Goal: Task Accomplishment & Management: Use online tool/utility

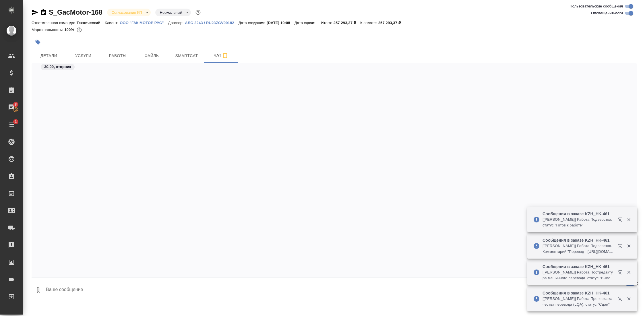
scroll to position [580, 0]
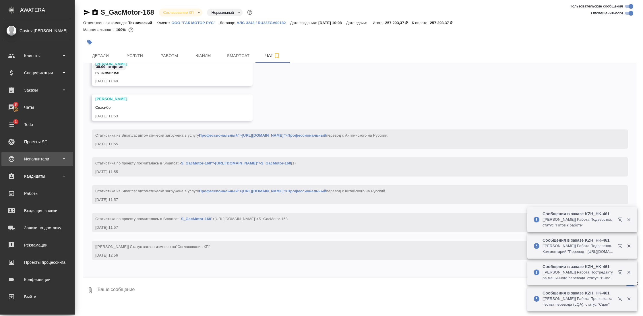
click at [45, 157] on div "Исполнители" at bounding box center [37, 159] width 66 height 9
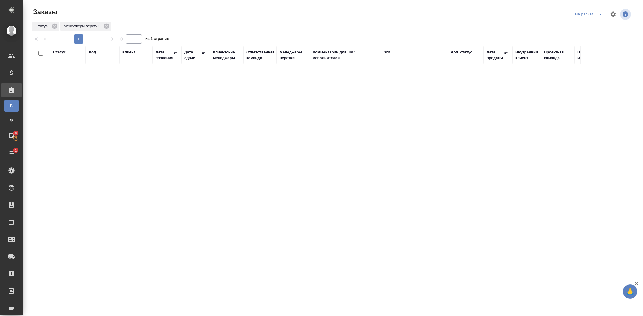
click at [601, 14] on icon "split button" at bounding box center [600, 14] width 3 height 1
click at [583, 35] on li "Внутренние" at bounding box center [589, 34] width 55 height 9
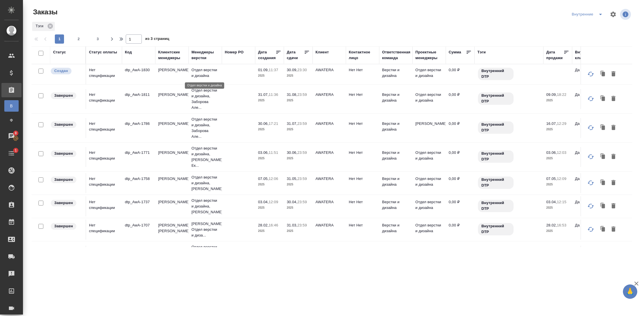
click at [210, 74] on p "Отдел верстки и дизайна" at bounding box center [206, 72] width 28 height 11
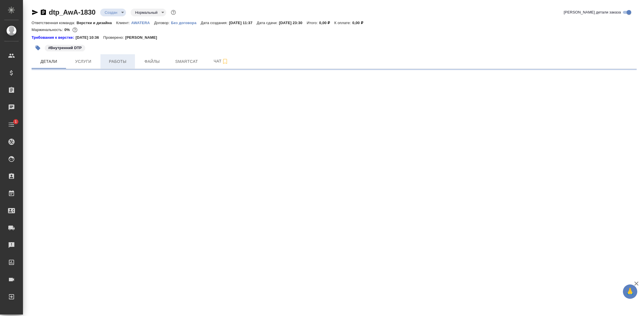
click at [126, 59] on span "Работы" at bounding box center [118, 61] width 28 height 7
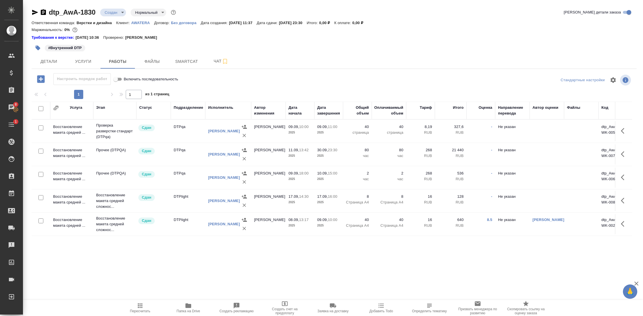
click at [71, 178] on td "Восстановление макета средней ..." at bounding box center [71, 178] width 43 height 20
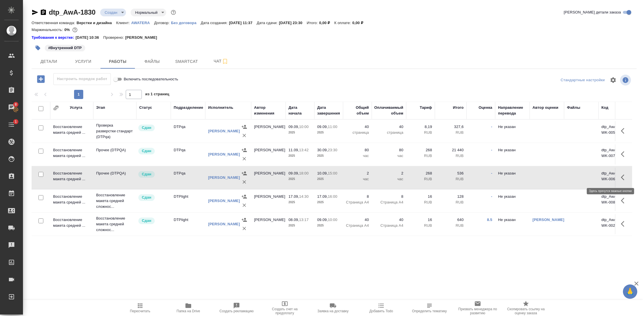
click at [621, 175] on icon "button" at bounding box center [624, 177] width 7 height 7
click at [591, 177] on icon "button" at bounding box center [592, 177] width 3 height 4
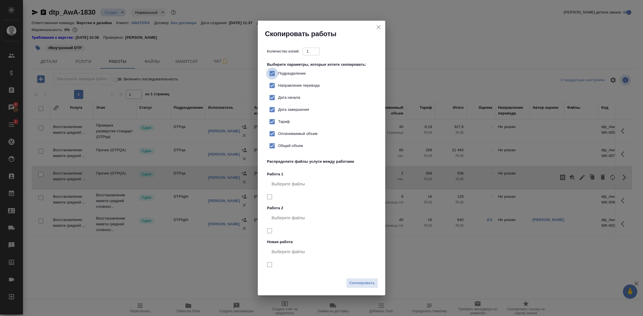
click at [272, 74] on input "Подразделение" at bounding box center [272, 73] width 12 height 12
checkbox input "false"
click at [360, 283] on span "Скопировать" at bounding box center [363, 283] width 26 height 7
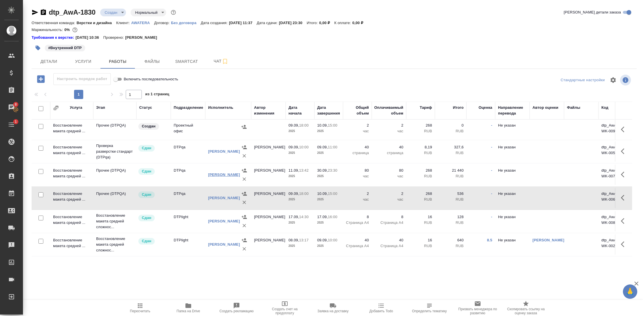
click at [221, 173] on link "Чулец Елена Сергеевна" at bounding box center [224, 175] width 32 height 4
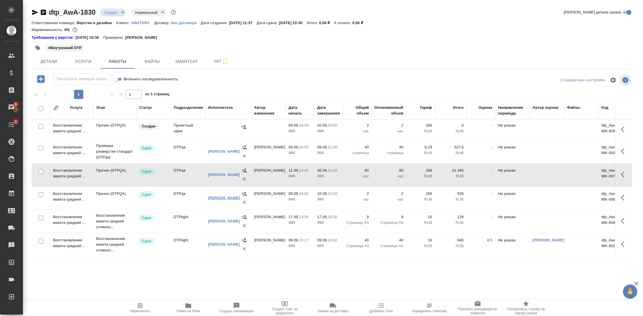
click at [218, 196] on link "Исмагилова [PERSON_NAME]" at bounding box center [224, 198] width 32 height 4
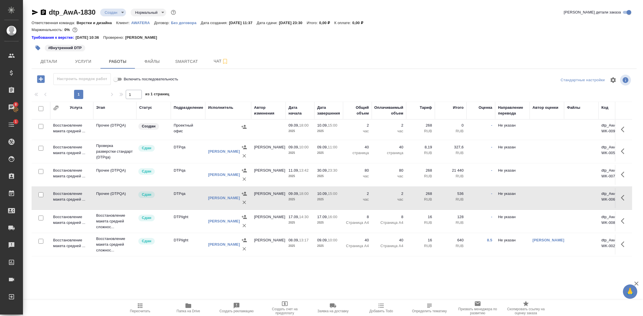
click at [181, 128] on td "Проектный офис" at bounding box center [188, 130] width 34 height 20
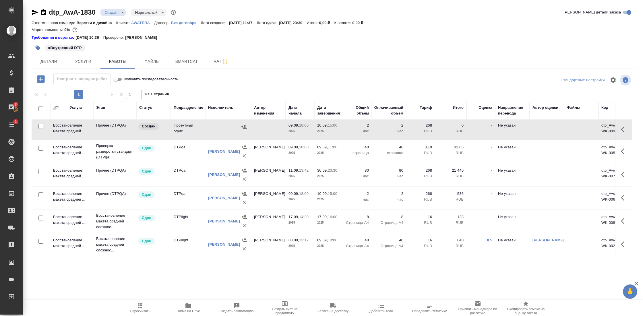
click at [181, 128] on td "Проектный офис" at bounding box center [188, 130] width 34 height 20
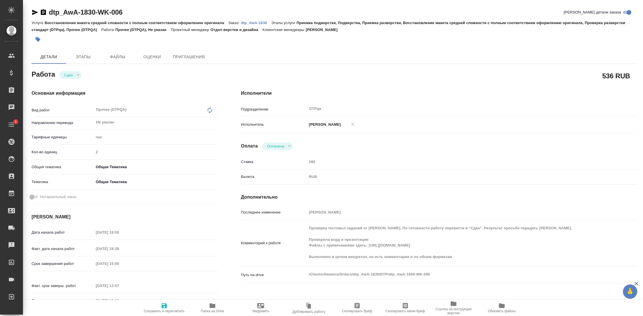
type textarea "x"
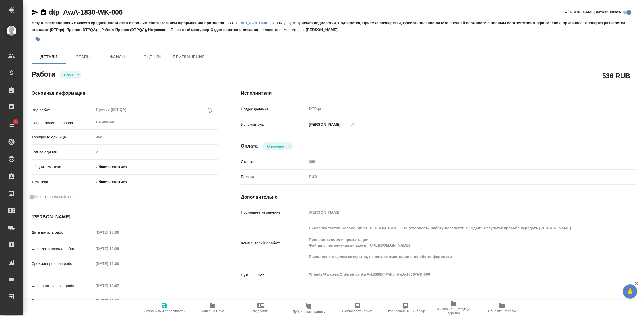
type textarea "x"
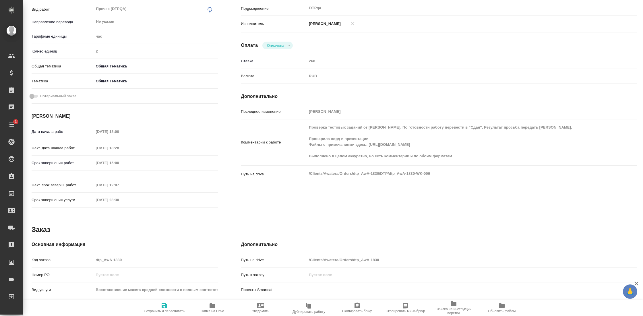
type textarea "x"
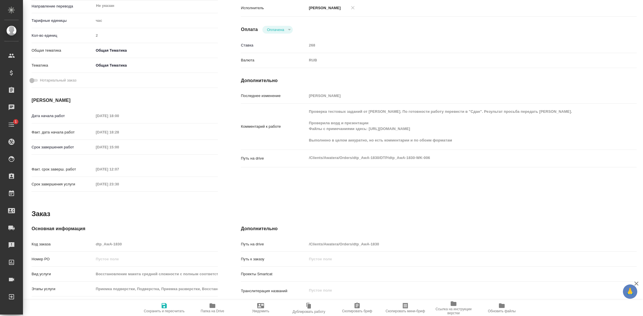
type textarea "x"
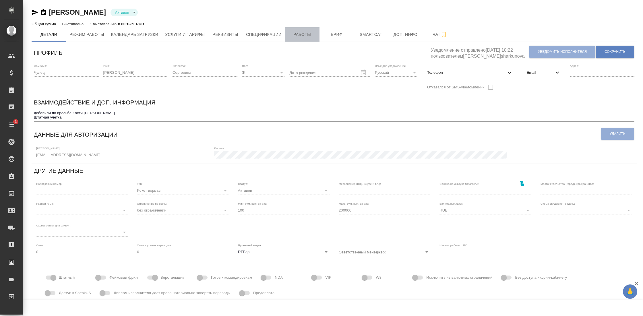
click at [301, 37] on span "Работы" at bounding box center [303, 34] width 28 height 7
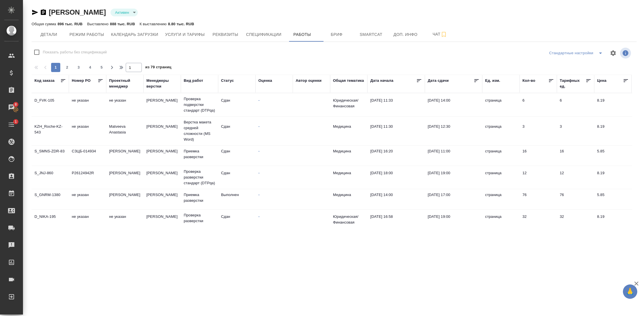
click at [234, 81] on div "Статус" at bounding box center [227, 81] width 13 height 6
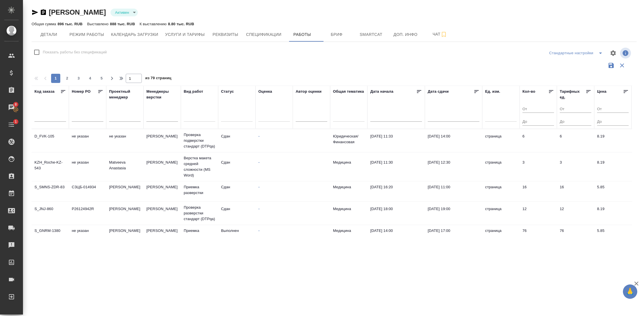
click at [232, 118] on div at bounding box center [237, 116] width 32 height 8
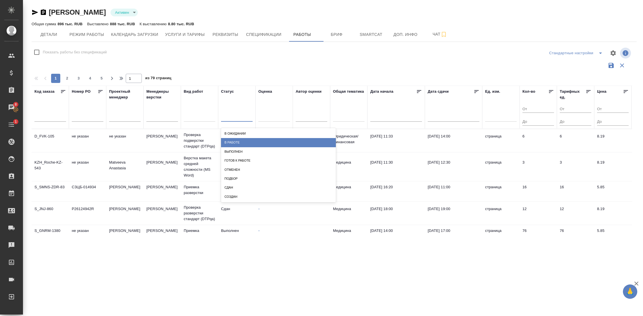
click at [241, 143] on div "В работе" at bounding box center [278, 142] width 115 height 9
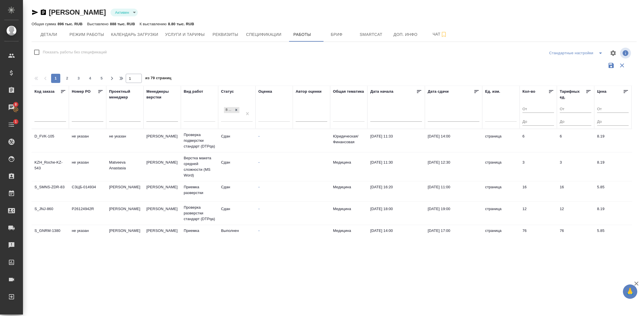
checkbox input "true"
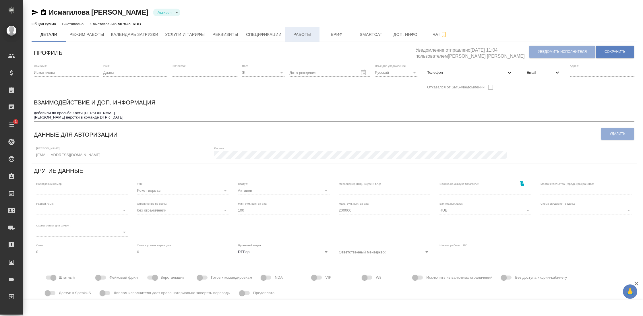
click at [312, 37] on span "Работы" at bounding box center [303, 34] width 28 height 7
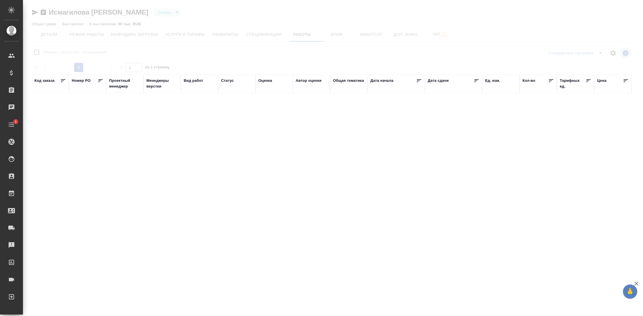
checkbox input "false"
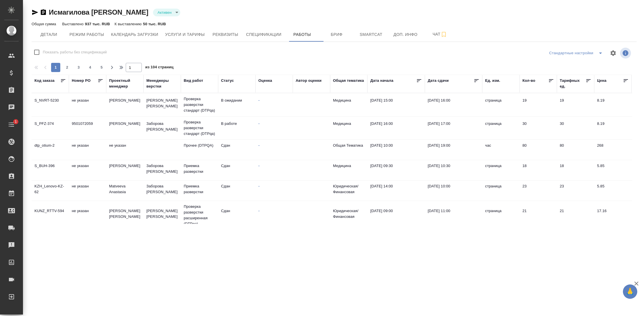
click at [230, 81] on div "Статус" at bounding box center [227, 81] width 13 height 6
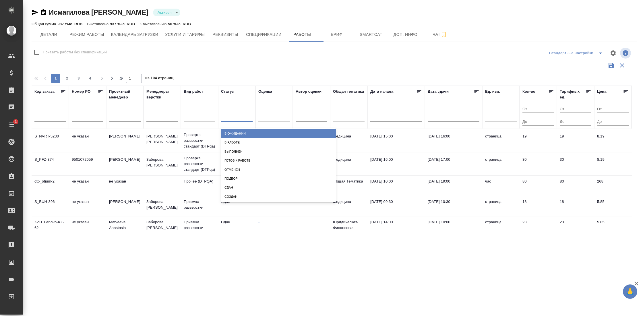
click at [233, 116] on div at bounding box center [237, 116] width 32 height 8
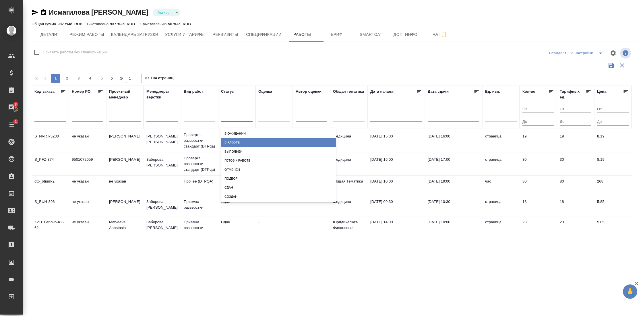
click at [239, 144] on div "В работе" at bounding box center [278, 142] width 115 height 9
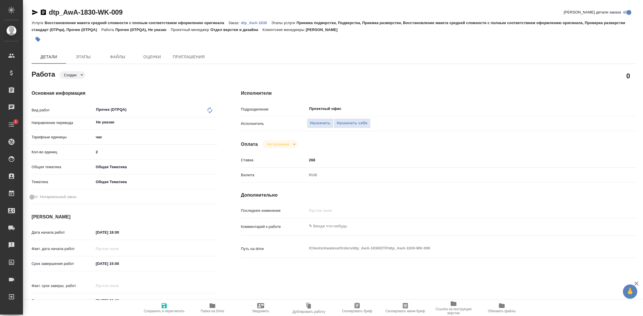
type textarea "x"
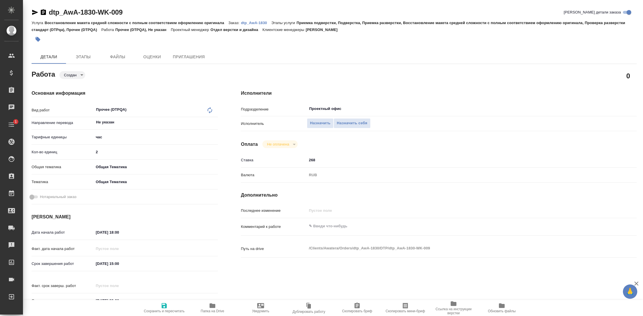
type textarea "x"
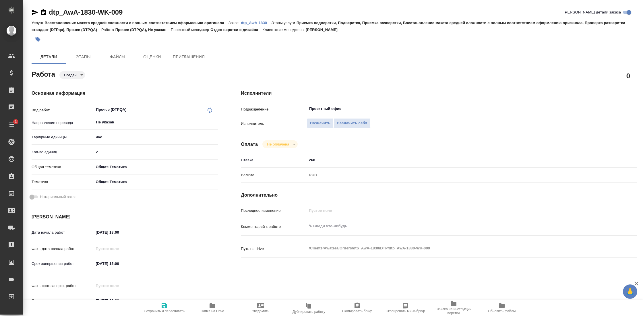
type textarea "x"
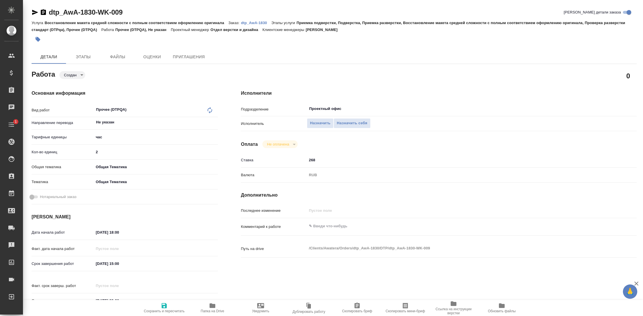
type textarea "x"
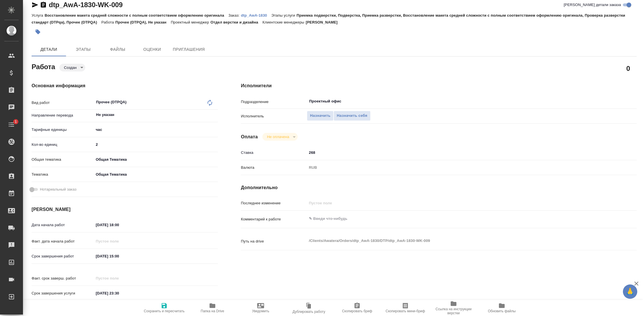
type textarea "x"
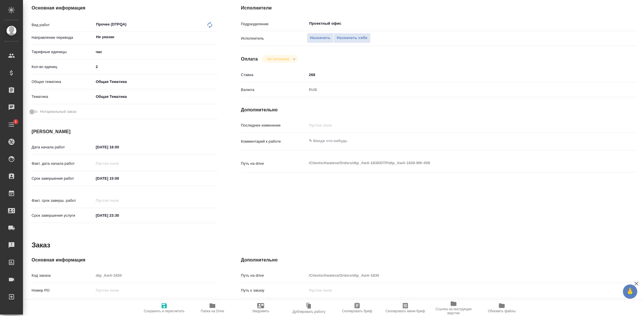
type textarea "x"
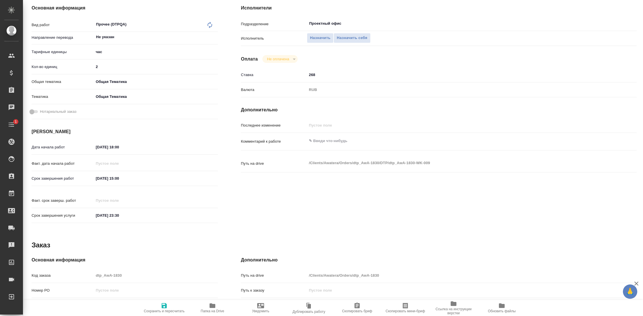
scroll to position [86, 0]
click at [121, 178] on input "10.09.2025 15:00" at bounding box center [119, 177] width 50 height 8
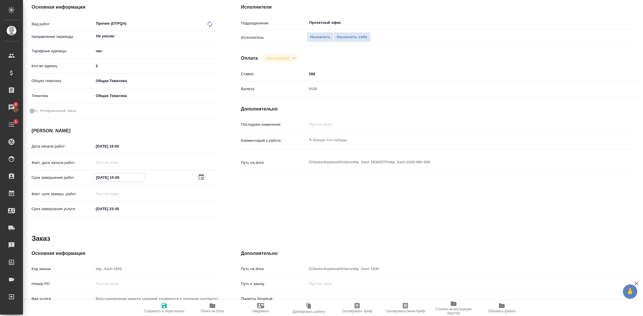
click at [199, 175] on icon "button" at bounding box center [201, 177] width 5 height 6
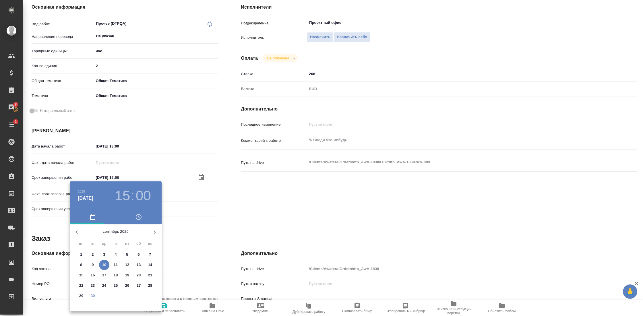
click at [93, 293] on p "30" at bounding box center [93, 296] width 4 height 6
type textarea "x"
type input "30.09.2025 15:00"
type textarea "x"
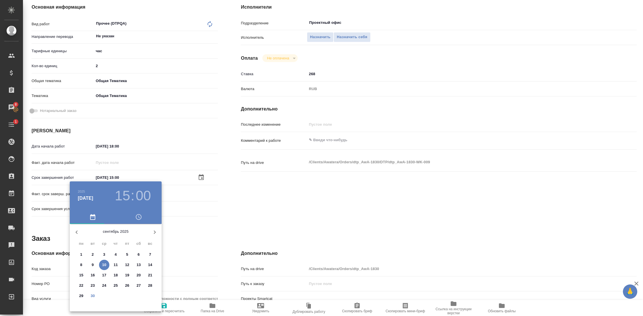
type textarea "x"
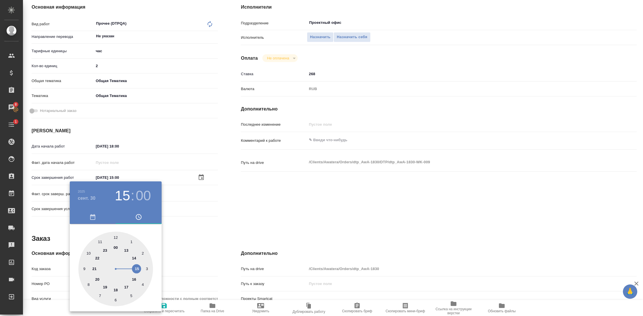
click at [127, 287] on div at bounding box center [115, 269] width 75 height 75
type textarea "x"
type input "[DATE] 17:00"
type textarea "x"
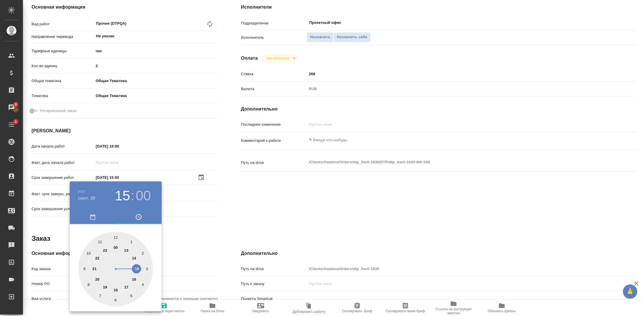
type textarea "x"
click at [227, 223] on div at bounding box center [321, 158] width 643 height 316
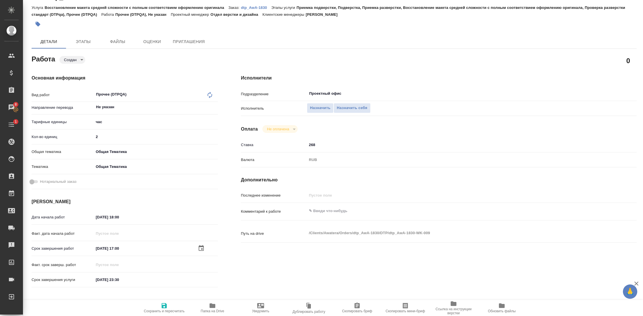
scroll to position [0, 0]
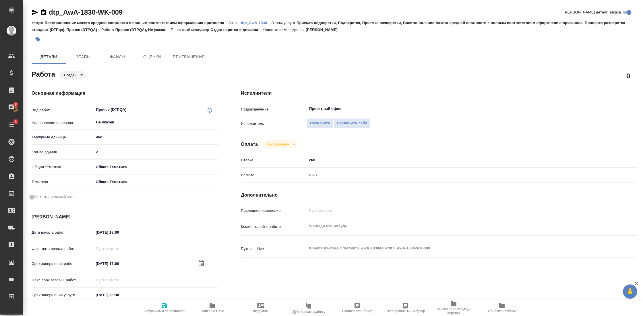
click at [168, 306] on span "Сохранить и пересчитать" at bounding box center [164, 307] width 41 height 11
type textarea "x"
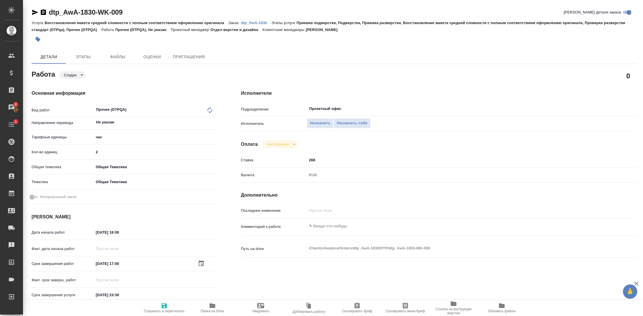
type textarea "x"
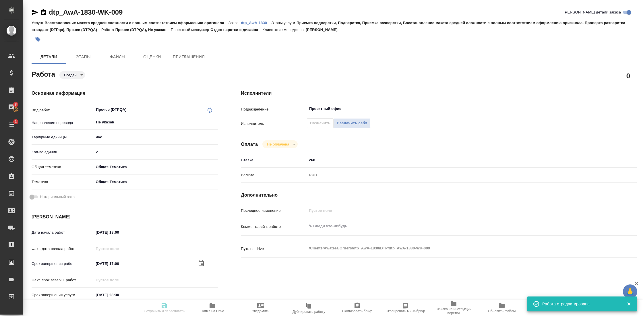
type textarea "x"
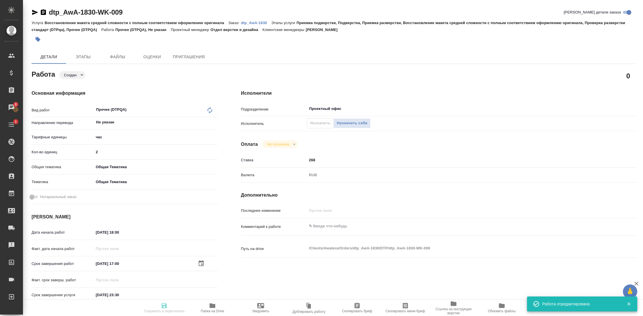
type input "created"
type textarea "Прочее (DTPQA)"
type textarea "x"
type input "Не указан"
type input "5a8b1489cc6b4906c91bfd93"
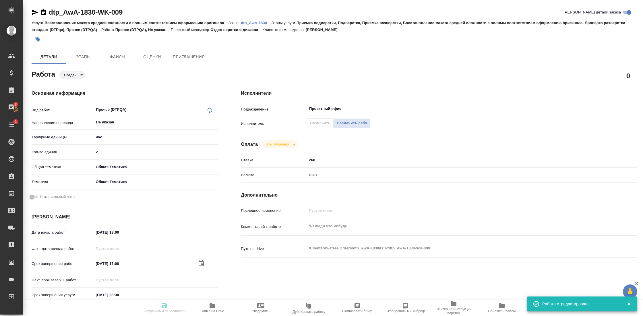
type input "2"
type input "obtem"
type input "6012b1ca196b0e5c9229a120"
type input "09.09.2025 18:00"
type input "[DATE] 17:00"
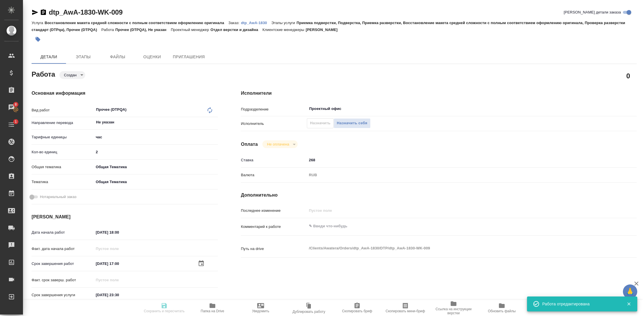
type input "[DATE] 23:30"
type input "Проектный офис"
type input "notPayed"
type input "268"
type input "RUB"
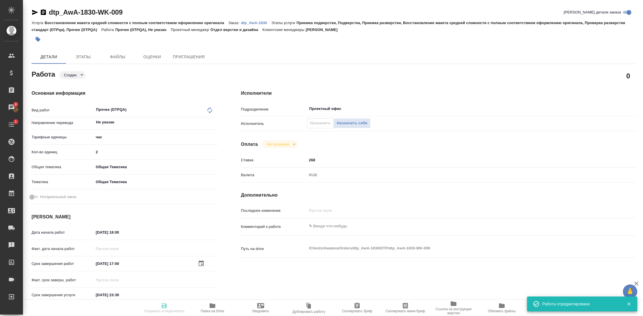
type textarea "x"
type textarea "/Clients/Awatera/Orders/dtp_AwA-1830/DTP/dtp_AwA-1830-WK-009"
type textarea "x"
type input "dtp_AwA-1830"
type input "Восстановление макета средней сложности с полным соответствием оформлению ориги…"
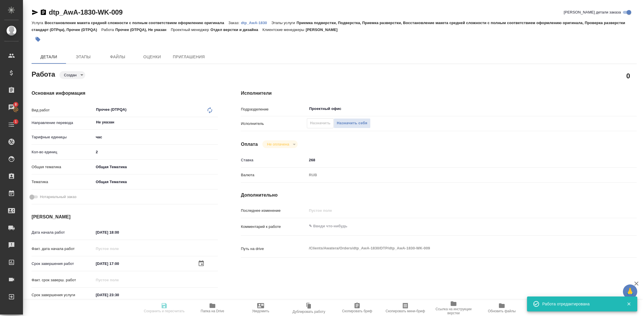
type input "Приемка подверстки, Подверстка, Приемка разверстки, Восстановление макета средн…"
type input "[PERSON_NAME]"
type input "Отдел верстки и дизайна"
type input "/Clients/Awatera/Orders/dtp_AwA-1830"
type textarea "x"
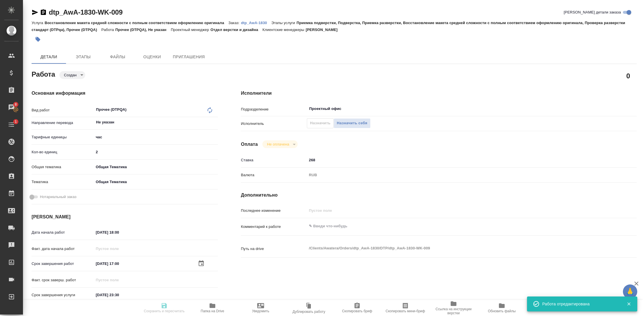
type textarea "x"
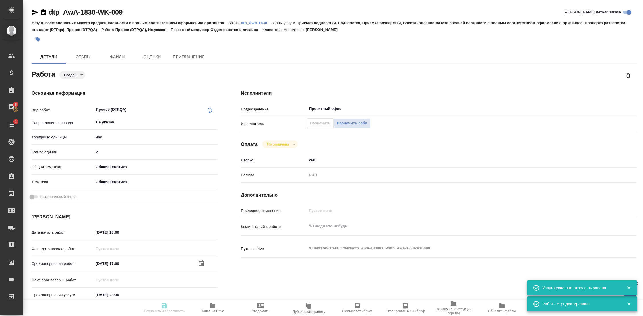
type textarea "x"
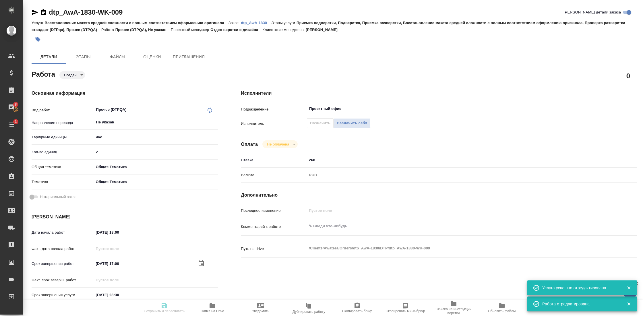
type textarea "x"
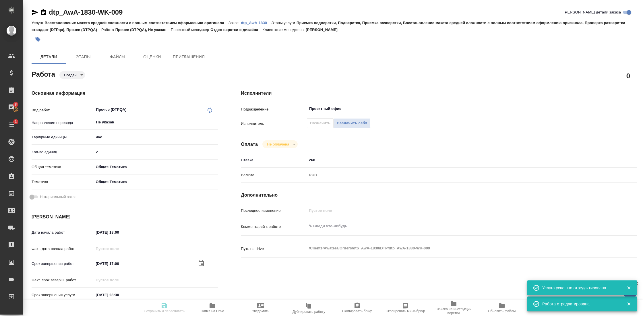
type textarea "x"
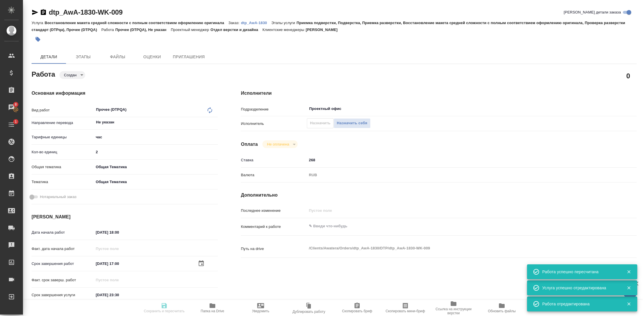
type input "created"
type textarea "Прочее (DTPQA)"
type textarea "x"
type input "Не указан"
type input "5a8b1489cc6b4906c91bfd93"
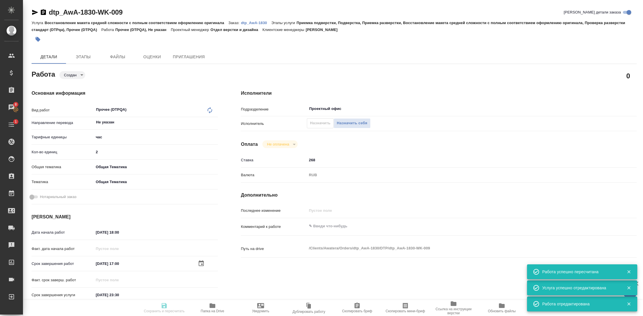
type input "2"
type input "obtem"
type input "6012b1ca196b0e5c9229a120"
type input "09.09.2025 18:00"
type input "[DATE] 17:00"
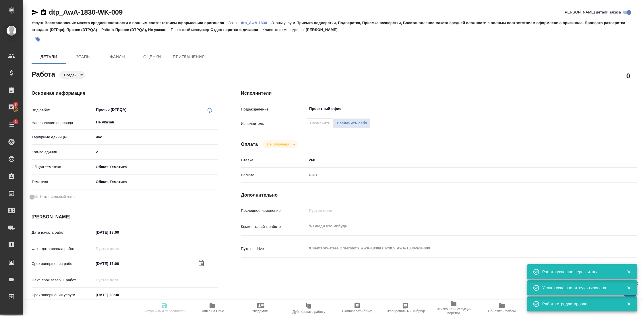
type input "[DATE] 23:30"
type input "Проектный офис"
type input "notPayed"
type input "268"
type input "RUB"
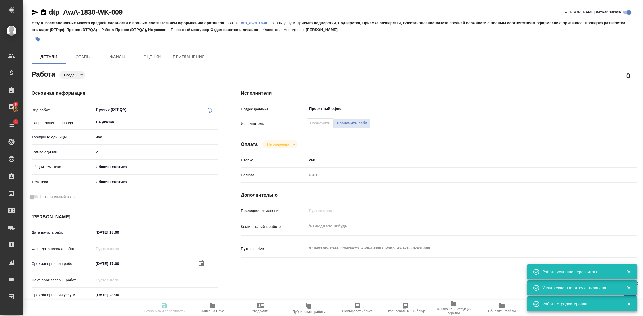
type textarea "x"
type textarea "/Clients/Awatera/Orders/dtp_AwA-1830/DTP/dtp_AwA-1830-WK-009"
type textarea "x"
type input "dtp_AwA-1830"
type input "Восстановление макета средней сложности с полным соответствием оформлению ориги…"
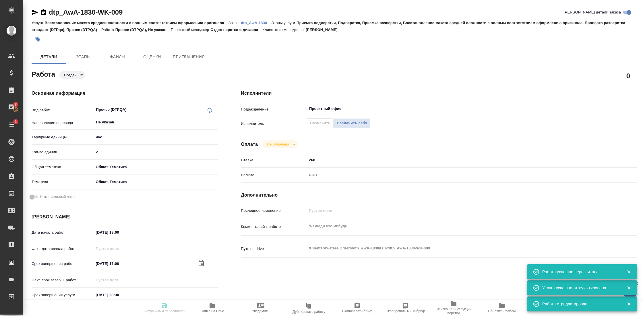
type input "Приемка подверстки, Подверстка, Приемка разверстки, Восстановление макета средн…"
type input "[PERSON_NAME]"
type input "Отдел верстки и дизайна"
type input "/Clients/Awatera/Orders/dtp_AwA-1830"
type textarea "x"
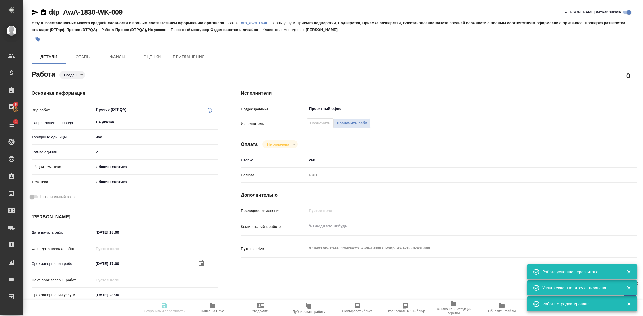
type textarea "x"
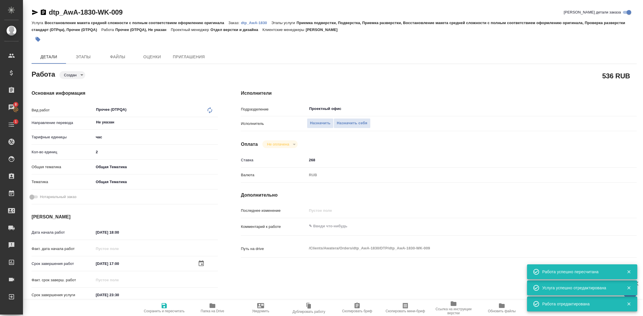
type textarea "x"
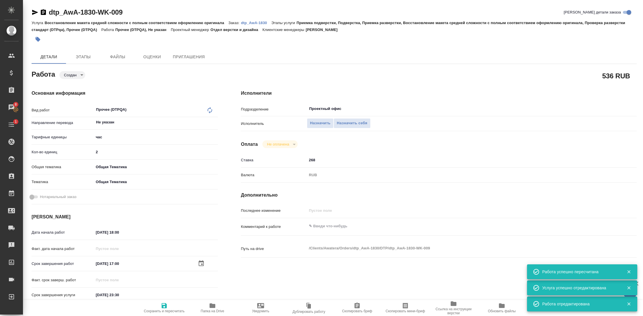
type textarea "x"
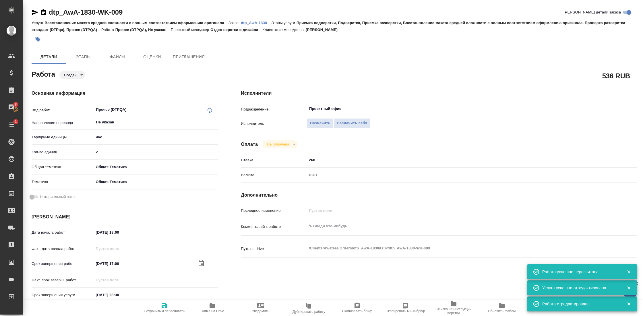
type textarea "x"
click at [136, 232] on input "09.09.2025 18:00" at bounding box center [119, 232] width 50 height 8
type textarea "x"
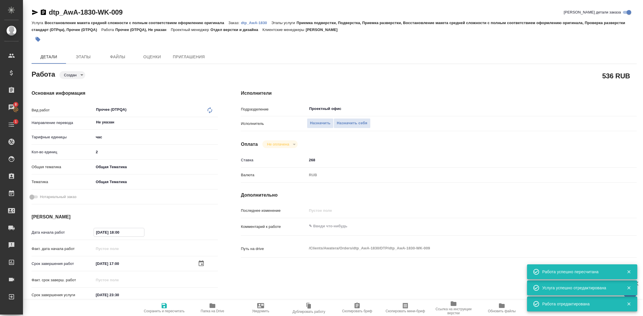
type textarea "x"
click at [199, 229] on icon "button" at bounding box center [201, 232] width 5 height 6
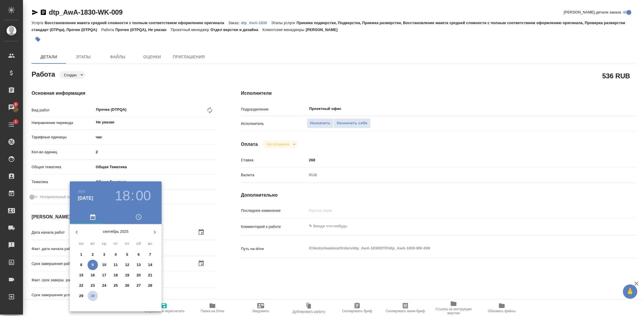
click at [93, 294] on p "30" at bounding box center [93, 296] width 4 height 6
type textarea "x"
type input "30.09.2025 18:00"
type textarea "x"
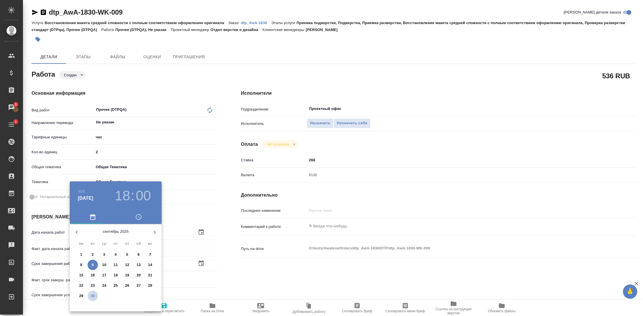
type textarea "x"
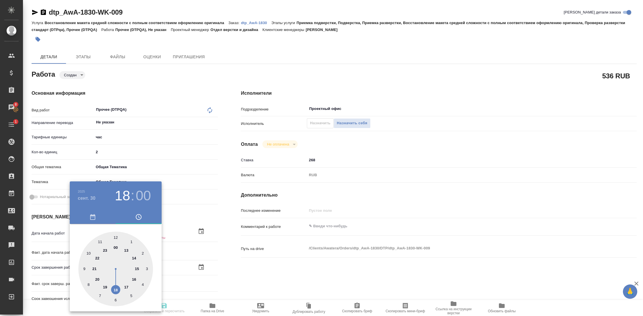
click at [135, 258] on div at bounding box center [115, 269] width 75 height 75
type textarea "x"
type input "30.09.2025 14:00"
type textarea "x"
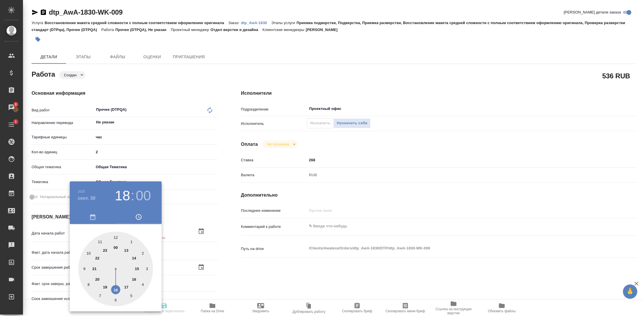
type textarea "x"
click at [115, 300] on div at bounding box center [115, 269] width 75 height 75
type textarea "x"
type input "[DATE] 14:30"
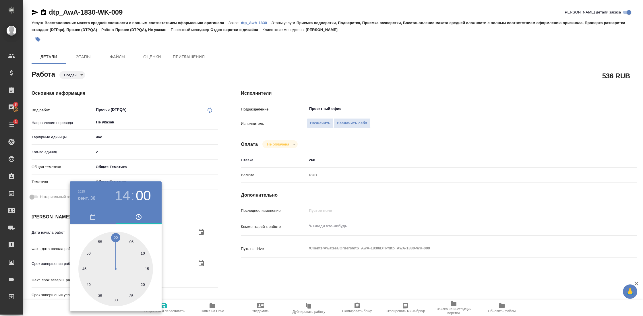
type textarea "x"
click at [431, 215] on div at bounding box center [321, 158] width 643 height 316
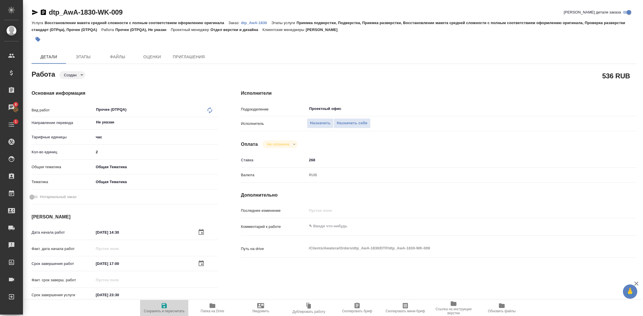
click at [162, 306] on icon "button" at bounding box center [164, 305] width 7 height 7
type textarea "x"
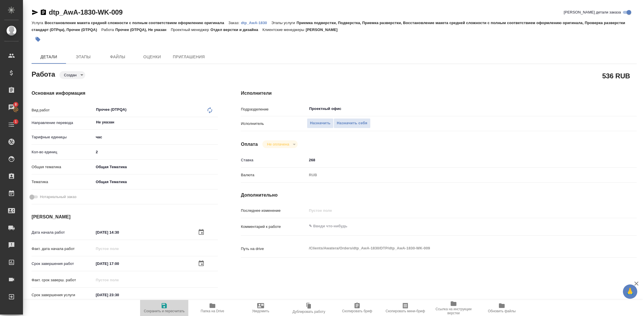
type textarea "x"
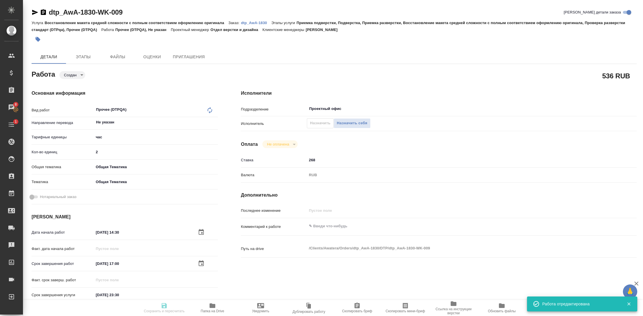
type textarea "x"
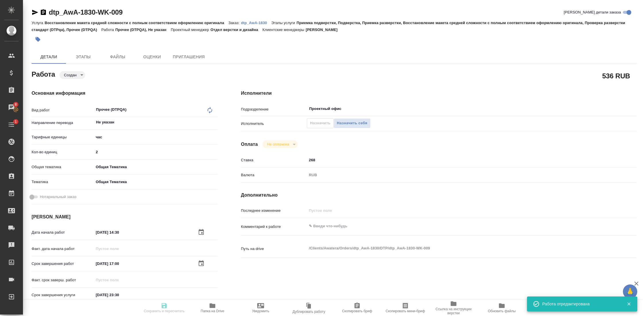
type input "created"
type textarea "Прочее (DTPQA)"
type textarea "x"
type input "Не указан"
type input "5a8b1489cc6b4906c91bfd93"
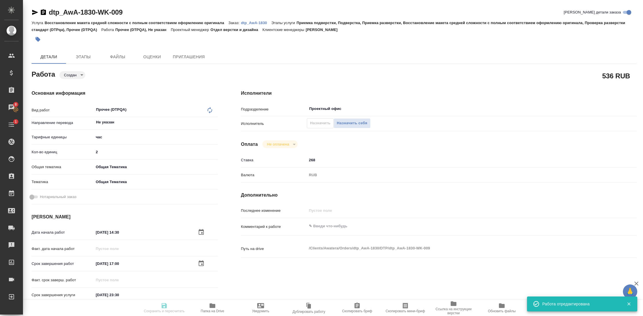
type input "2"
type input "obtem"
type input "6012b1ca196b0e5c9229a120"
type input "[DATE] 14:30"
type input "30.09.2025 17:00"
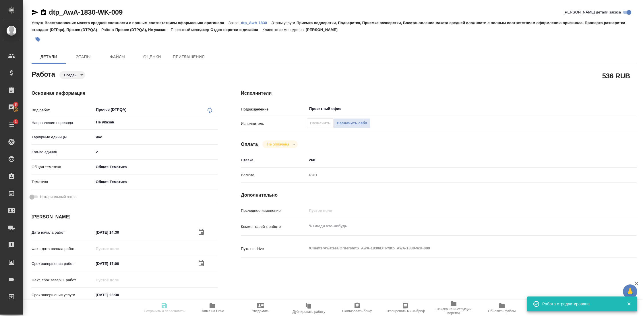
type input "[DATE] 23:30"
type input "Проектный офис"
type input "notPayed"
type input "268"
type input "RUB"
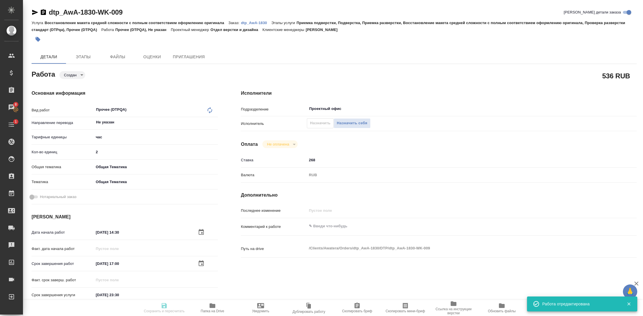
type textarea "x"
type textarea "/Clients/Awatera/Orders/dtp_AwA-1830/DTP/dtp_AwA-1830-WK-009"
type textarea "x"
type input "dtp_AwA-1830"
type input "Восстановление макета средней сложности с полным соответствием оформлению ориги…"
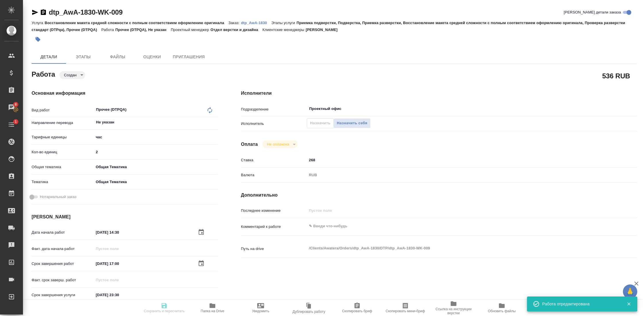
type input "Приемка подверстки, Подверстка, Приемка разверстки, Восстановление макета средн…"
type input "[PERSON_NAME]"
type input "Отдел верстки и дизайна"
type input "/Clients/Awatera/Orders/dtp_AwA-1830"
type textarea "x"
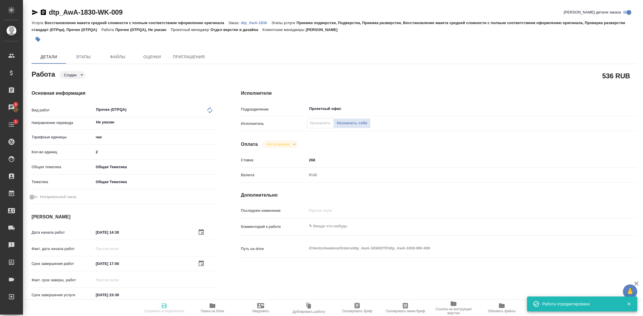
type textarea "x"
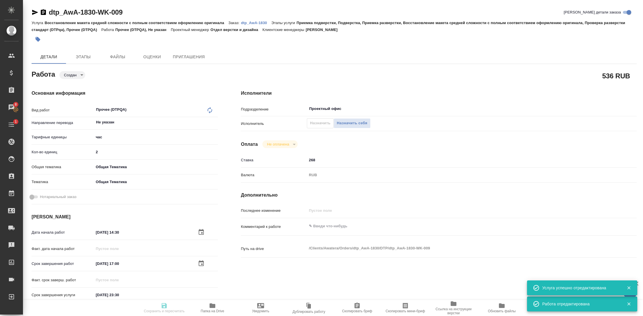
type textarea "x"
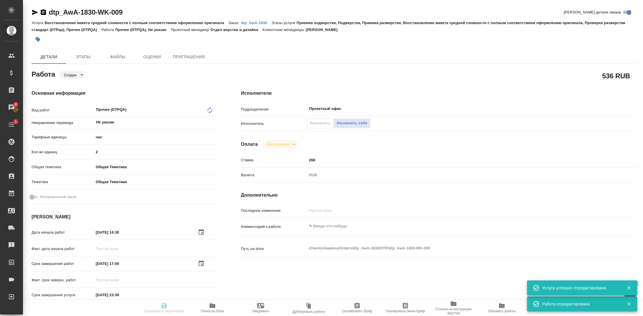
type textarea "x"
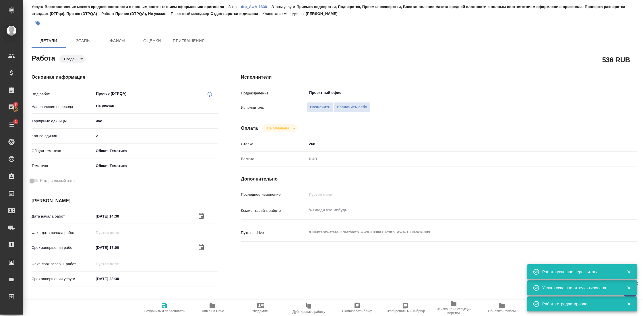
scroll to position [18, 0]
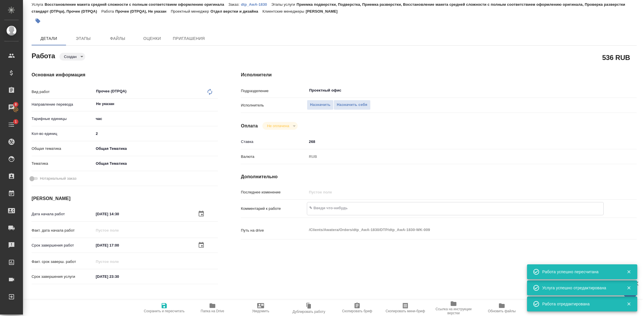
click at [352, 209] on textarea at bounding box center [455, 208] width 296 height 10
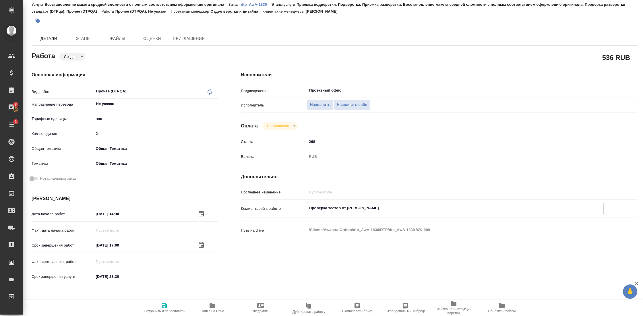
click at [257, 266] on div "Исполнители Подразделение Проектный офис ​ Исполнитель Назначить Назначить себя…" at bounding box center [438, 180] width 419 height 240
click at [167, 302] on icon "button" at bounding box center [164, 305] width 7 height 7
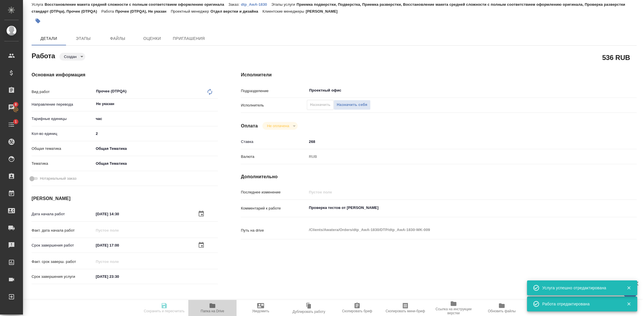
click at [212, 304] on icon "button" at bounding box center [212, 305] width 7 height 7
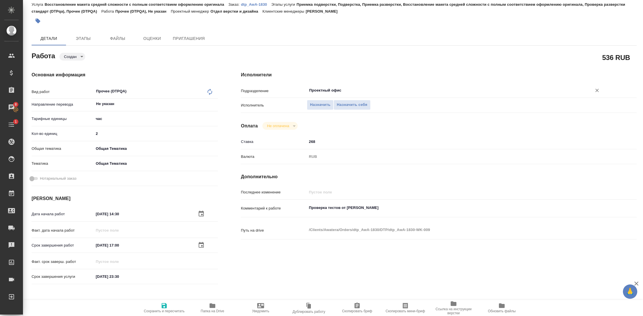
click at [323, 90] on input "Проектный офис" at bounding box center [446, 90] width 274 height 7
click at [76, 58] on body "🙏 .cls-1 fill:#fff; AWATERA Gostev Yury Клиенты Спецификации Заказы 8 Чаты 1 To…" at bounding box center [321, 158] width 643 height 316
click at [77, 65] on button "Подбор" at bounding box center [72, 66] width 17 height 6
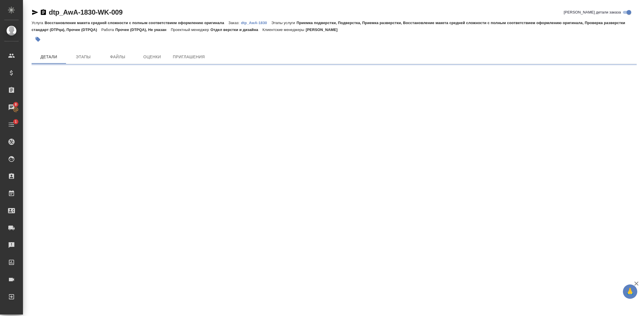
scroll to position [0, 0]
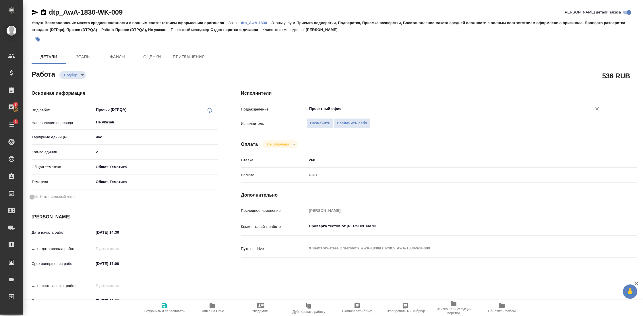
click at [329, 106] on input "Проектный офис" at bounding box center [446, 108] width 274 height 7
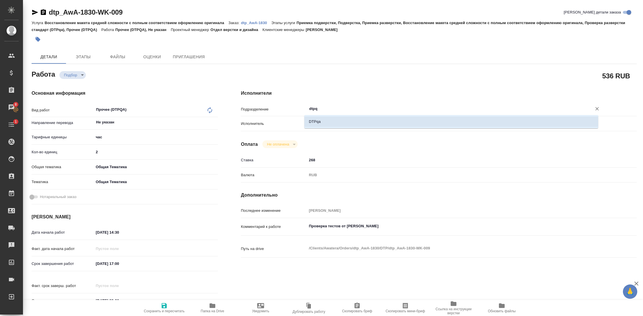
click at [328, 120] on li "DTPqa" at bounding box center [451, 122] width 294 height 10
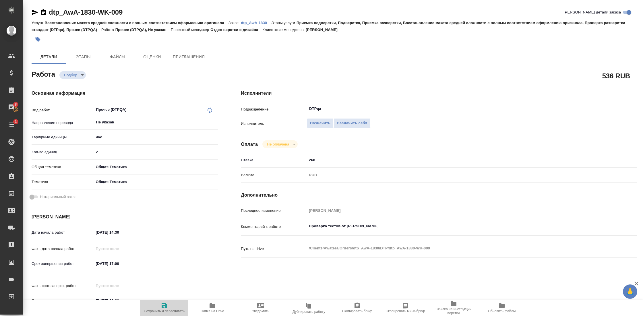
click at [163, 304] on icon "button" at bounding box center [164, 305] width 5 height 5
type textarea "x"
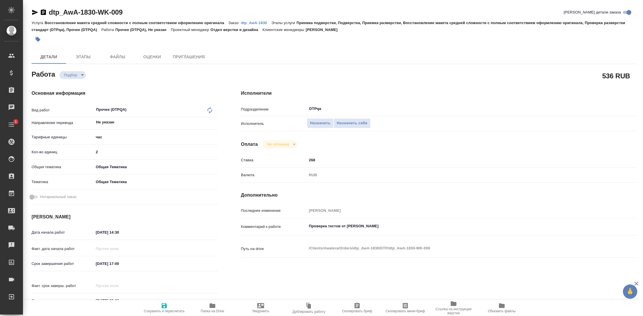
type textarea "x"
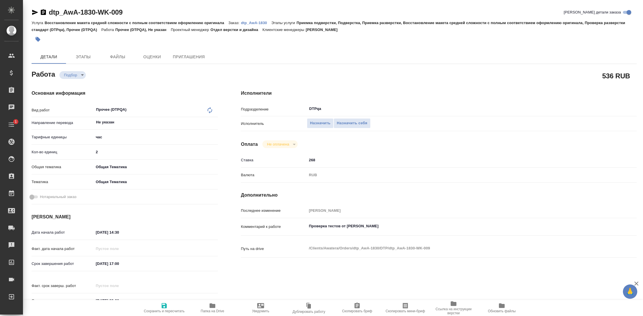
type textarea "x"
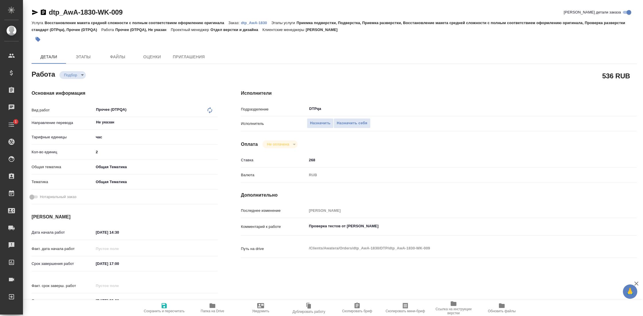
type textarea "x"
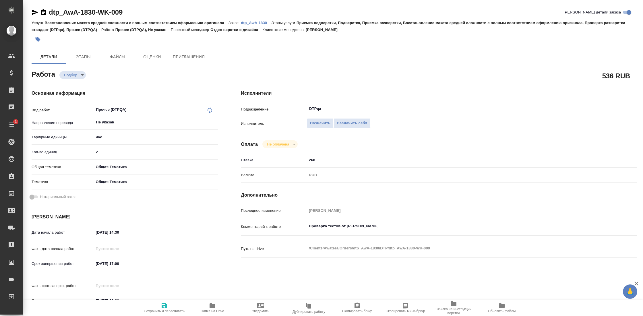
type textarea "x"
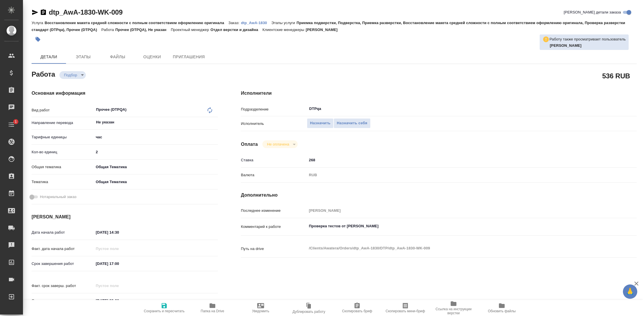
type textarea "x"
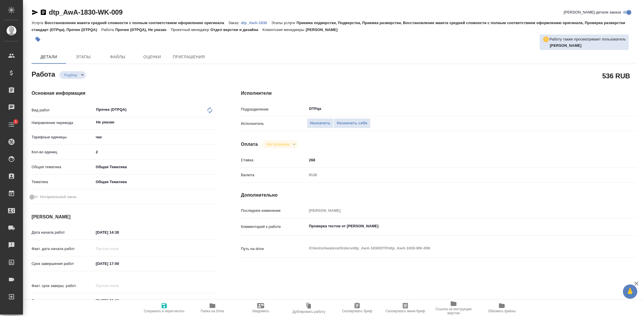
type textarea "x"
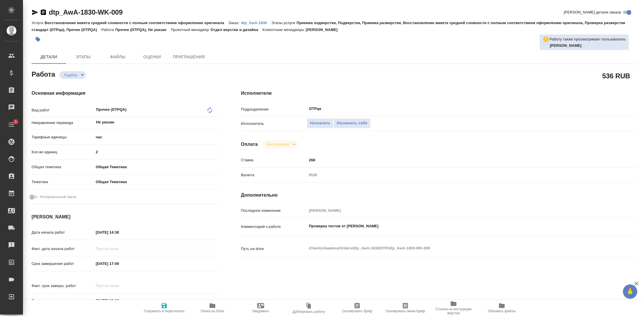
type textarea "x"
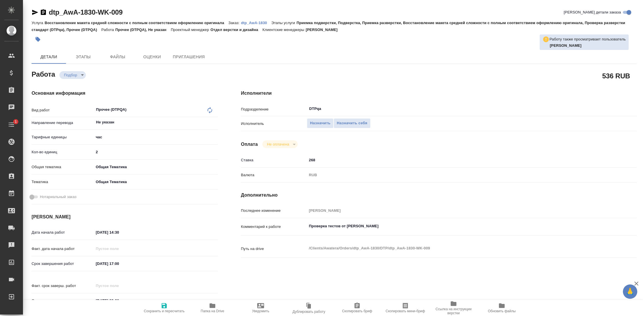
type textarea "x"
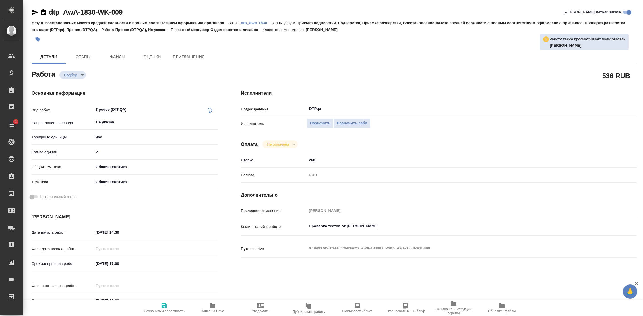
type textarea "x"
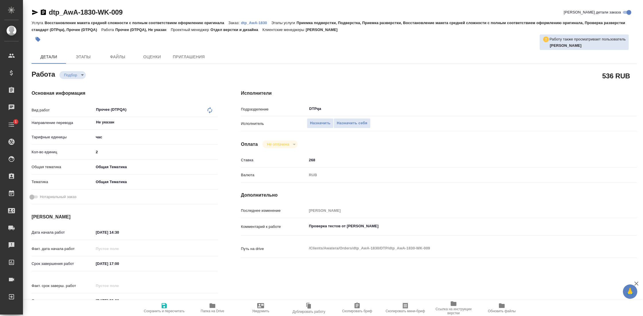
type textarea "x"
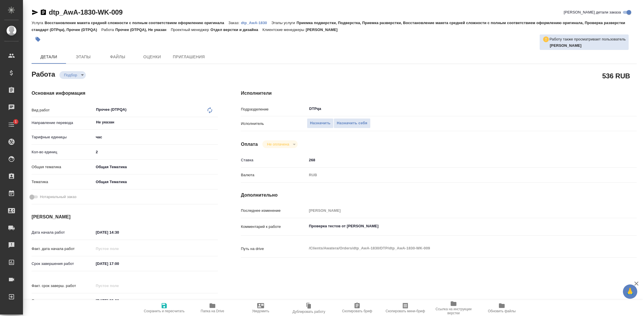
type textarea "x"
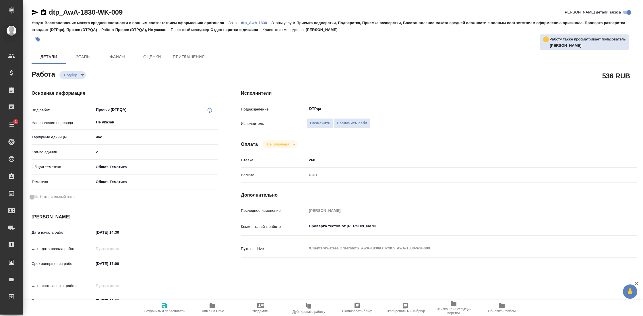
type textarea "x"
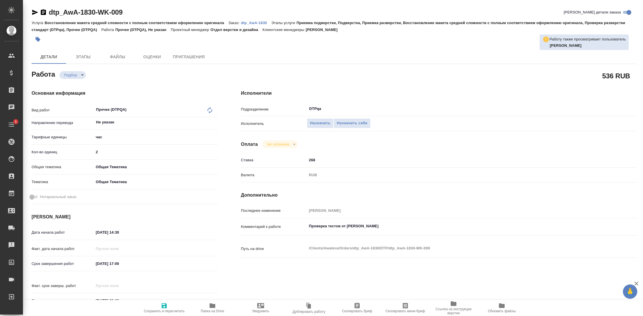
type textarea "x"
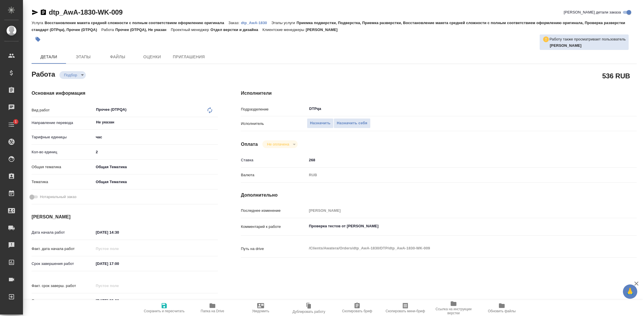
type textarea "x"
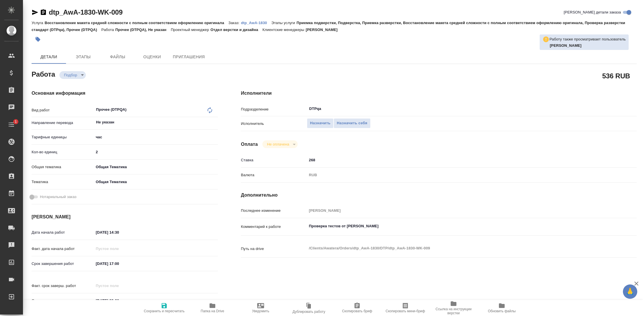
type textarea "x"
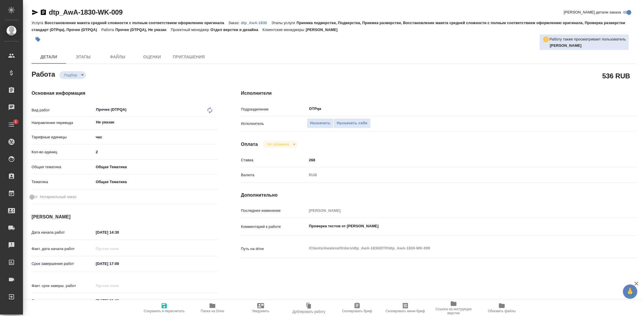
type textarea "x"
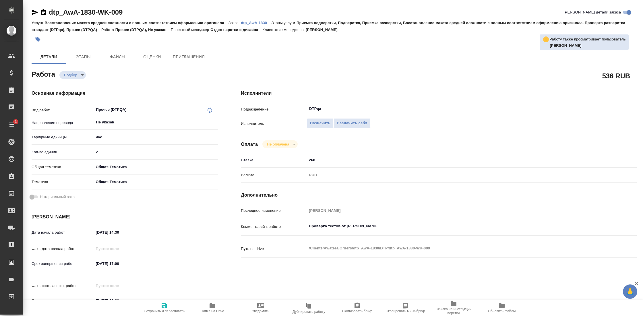
type textarea "x"
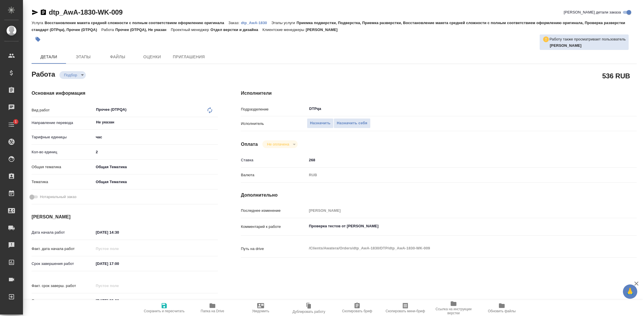
type textarea "x"
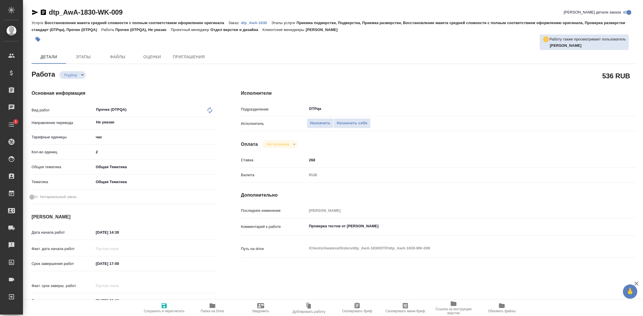
type textarea "x"
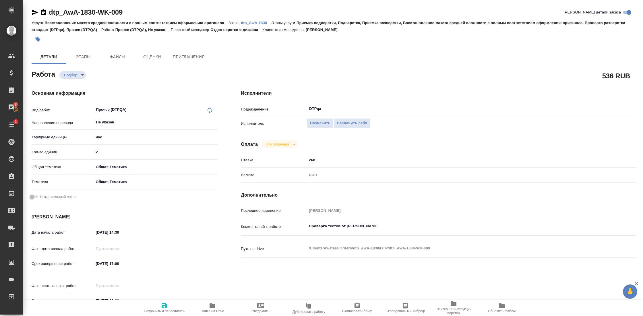
type textarea "x"
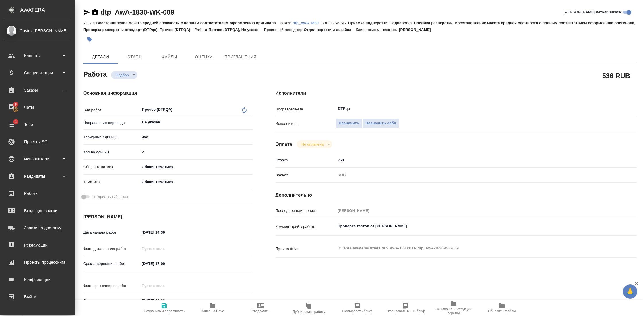
type textarea "x"
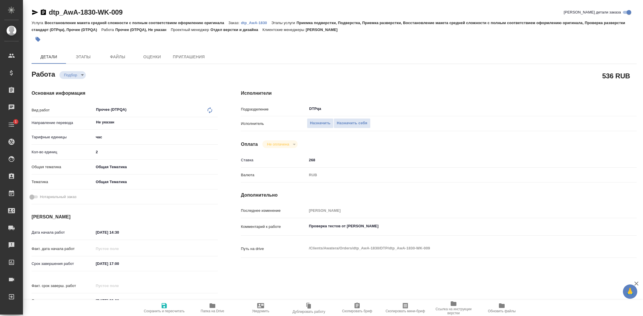
type textarea "x"
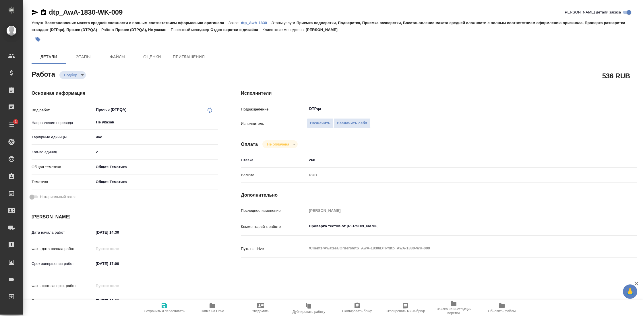
type textarea "x"
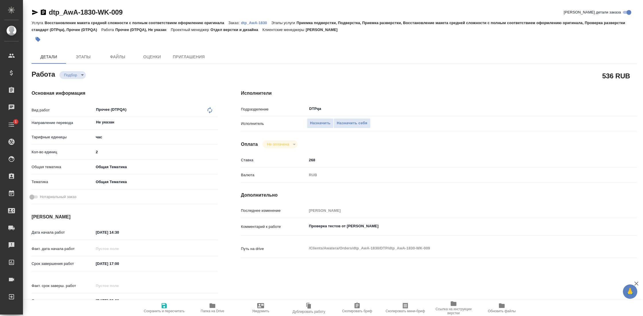
type textarea "x"
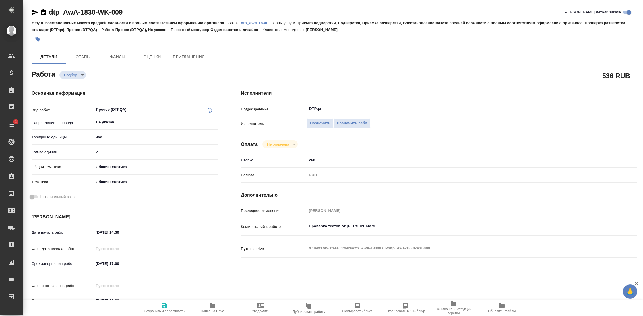
type textarea "x"
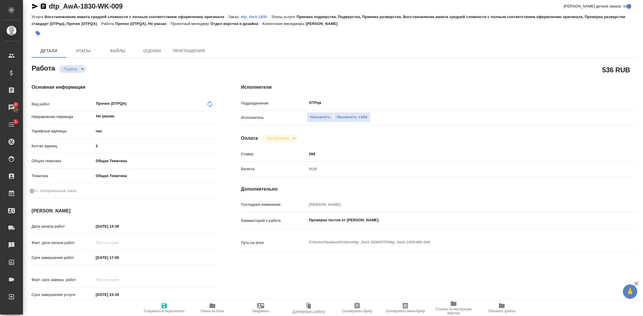
scroll to position [7, 0]
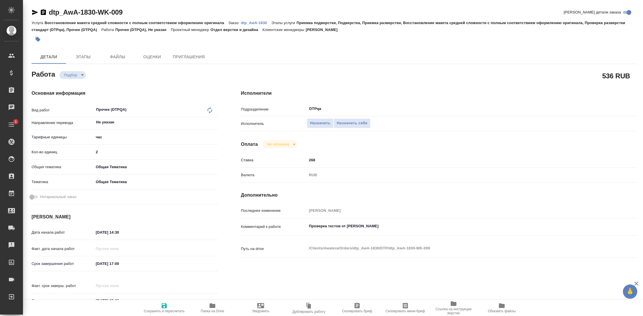
type textarea "x"
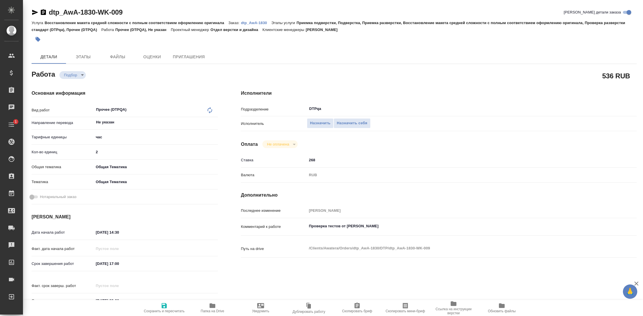
type textarea "x"
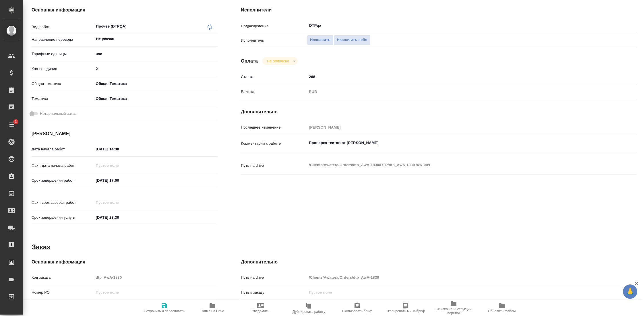
type textarea "x"
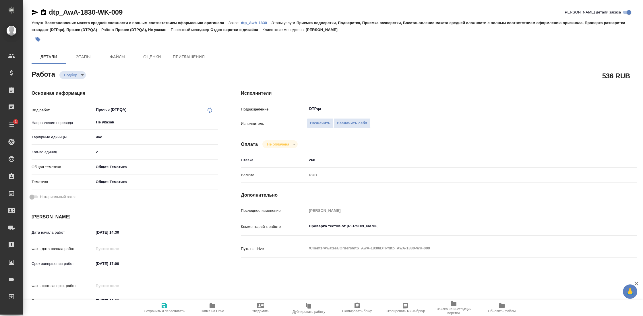
type textarea "x"
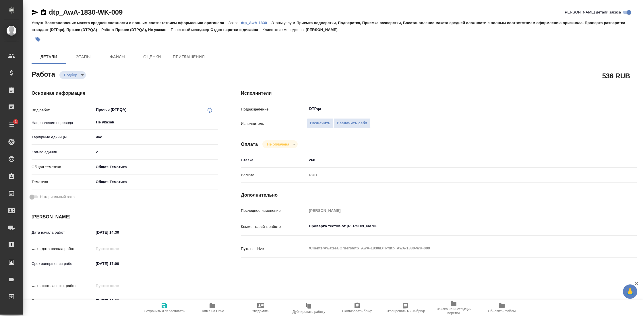
type textarea "x"
click at [396, 227] on textarea "Проверка тестов от [PERSON_NAME]" at bounding box center [455, 226] width 297 height 10
type textarea "x"
type textarea "Проверка тестов от [PERSON_NAME]."
type textarea "x"
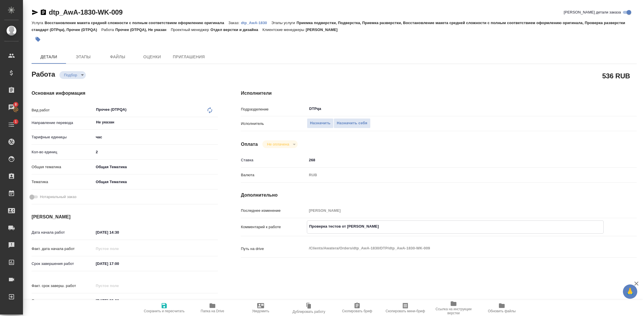
type textarea "x"
type textarea "Проверка тестов от [PERSON_NAME]."
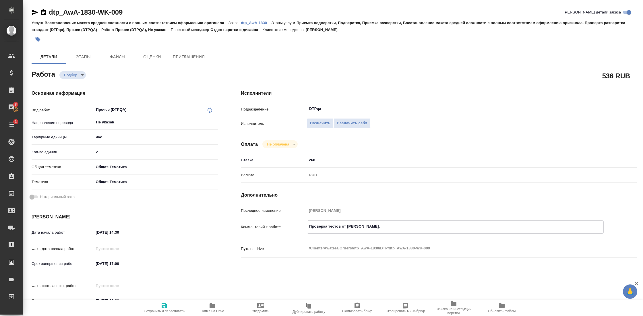
type textarea "x"
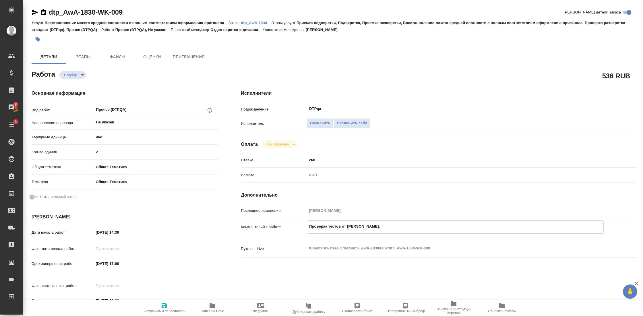
type textarea "Проверка тестов от [PERSON_NAME]. С"
type textarea "x"
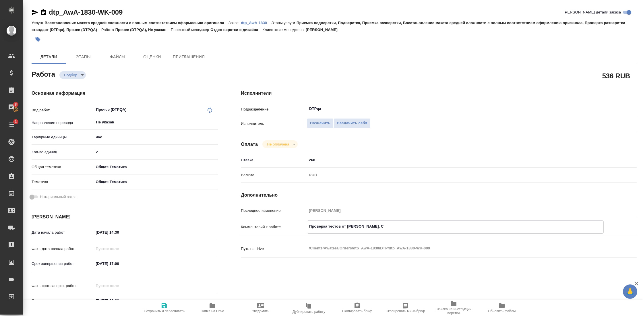
type textarea "Проверка тестов от [PERSON_NAME]. Ср"
type textarea "x"
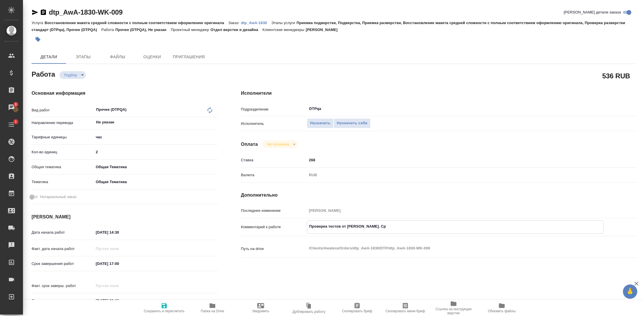
type textarea "x"
type textarea "Проверка тестов от [PERSON_NAME]. Сро"
type textarea "x"
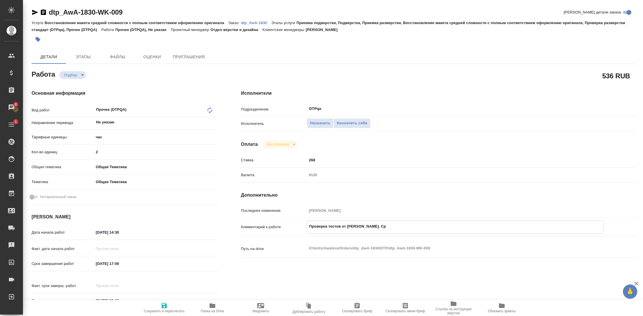
type textarea "x"
type textarea "Проверка тестов от [PERSON_NAME]. Срок"
type textarea "x"
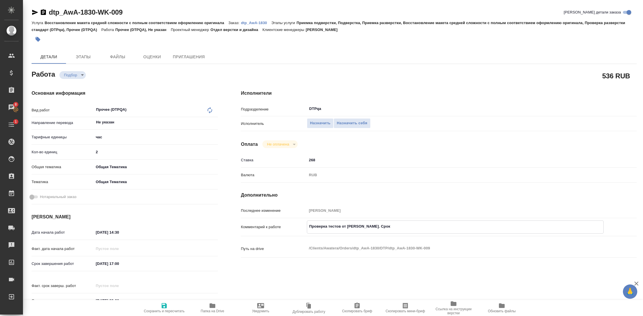
type textarea "x"
type textarea "Проверка тестов от [PERSON_NAME]. Срок"
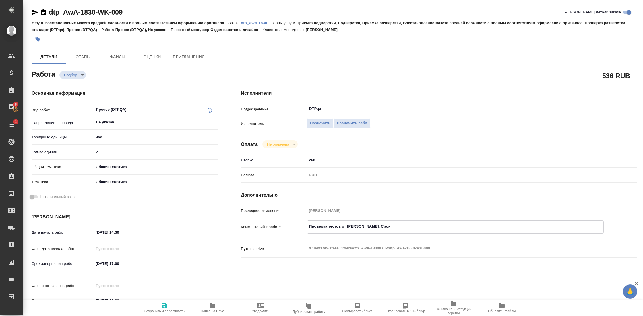
type textarea "x"
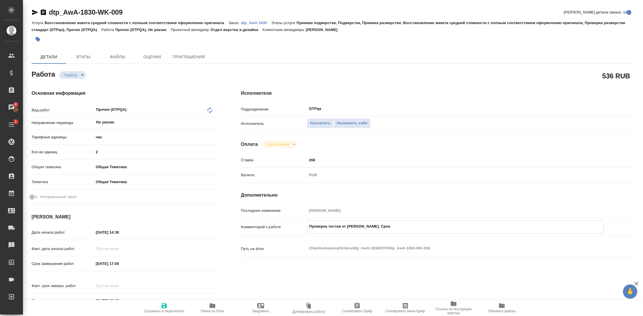
type textarea "Проверка тестов от Ларцевой Татьяны. Срок п"
type textarea "x"
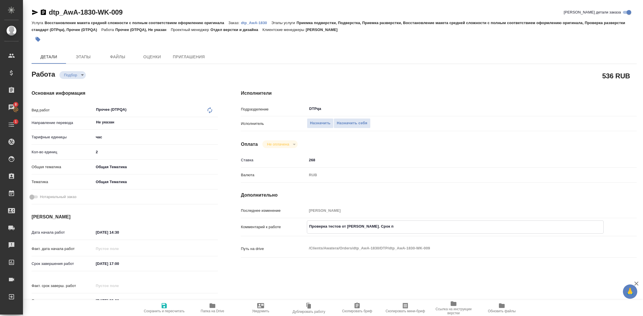
type textarea "x"
type textarea "Проверка тестов от Ларцевой Татьяны. Срок пр"
type textarea "x"
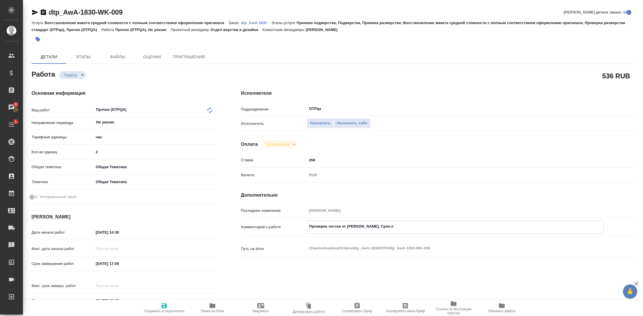
type textarea "x"
type textarea "Проверка тестов от Ларцевой Татьяны. Срок про"
type textarea "x"
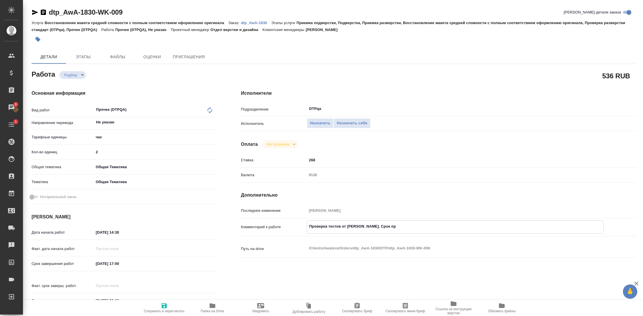
type textarea "x"
type textarea "Проверка тестов от Ларцевой Татьяны. Срок прод"
type textarea "x"
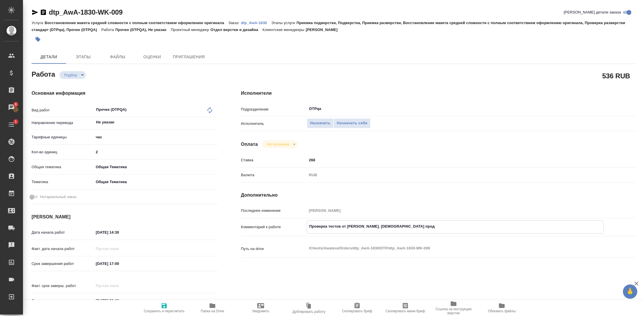
type textarea "x"
type textarea "Проверка тестов от Ларцевой Татьяны. Срок продл"
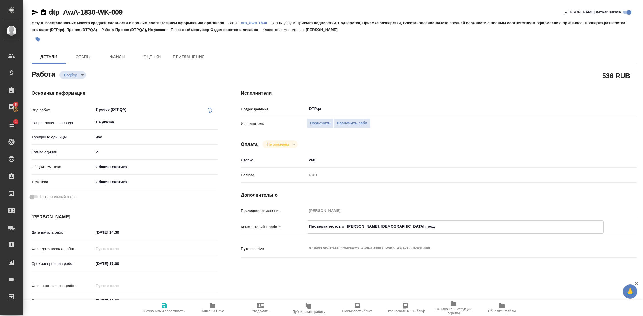
type textarea "x"
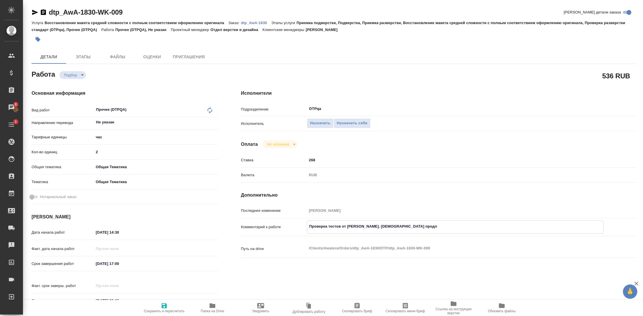
type textarea "Проверка тестов от Ларцевой Татьяны. Срок прод"
type textarea "x"
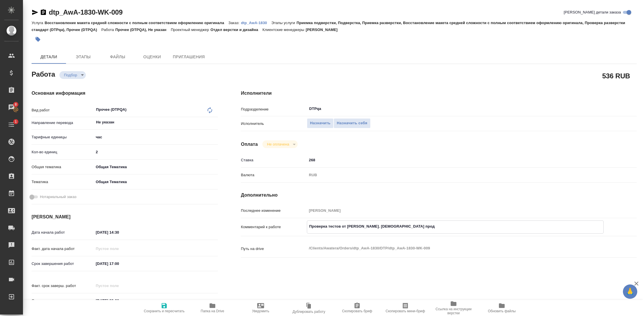
type textarea "x"
type textarea "Проверка тестов от Ларцевой Татьяны. Срок про"
type textarea "x"
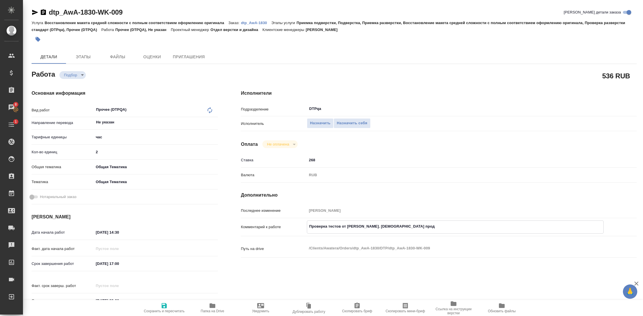
type textarea "x"
type textarea "Проверка тестов от Ларцевой Татьяны. Срок пр"
type textarea "x"
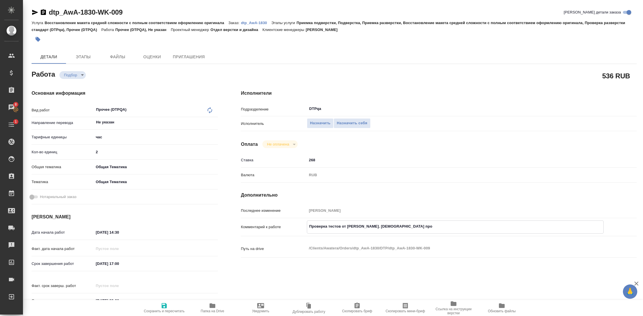
type textarea "x"
type textarea "Проверка тестов от Ларцевой Татьяны. Срок п"
type textarea "x"
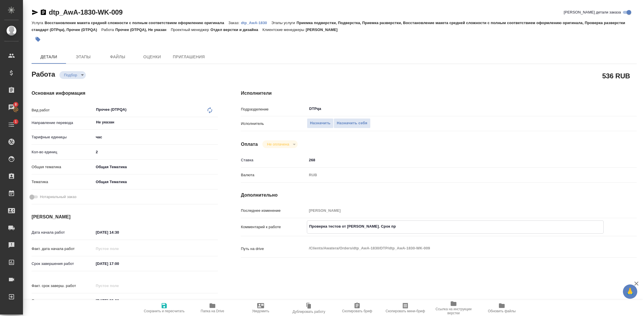
type textarea "x"
type textarea "Проверка тестов от Ларцевой Татьяны. Срок"
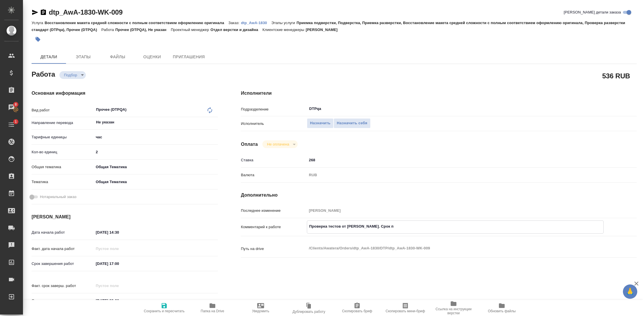
type textarea "x"
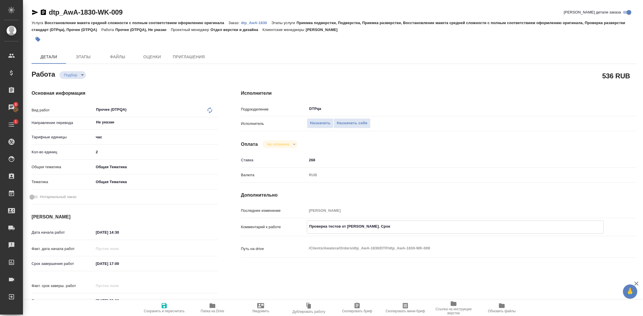
type textarea "Проверка тестов от Ларцевой Татьяны. Срок"
type textarea "x"
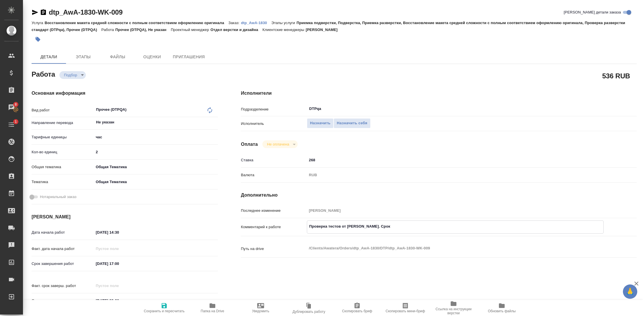
type textarea "x"
type textarea "Проверка тестов от Ларцевой Татьяны. Сро"
type textarea "x"
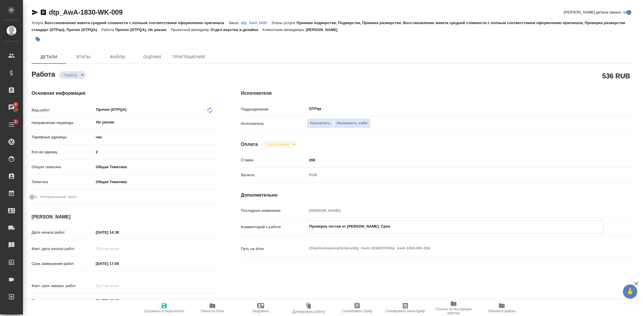
type textarea "x"
type textarea "Проверка тестов от Ларцевой Татьяны. Ср"
type textarea "x"
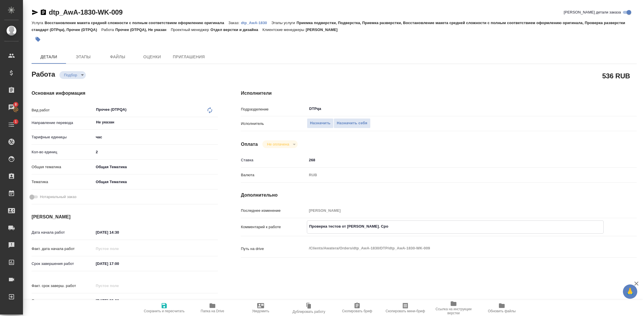
type textarea "x"
type textarea "Проверка тестов от Ларцевой Татьяны. С"
type textarea "x"
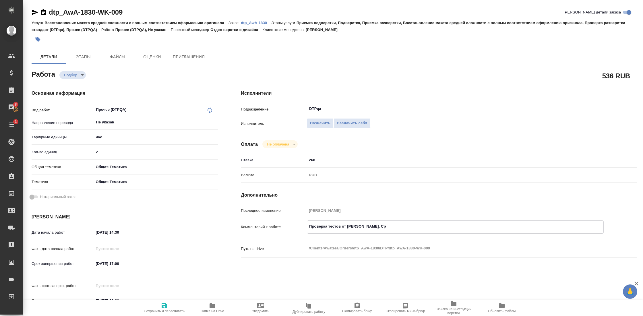
type textarea "x"
type textarea "Проверка тестов от Ларцевой Татьяны. Ср"
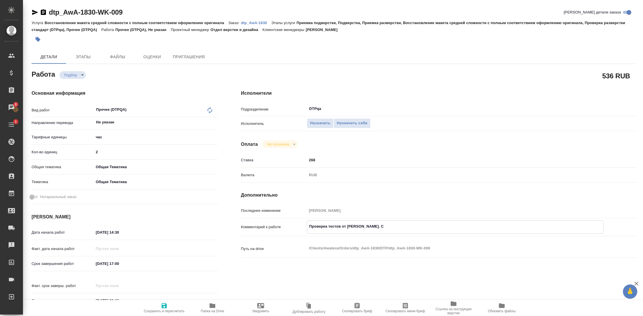
type textarea "x"
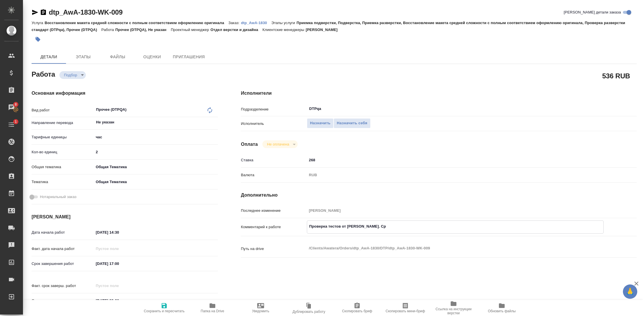
type textarea "Проверка тестов от Ларцевой Татьяны. Сро"
type textarea "x"
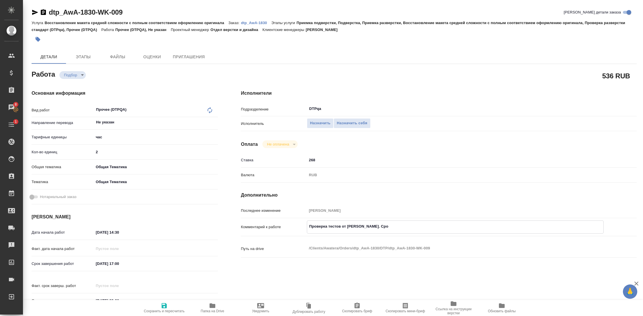
type textarea "x"
type textarea "Проверка тестов от Ларцевой Татьяны. Срок"
type textarea "x"
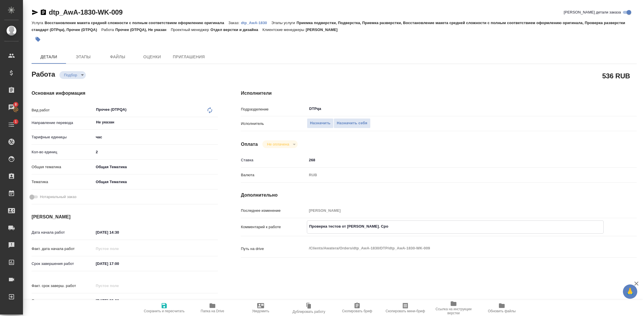
type textarea "x"
type textarea "Проверка тестов от Ларцевой Татьяны. Срок"
type textarea "x"
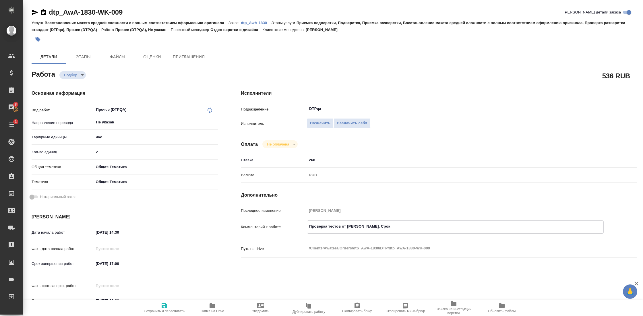
type textarea "x"
type textarea "Проверка тестов от Ларцевой Татьяны. Срок –"
type textarea "x"
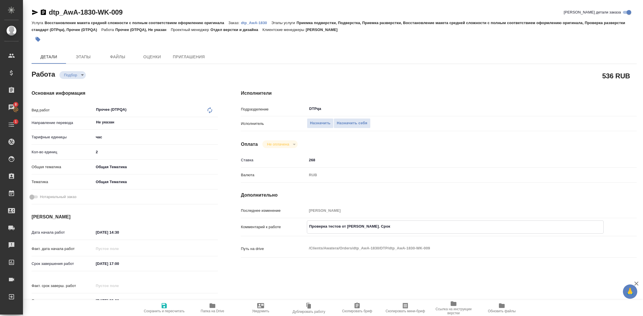
type textarea "x"
type textarea "Проверка тестов от Ларцевой Татьяны. Срок –"
type textarea "x"
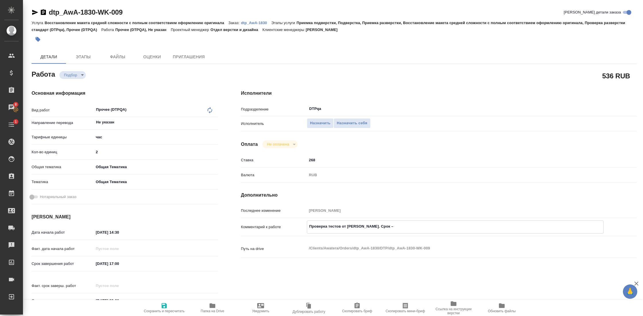
type textarea "x"
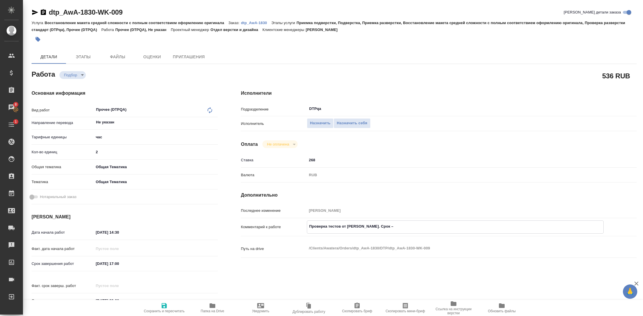
type textarea "Проверка тестов от Ларцевой Татьяны. Срок – г"
type textarea "x"
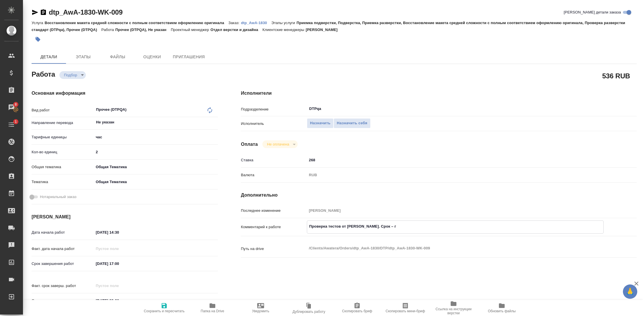
type textarea "x"
type textarea "Проверка тестов от Ларцевой Татьяны. Срок – ги"
type textarea "x"
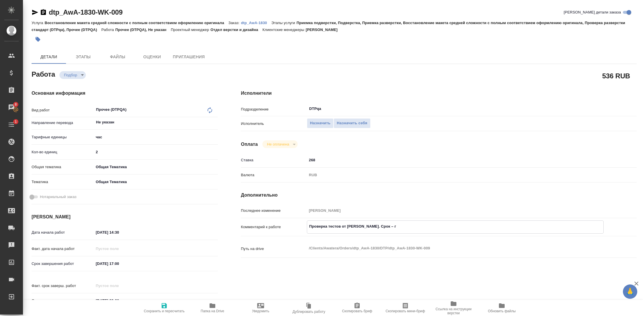
type textarea "x"
type textarea "Проверка тестов от Ларцевой Татьяны. Срок – гиб"
type textarea "x"
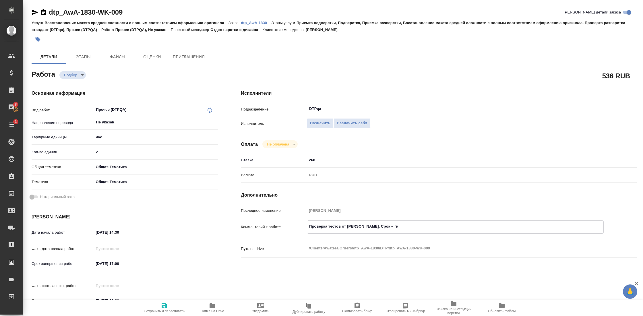
type textarea "x"
click at [164, 306] on icon "button" at bounding box center [164, 305] width 7 height 7
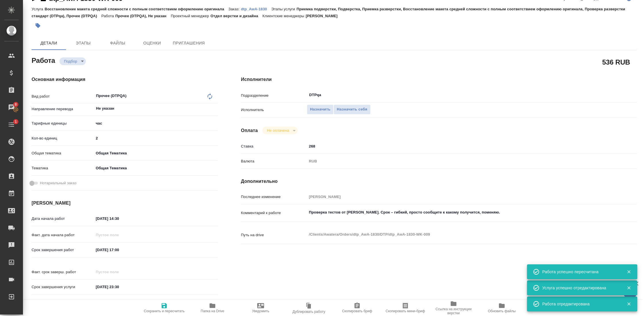
scroll to position [56, 0]
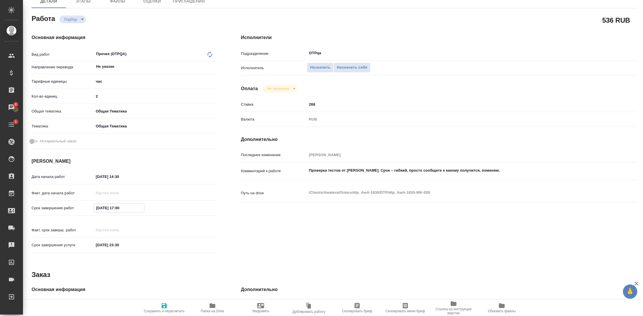
click at [126, 207] on input "30.09.2025 17:00" at bounding box center [119, 208] width 50 height 8
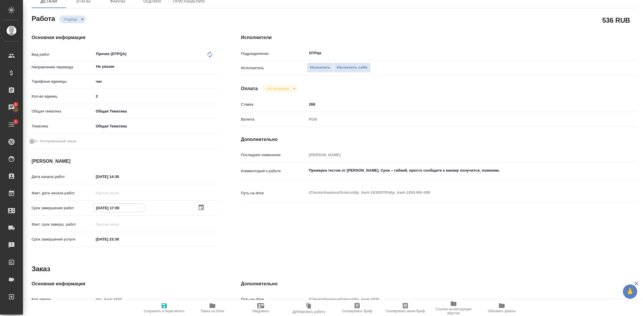
click at [199, 206] on icon "button" at bounding box center [201, 207] width 5 height 6
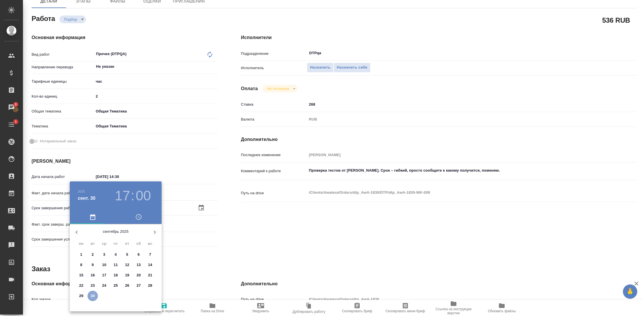
click at [89, 294] on span "30" at bounding box center [93, 296] width 10 height 6
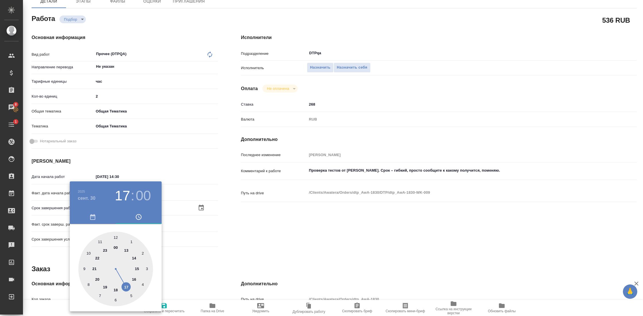
click at [106, 287] on div at bounding box center [115, 269] width 75 height 75
click at [115, 236] on div at bounding box center [115, 269] width 75 height 75
click at [270, 236] on div at bounding box center [321, 158] width 643 height 316
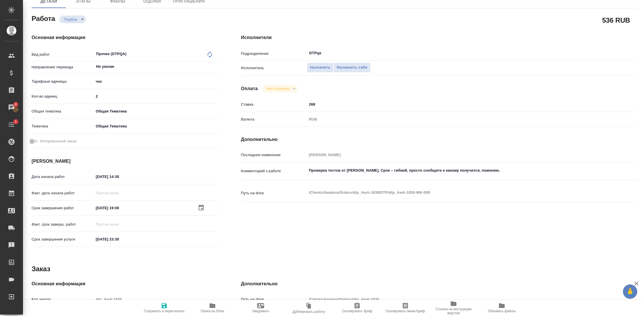
click at [165, 304] on icon "button" at bounding box center [164, 305] width 7 height 7
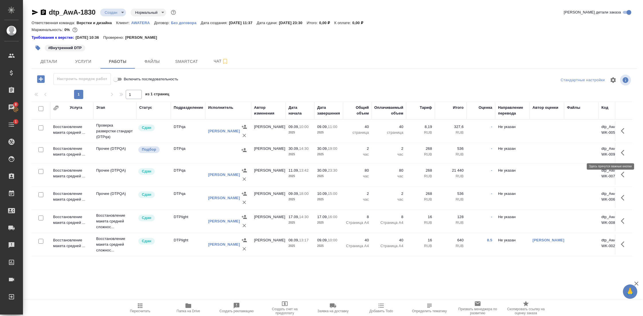
click at [621, 152] on icon "button" at bounding box center [622, 153] width 3 height 6
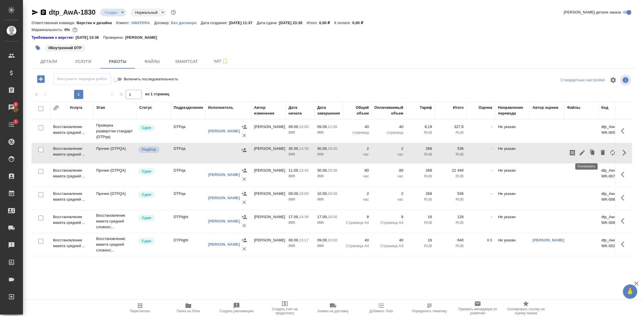
click at [590, 152] on icon "button" at bounding box center [591, 152] width 3 height 4
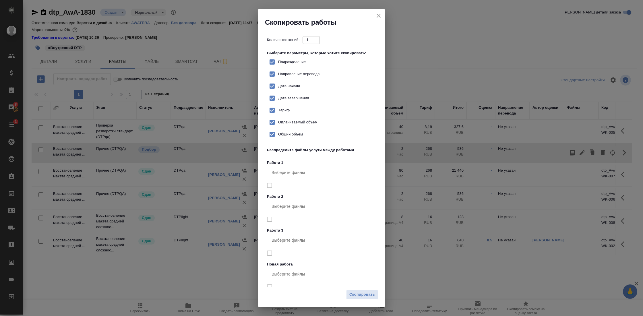
click at [298, 60] on span "Подразделение" at bounding box center [292, 62] width 28 height 6
click at [278, 60] on input "Подразделение" at bounding box center [272, 62] width 12 height 12
checkbox input "false"
click at [369, 296] on span "Скопировать" at bounding box center [363, 295] width 26 height 7
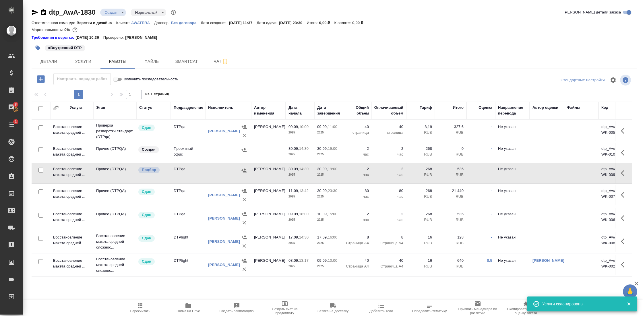
click at [76, 149] on td "Восстановление макета средней ..." at bounding box center [71, 153] width 43 height 20
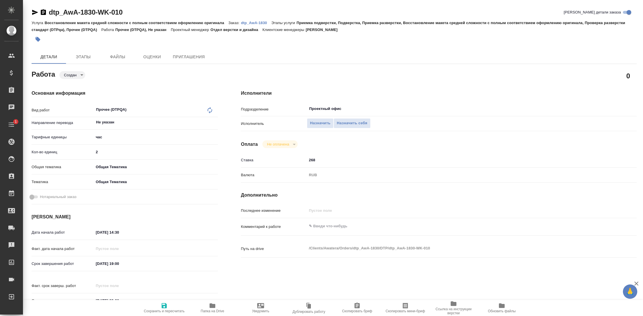
type textarea "x"
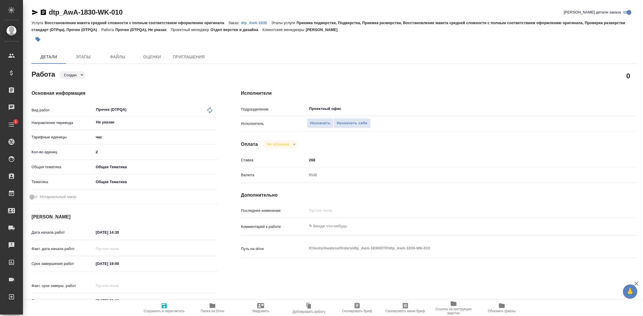
type textarea "x"
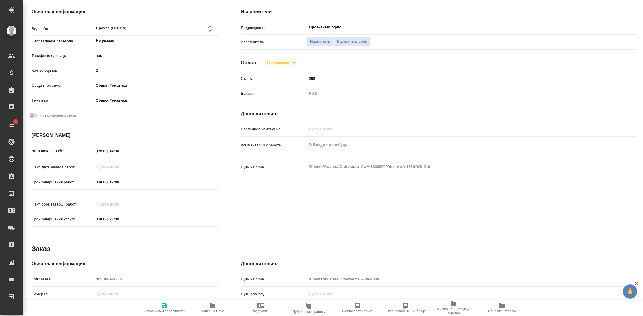
scroll to position [114, 0]
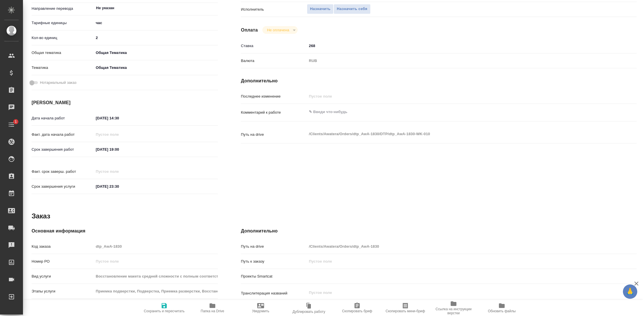
type textarea "x"
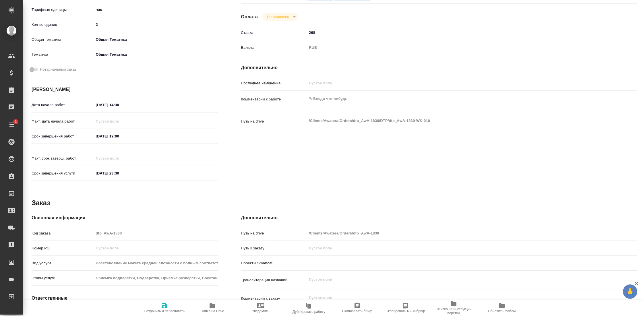
scroll to position [130, 0]
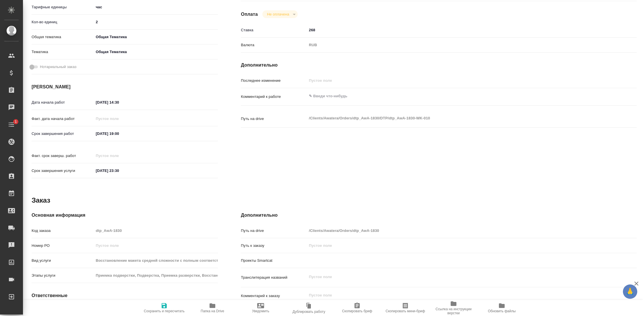
type textarea "x"
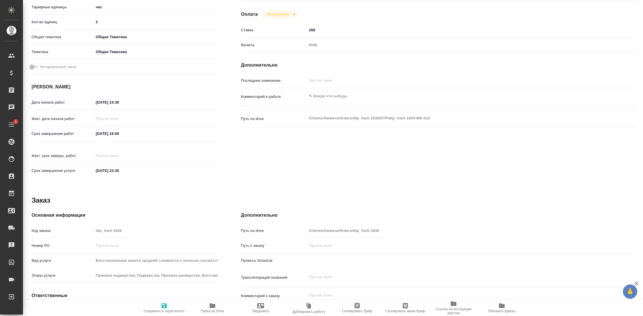
click at [122, 102] on input "[DATE] 14:30" at bounding box center [119, 102] width 50 height 8
click at [198, 101] on icon "button" at bounding box center [201, 102] width 7 height 7
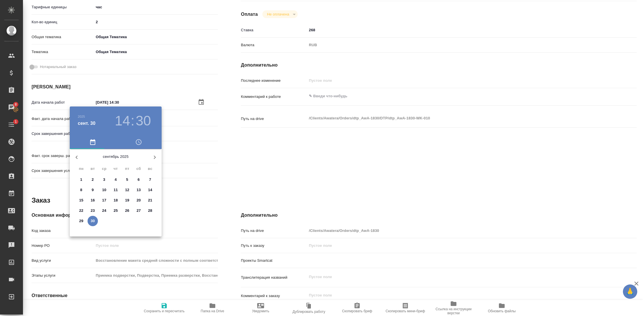
click at [92, 222] on p "30" at bounding box center [93, 221] width 4 height 6
type textarea "x"
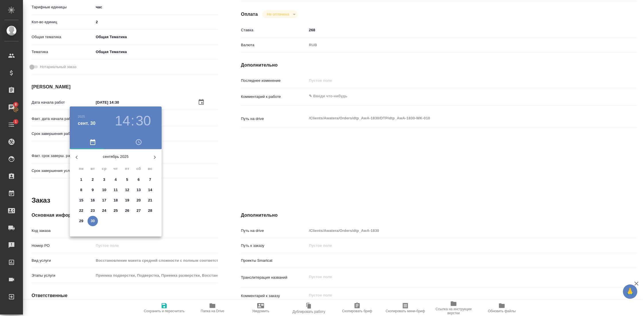
type textarea "x"
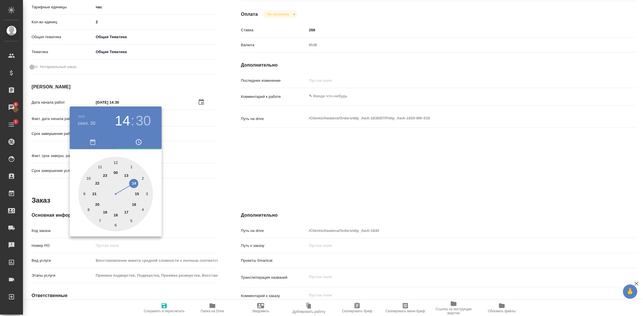
click at [137, 193] on div at bounding box center [115, 194] width 75 height 75
type textarea "x"
type input "[DATE] 15:30"
type textarea "x"
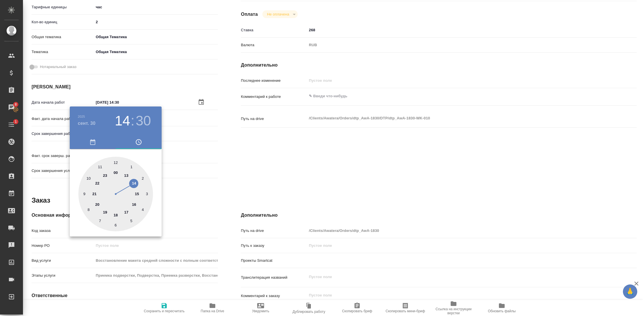
type textarea "x"
click at [115, 161] on div at bounding box center [115, 194] width 75 height 75
type textarea "x"
type input "[DATE] 15:00"
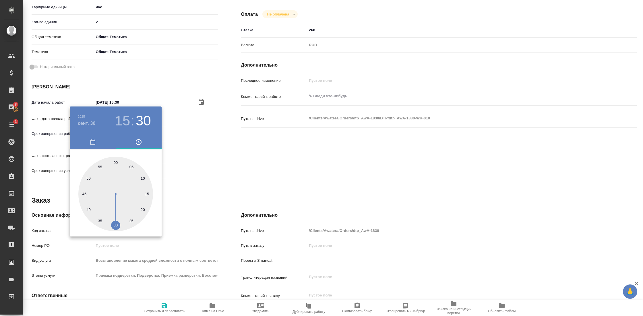
type textarea "x"
click at [250, 161] on div at bounding box center [321, 158] width 643 height 316
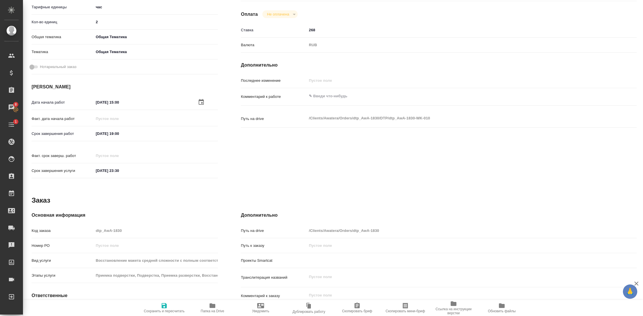
click at [120, 132] on input "[DATE] 19:00" at bounding box center [119, 134] width 50 height 8
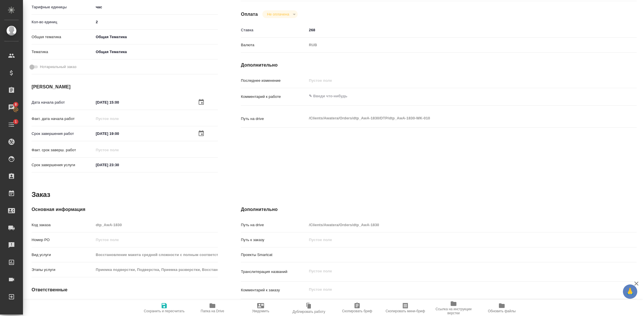
click at [198, 150] on div "Дата начала работ [DATE] 15:00 Факт. дата начала работ Срок завершения работ [D…" at bounding box center [125, 136] width 186 height 79
type textarea "x"
click at [331, 94] on textarea at bounding box center [455, 96] width 297 height 10
type textarea "Т"
type textarea "x"
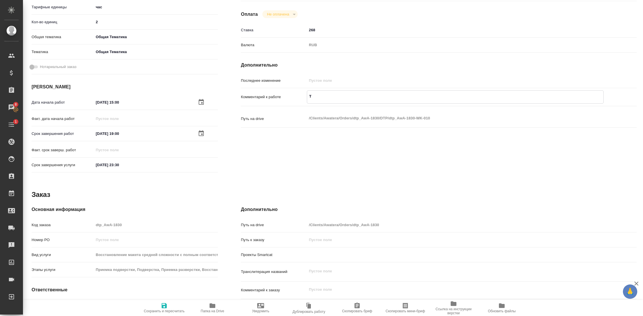
type textarea "x"
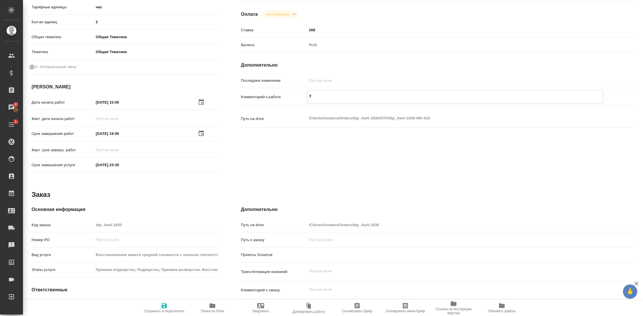
type textarea "Те"
type textarea "x"
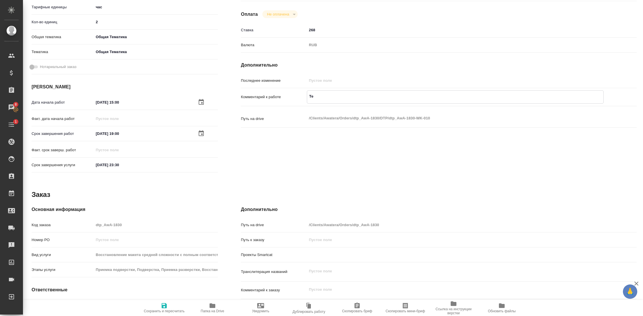
type textarea "x"
type textarea "Тес"
type textarea "x"
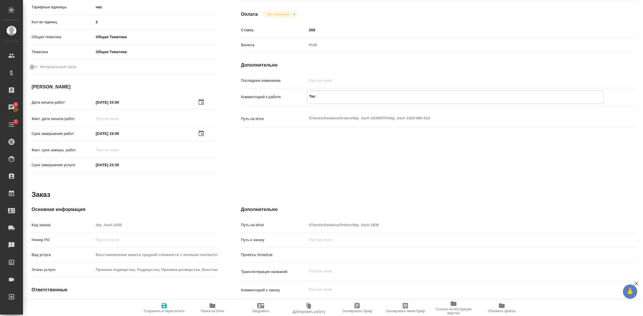
type textarea "x"
type textarea "Тест"
type textarea "x"
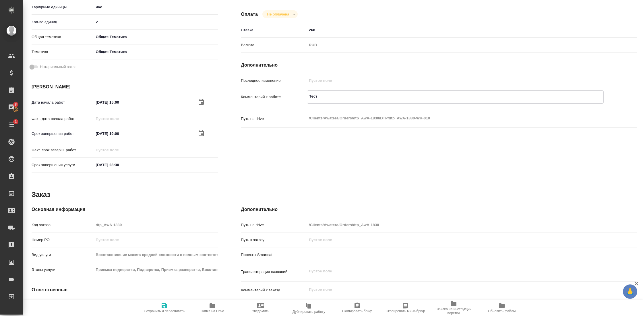
type textarea "x"
type textarea "Тесты"
type textarea "x"
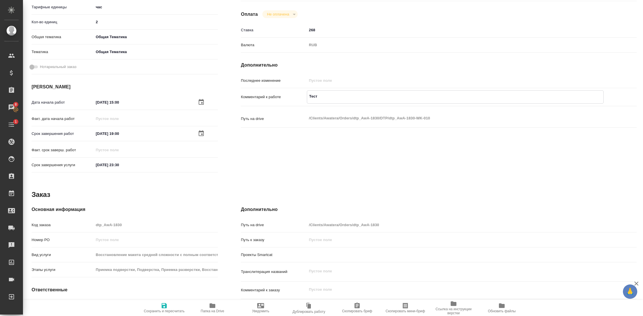
type textarea "x"
type textarea "Тесты"
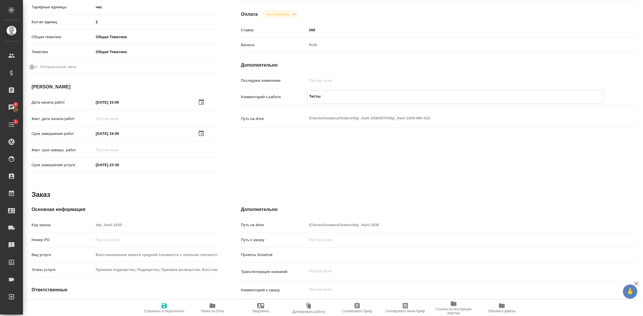
type textarea "x"
type textarea "Тесты о"
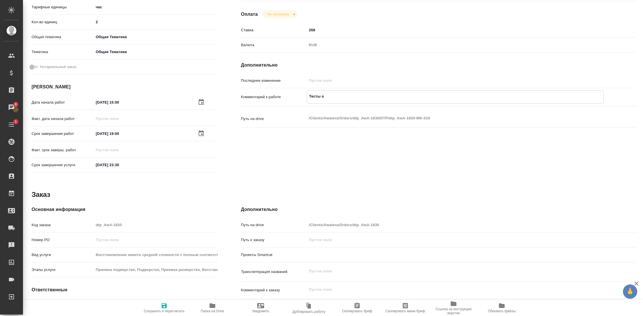
type textarea "x"
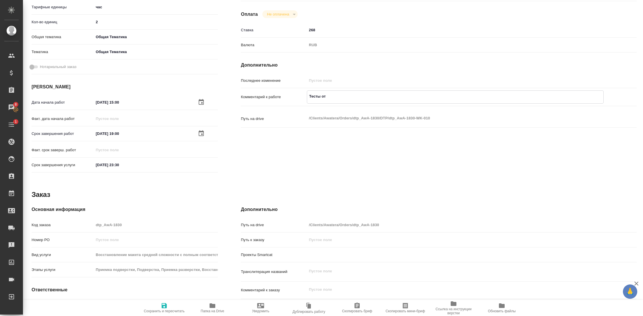
type textarea "Тесты от"
type textarea "x"
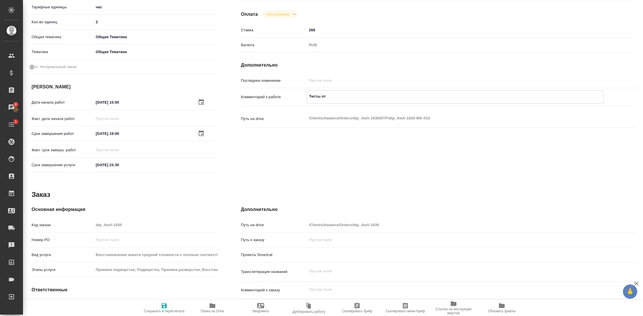
type textarea "x"
paste textarea "Леонова Алёна Викторовна (Резюме)"
type textarea "x"
type textarea "Тесты от Леонова Алёна Викторовна (Резюме)"
type textarea "x"
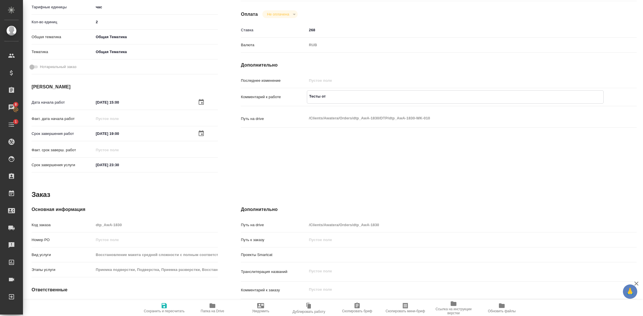
type textarea "x"
click at [339, 96] on textarea "Тесты от Леонова Алёна Викторовна (Резюме)" at bounding box center [455, 97] width 296 height 10
type textarea "x"
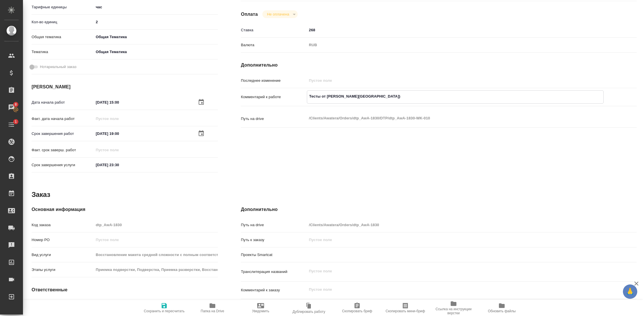
type textarea "Тесты от Леоново Алёна Викторовна (Резюме)"
type textarea "x"
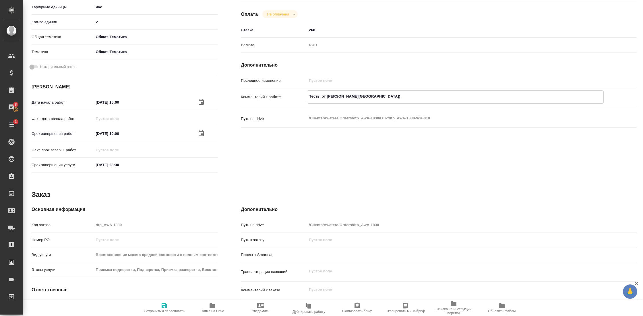
type textarea "x"
type textarea "Тесты от Леоновой Алёна Викторовна (Резюме)"
type textarea "x"
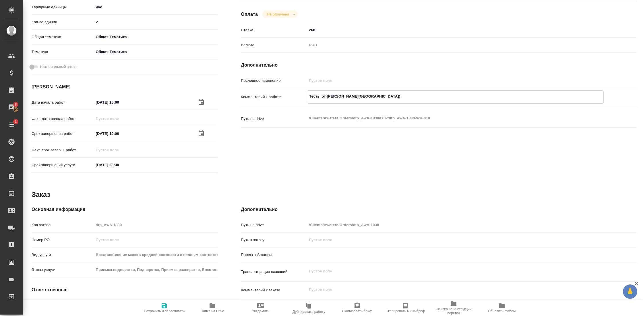
type textarea "x"
click at [358, 96] on textarea "Тесты от Леоновой Алёна Викторовна (Резюме)" at bounding box center [455, 97] width 296 height 10
type textarea "x"
type textarea "Тесты от Леоновой Алёны Викторовна (Резюме)"
type textarea "x"
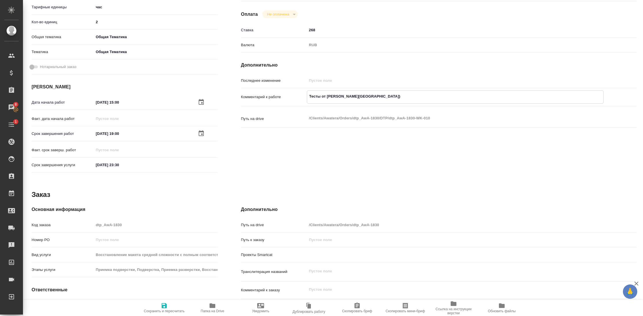
type textarea "x"
click at [380, 96] on textarea "Тесты от Леоновой Алёны Викторовна (Резюме)" at bounding box center [455, 97] width 296 height 10
type textarea "x"
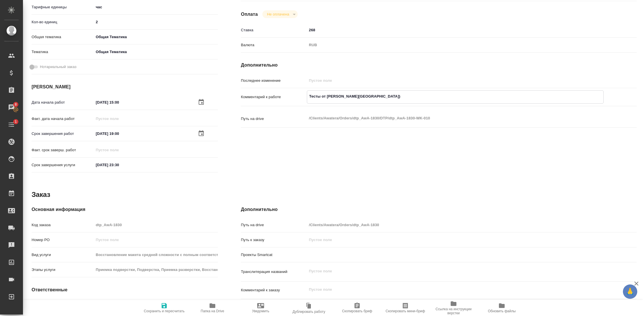
type textarea "Тесты от Леоновой Алёны Викторовны"
type textarea "x"
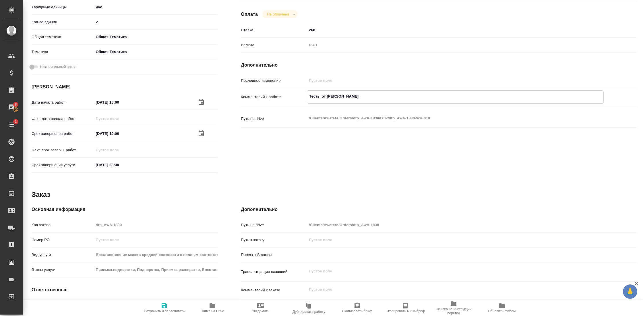
type textarea "x"
type textarea "Тесты от Леоновой Алёны Викторовны."
type textarea "x"
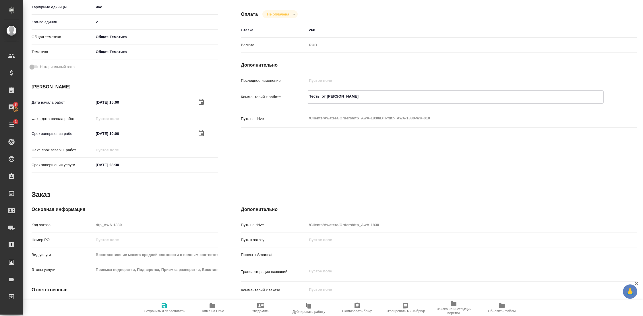
type textarea "x"
type textarea "Тесты от Леоновой Алёны Викторовны."
type textarea "x"
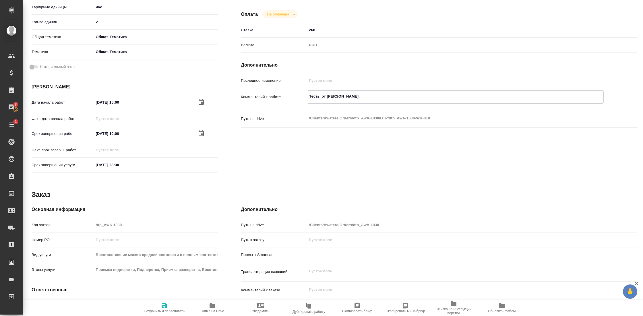
type textarea "x"
type textarea "Тесты от Леоновой Алёны Викторовны."
type textarea "x"
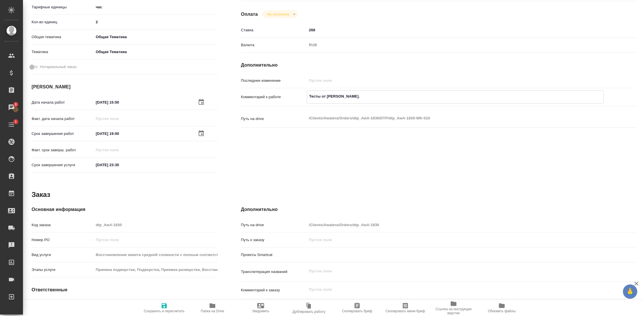
type textarea "x"
type textarea "Тесты от Леоновой Алёны Викторовны. С"
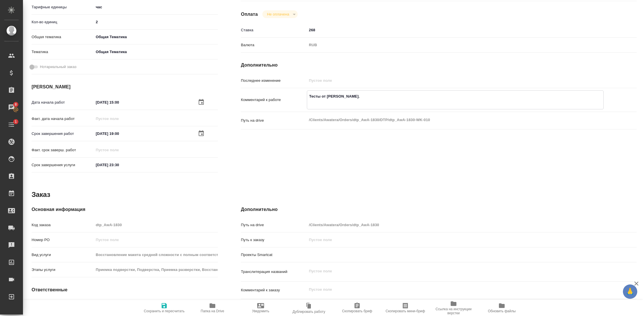
type textarea "x"
type textarea "Тесты от Леоновой Алёны Викторовны. Ср"
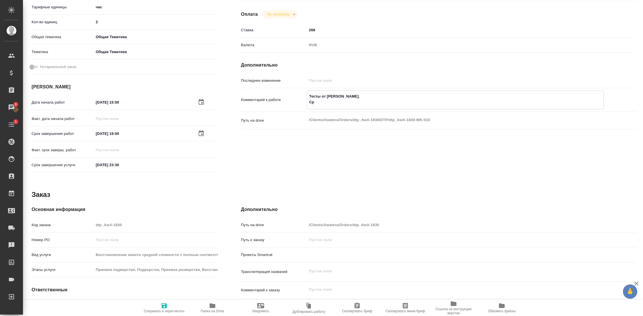
type textarea "x"
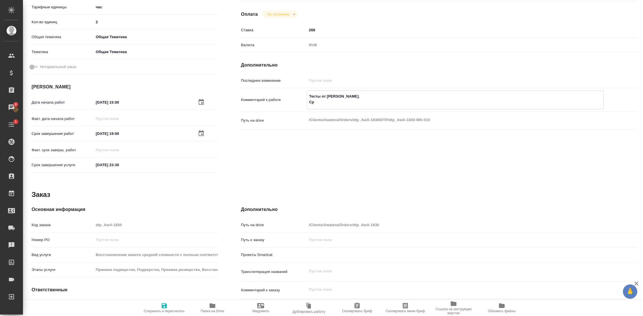
type textarea "x"
type textarea "Тесты от Леоновой Алёны Викторовны. Сро"
type textarea "x"
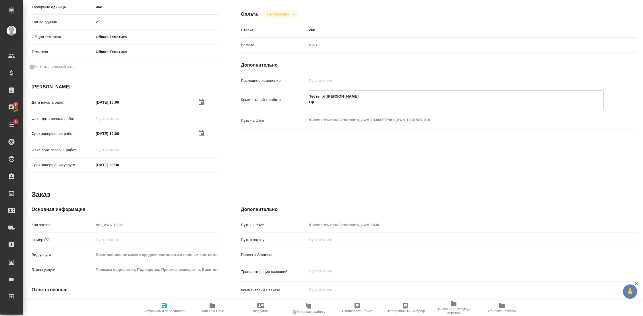
type textarea "x"
type textarea "Тесты от Леоновой Алёны Викторовны. Срок"
type textarea "x"
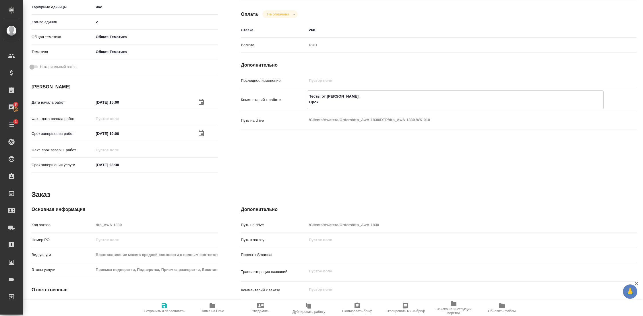
type textarea "x"
type textarea "Тесты от Леоновой Алёны Викторовны. Срок"
type textarea "x"
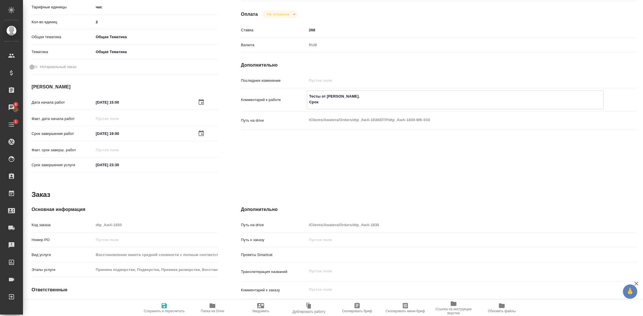
type textarea "x"
type textarea "Тесты от Леоновой Алёны Викторовны. Срок м"
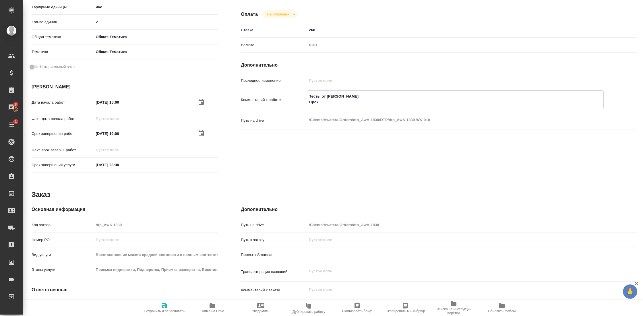
type textarea "x"
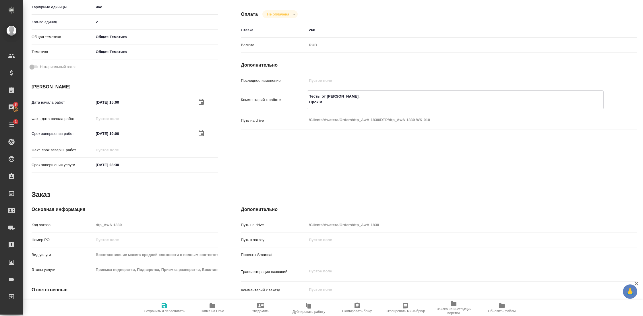
type textarea "Тесты от Леоновой Алёны Викторовны. Срок мо"
type textarea "x"
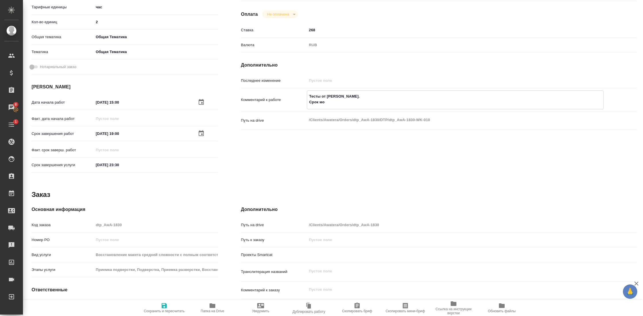
type textarea "x"
type textarea "Тесты от Леоновой Алёны Викторовны. Срок мож"
type textarea "x"
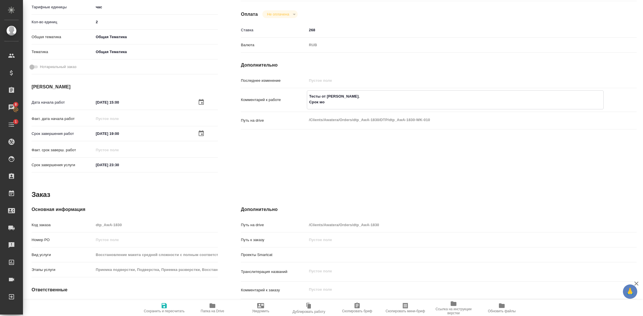
type textarea "x"
type textarea "Тесты от Леоновой Алёны Викторовны. Срок можн"
type textarea "x"
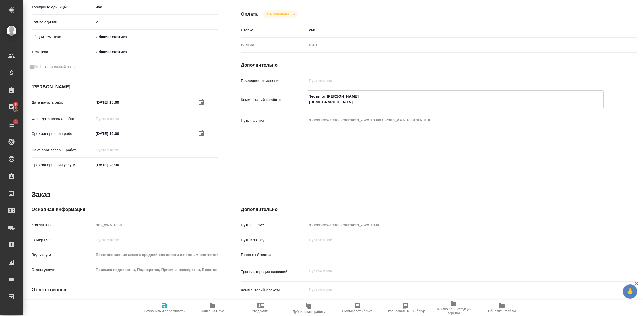
type textarea "x"
type textarea "Тесты от Леоновой Алёны Викторовны. Срок можно"
type textarea "x"
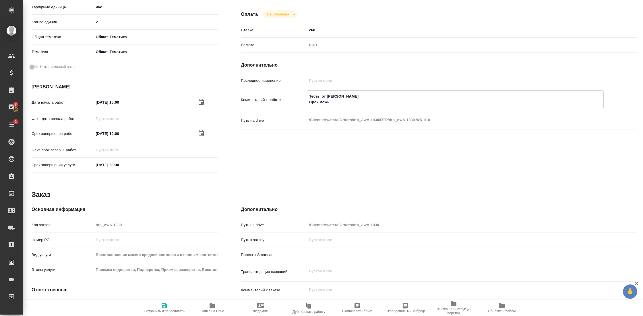
type textarea "x"
type textarea "Тесты от Леоновой Алёны Викторовны. Срок можно"
type textarea "x"
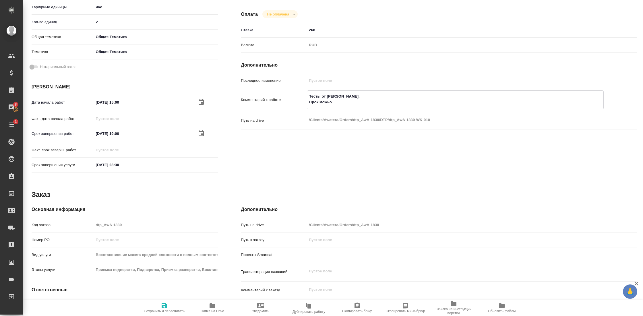
type textarea "x"
click at [492, 136] on div "Исполнители Подразделение Проектный офис ​ Исполнитель Назначить Назначить себя…" at bounding box center [438, 68] width 419 height 240
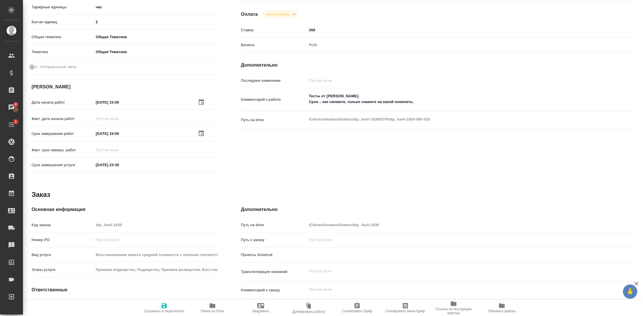
click at [160, 311] on span "Сохранить и пересчитать" at bounding box center [164, 311] width 41 height 4
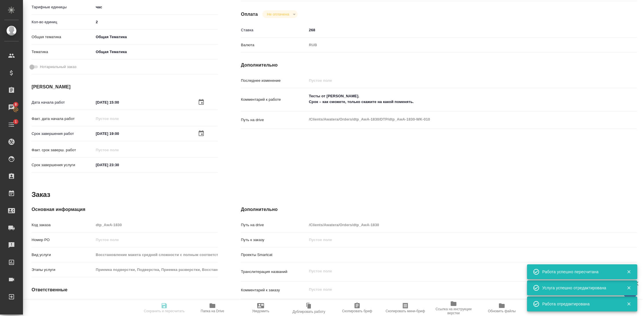
click at [209, 308] on icon "button" at bounding box center [212, 305] width 7 height 7
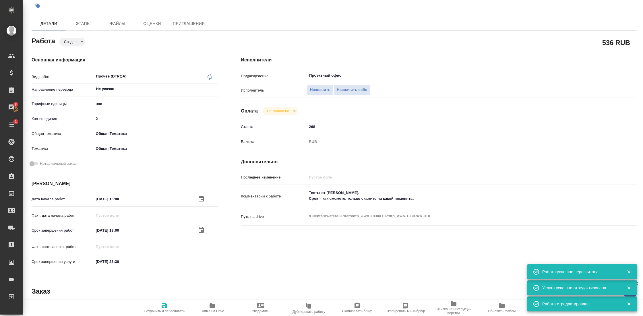
scroll to position [0, 0]
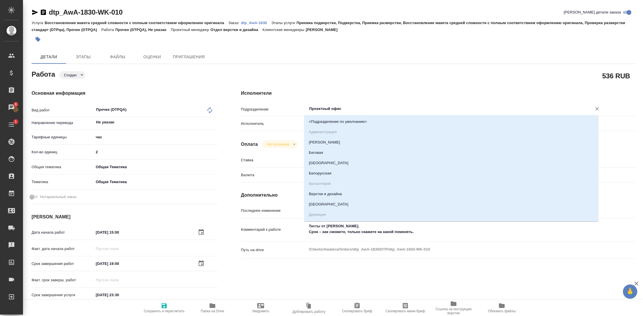
click at [321, 109] on input "Проектный офис" at bounding box center [446, 108] width 274 height 7
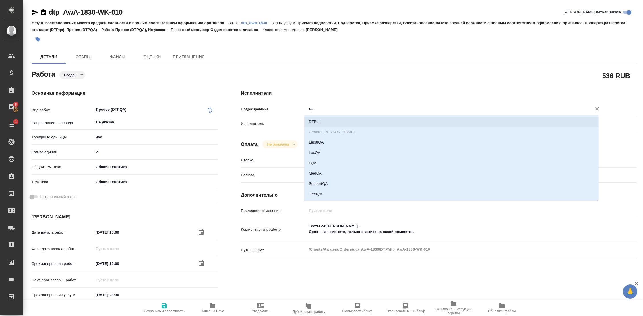
click at [316, 124] on li "DTPqa" at bounding box center [451, 122] width 294 height 10
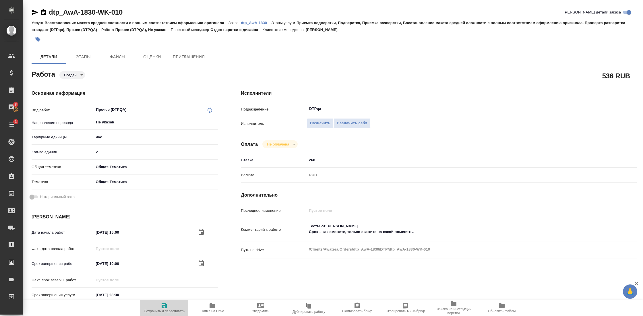
click at [166, 306] on icon "button" at bounding box center [164, 305] width 5 height 5
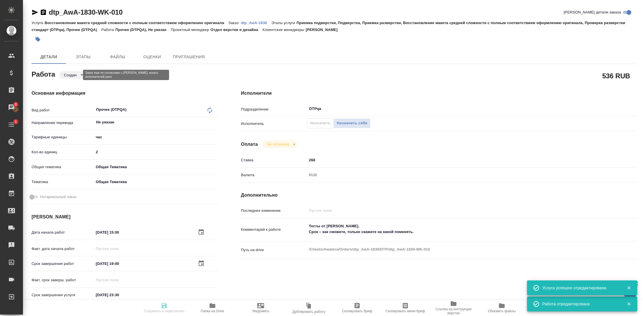
click at [71, 74] on body "🙏 .cls-1 fill:#fff; AWATERA Gostev Yury Клиенты Спецификации Заказы 8 Чаты 1 To…" at bounding box center [321, 158] width 643 height 316
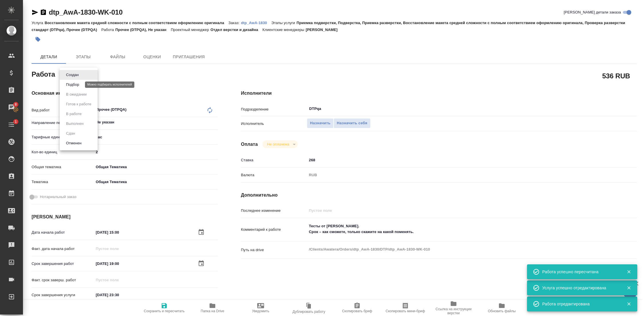
click at [72, 83] on button "Подбор" at bounding box center [72, 85] width 17 height 6
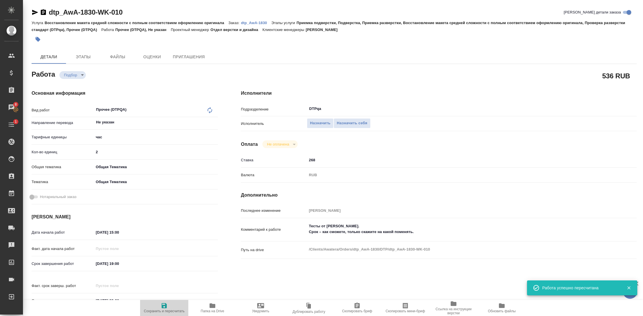
click at [165, 309] on span "Сохранить и пересчитать" at bounding box center [164, 311] width 41 height 4
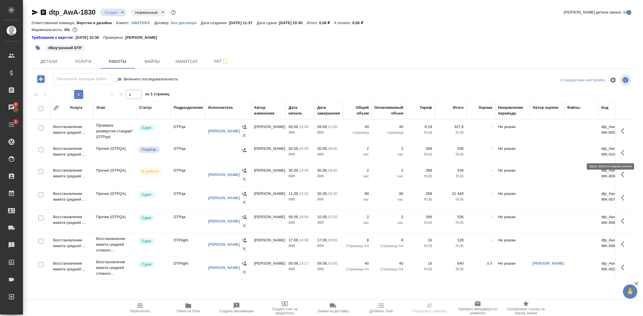
click at [621, 152] on icon "button" at bounding box center [624, 152] width 7 height 7
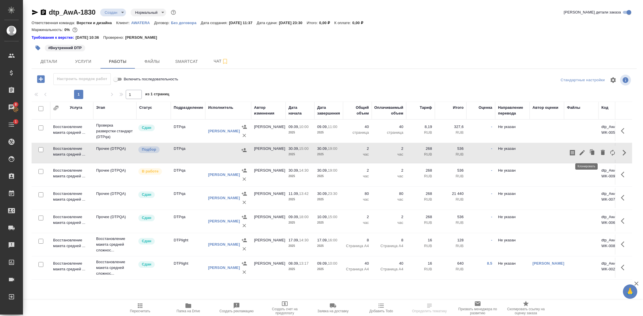
click at [587, 148] on button "button" at bounding box center [592, 153] width 11 height 14
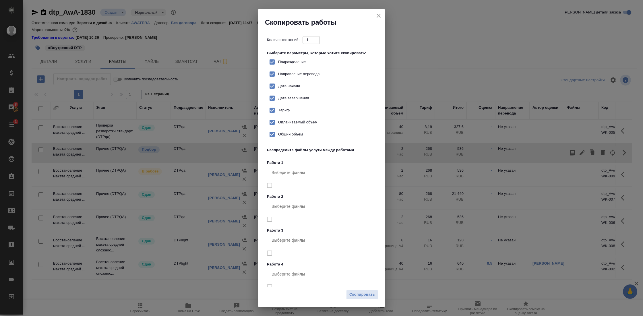
click at [281, 62] on span "Подразделение" at bounding box center [292, 62] width 28 height 6
click at [278, 62] on input "Подразделение" at bounding box center [272, 62] width 12 height 12
checkbox input "false"
click at [360, 293] on span "Скопировать" at bounding box center [363, 295] width 26 height 7
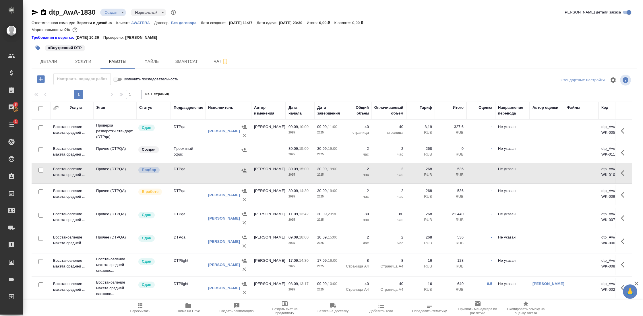
click at [71, 151] on td "Восстановление макета средней ..." at bounding box center [71, 153] width 43 height 20
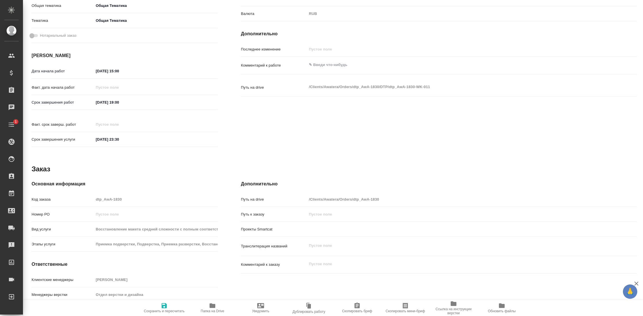
scroll to position [167, 0]
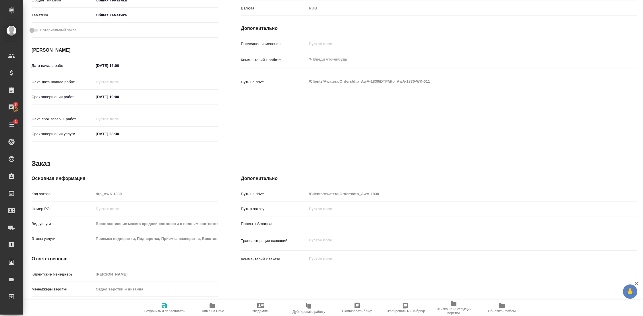
click at [330, 62] on textarea at bounding box center [455, 60] width 297 height 10
type textarea "Проверка тестов от [PERSON_NAME]. Срок – как сможете, можно сместить вполне; то…"
click at [167, 305] on icon "button" at bounding box center [164, 305] width 7 height 7
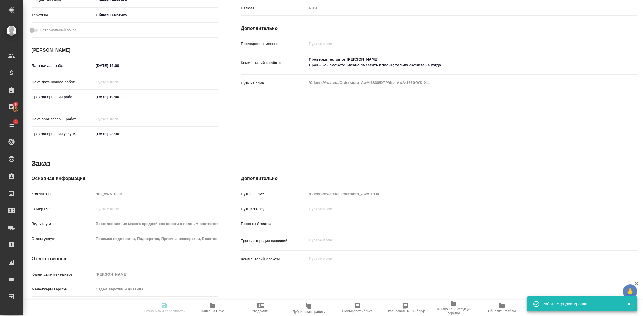
type input "created"
type input "Не указан"
type input "5a8b1489cc6b4906c91bfd93"
type input "2"
type input "obtem"
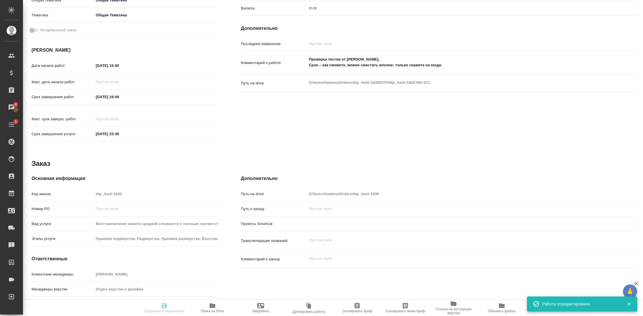
type input "6012b1ca196b0e5c9229a120"
type input "[DATE] 15:00"
type input "[DATE] 19:00"
type input "[DATE] 23:30"
type input "Проектный офис"
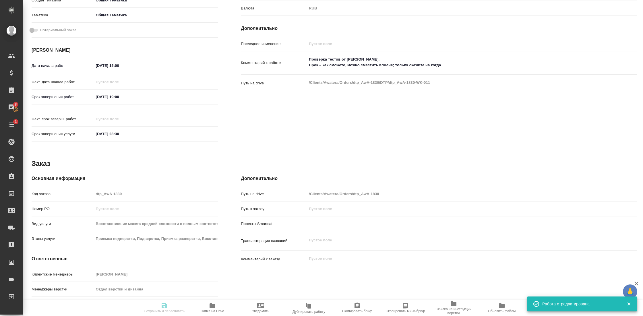
type input "notPayed"
type input "268"
type input "RUB"
type input "dtp_AwA-1830"
type input "Восстановление макета средней сложности с полным соответствием оформлению ориги…"
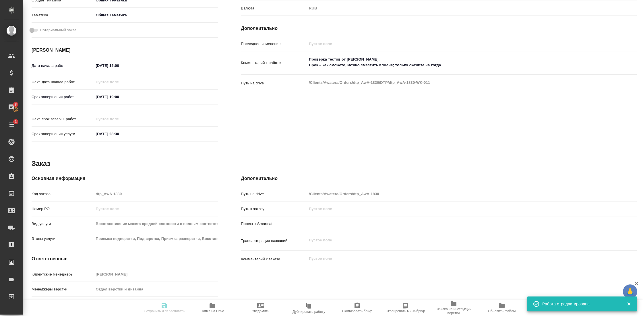
type input "Приемка подверстки, Подверстка, Приемка разверстки, Восстановление макета средн…"
type input "[PERSON_NAME]"
type input "Отдел верстки и дизайна"
type input "/Clients/Awatera/Orders/dtp_AwA-1830"
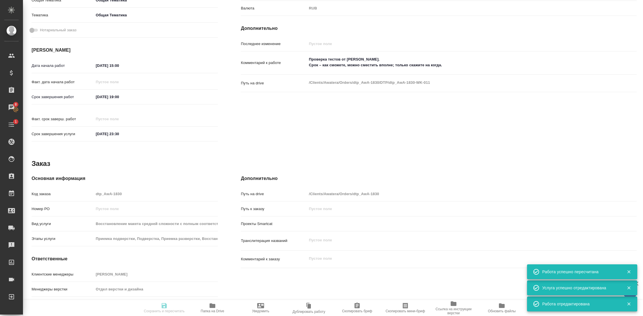
click at [211, 308] on icon "button" at bounding box center [212, 305] width 7 height 7
type input "created"
type input "Не указан"
type input "5a8b1489cc6b4906c91bfd93"
type input "2"
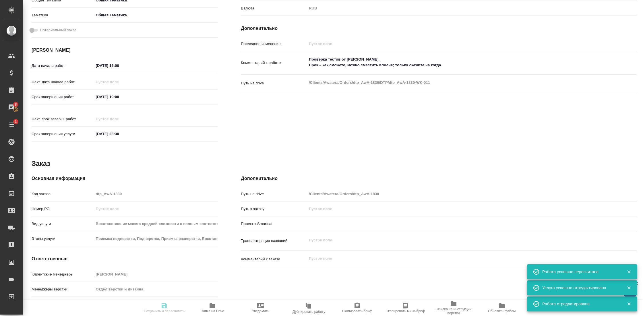
type input "obtem"
type input "6012b1ca196b0e5c9229a120"
type input "[DATE] 15:00"
type input "[DATE] 19:00"
type input "[DATE] 23:30"
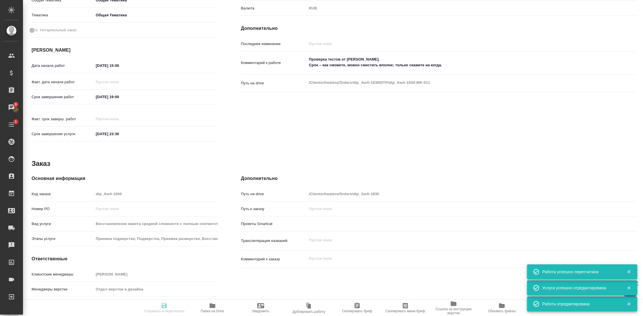
type input "Проектный офис"
type input "notPayed"
type input "268"
type input "RUB"
type input "dtp_AwA-1830"
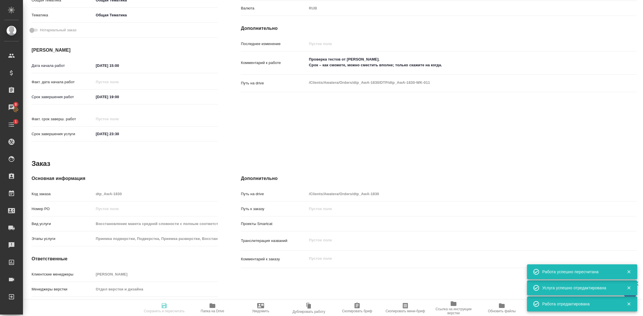
type input "Восстановление макета средней сложности с полным соответствием оформлению ориги…"
type input "Приемка подверстки, Подверстка, Приемка разверстки, Восстановление макета средн…"
type input "[PERSON_NAME]"
type input "Отдел верстки и дизайна"
type input "/Clients/Awatera/Orders/dtp_AwA-1830"
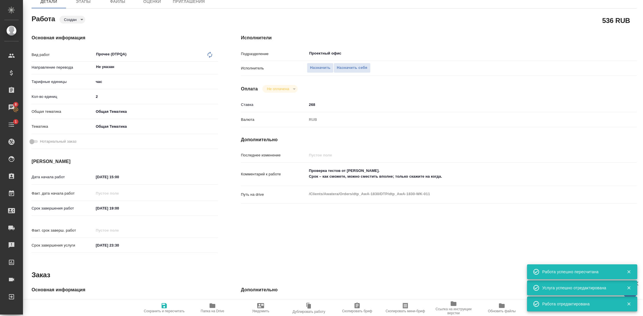
scroll to position [0, 0]
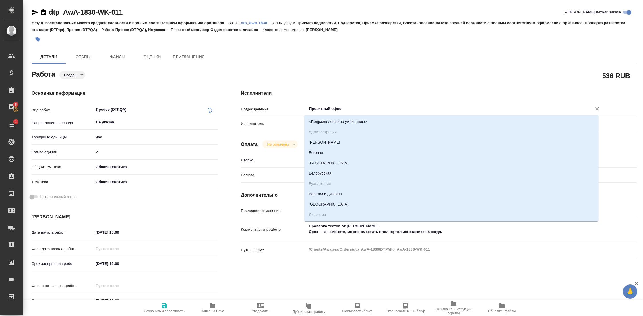
click at [323, 109] on input "Проектный офис" at bounding box center [446, 108] width 274 height 7
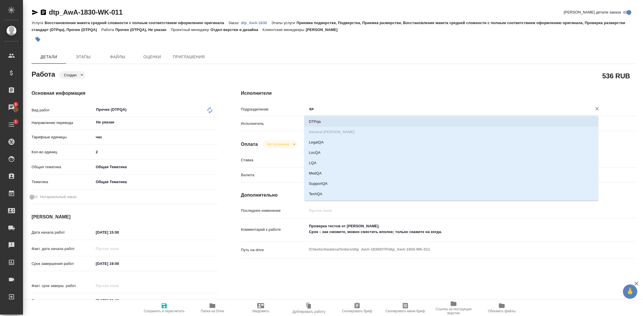
click at [323, 119] on li "DTPqa" at bounding box center [451, 122] width 294 height 10
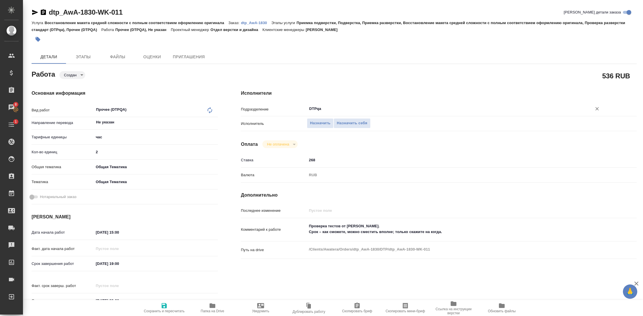
type input "DTPqa"
click at [83, 76] on body "🙏 .cls-1 fill:#fff; AWATERA Gostev Yury Клиенты Спецификации Заказы 8 Чаты 1 To…" at bounding box center [321, 158] width 643 height 316
click at [81, 82] on li "Подбор" at bounding box center [79, 85] width 38 height 10
type textarea "x"
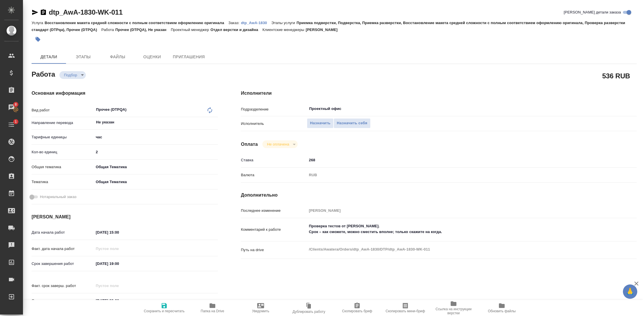
type textarea "x"
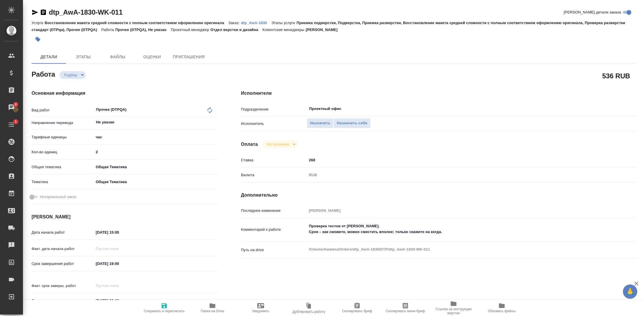
type textarea "x"
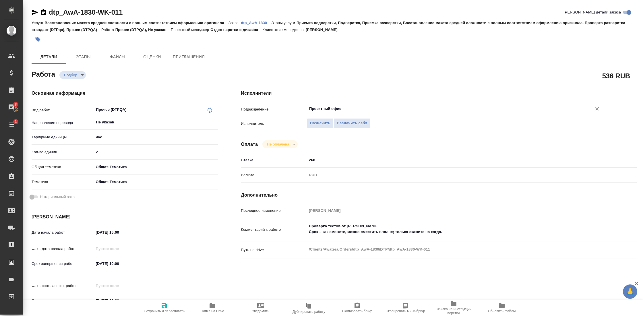
type textarea "x"
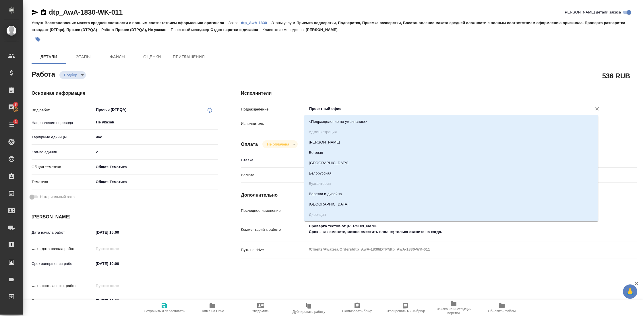
click at [336, 111] on input "Проектный офис" at bounding box center [446, 108] width 274 height 7
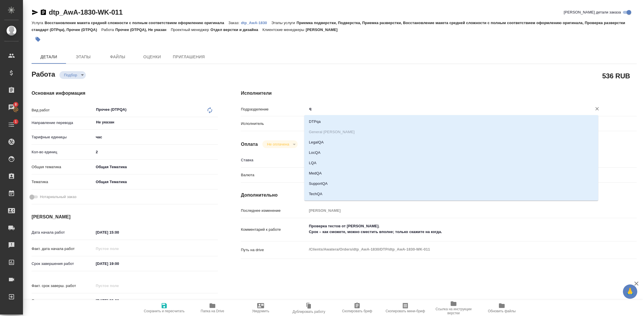
type input "qa"
click at [329, 119] on li "DTPqa" at bounding box center [451, 122] width 294 height 10
type textarea "x"
type input "DTPqa"
type textarea "x"
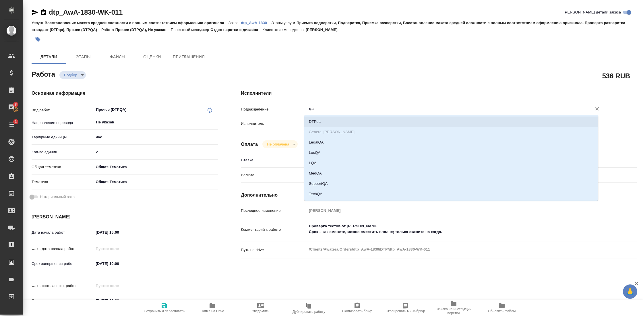
type textarea "x"
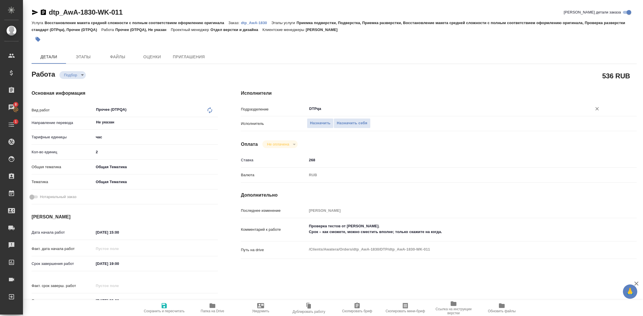
type input "DTPqa"
click at [165, 305] on icon "button" at bounding box center [164, 305] width 5 height 5
type textarea "x"
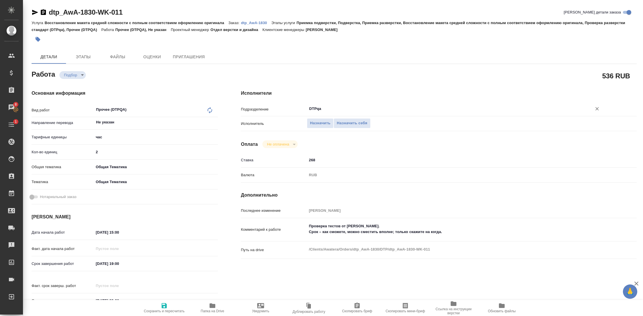
type textarea "x"
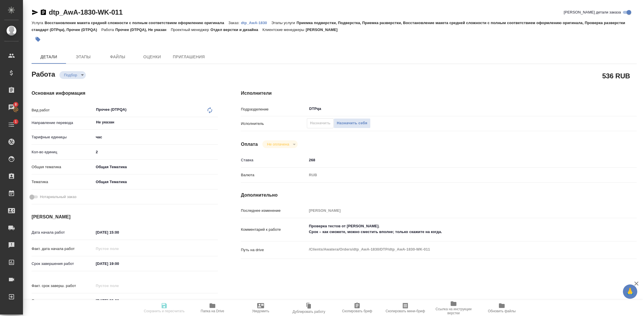
type textarea "x"
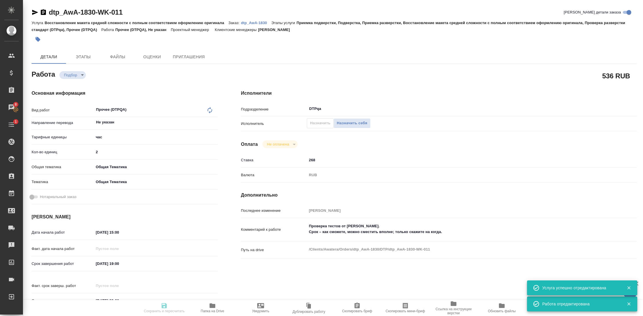
type input "recruiting"
type textarea "Прочее (DTPQA)"
type textarea "x"
type input "Не указан"
type input "5a8b1489cc6b4906c91bfd93"
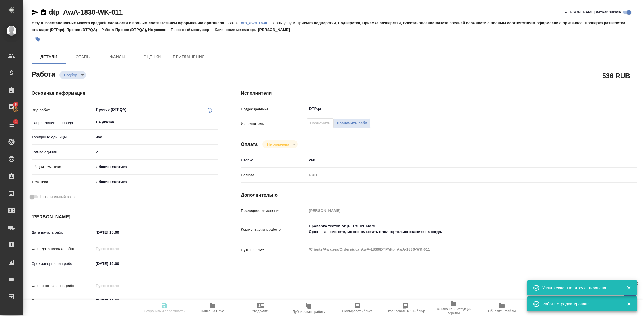
type input "2"
type input "obtem"
type input "6012b1ca196b0e5c9229a120"
type input "30.09.2025 15:00"
type input "30.09.2025 19:00"
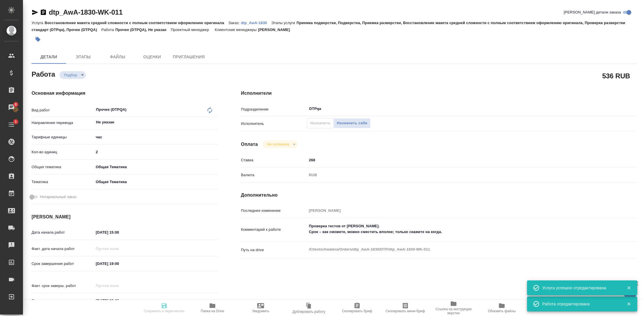
type input "30.09.2025 23:30"
type input "DTPqa"
type input "notPayed"
type input "268"
type input "RUB"
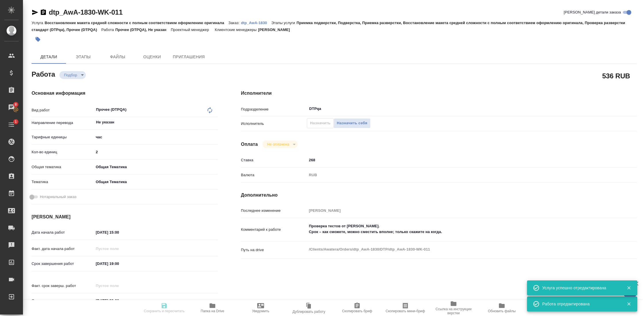
type input "[PERSON_NAME]"
type textarea "Проверка тестов от Романа Ильина. Срок – как сможете, можно сместить вполне; то…"
type textarea "x"
type textarea "/Clients/Awatera/Orders/dtp_AwA-1830/DTP/dtp_AwA-1830-WK-011"
type textarea "x"
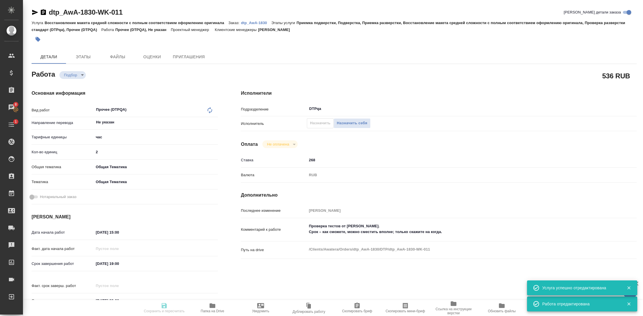
type input "dtp_AwA-1830"
type input "Восстановление макета средней сложности с полным соответствием оформлению ориги…"
type input "Приемка подверстки, Подверстка, Приемка разверстки, Восстановление макета средн…"
type input "[PERSON_NAME]"
type input "Отдел верстки и дизайна"
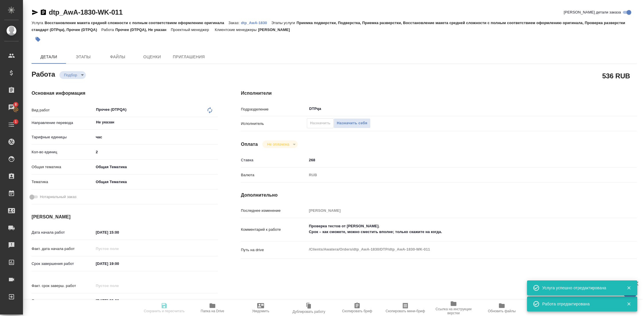
type input "/Clients/Awatera/Orders/dtp_AwA-1830"
type textarea "x"
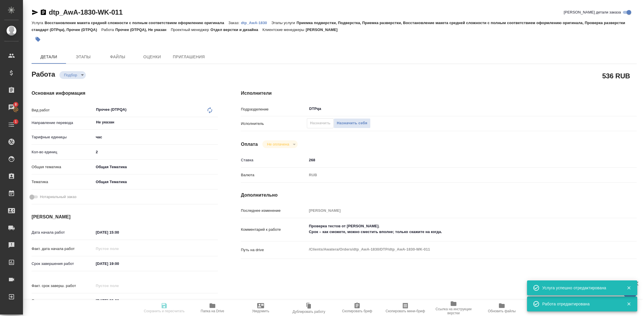
type textarea "x"
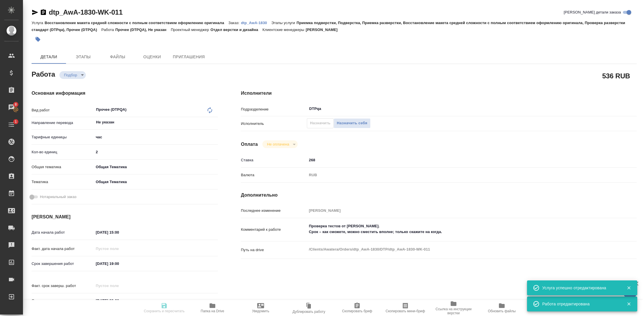
type textarea "x"
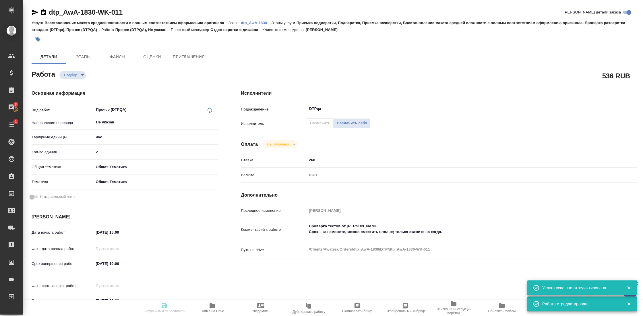
type textarea "x"
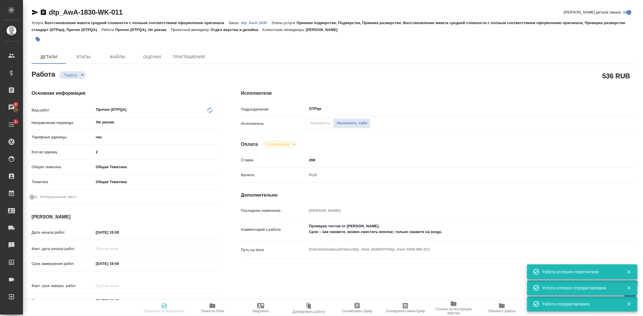
type input "recruiting"
type textarea "Прочее (DTPQA)"
type textarea "x"
type input "Не указан"
type input "5a8b1489cc6b4906c91bfd93"
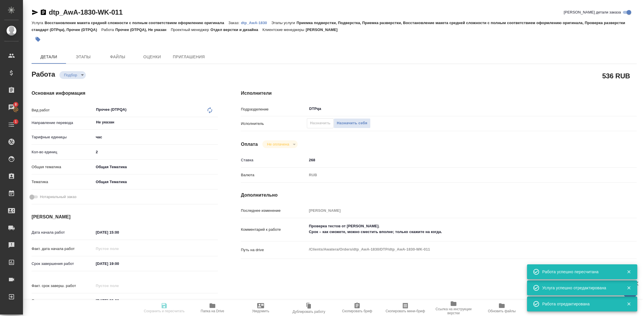
type input "2"
type input "obtem"
type input "6012b1ca196b0e5c9229a120"
type input "30.09.2025 15:00"
type input "30.09.2025 19:00"
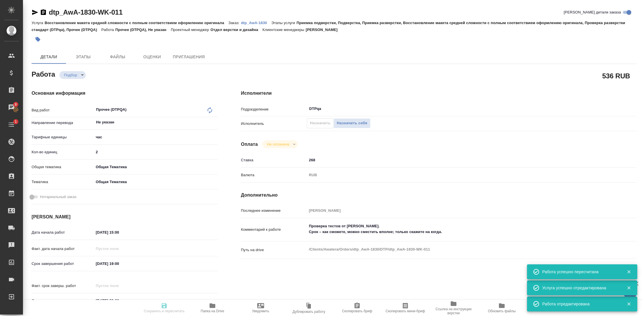
type input "30.09.2025 23:30"
type input "DTPqa"
type input "notPayed"
type input "268"
type input "RUB"
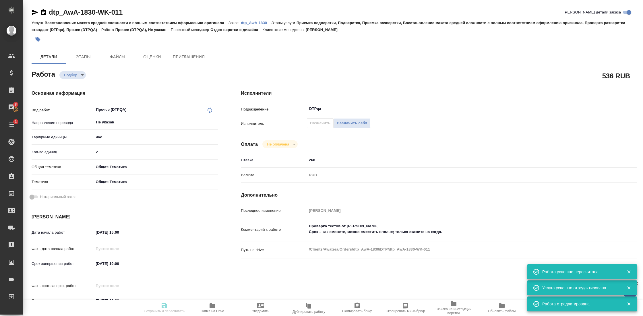
type input "Гостев Юрий"
type textarea "Проверка тестов от Романа Ильина. Срок – как сможете, можно сместить вполне; то…"
type textarea "x"
type textarea "/Clients/Awatera/Orders/dtp_AwA-1830/DTP/dtp_AwA-1830-WK-011"
type textarea "x"
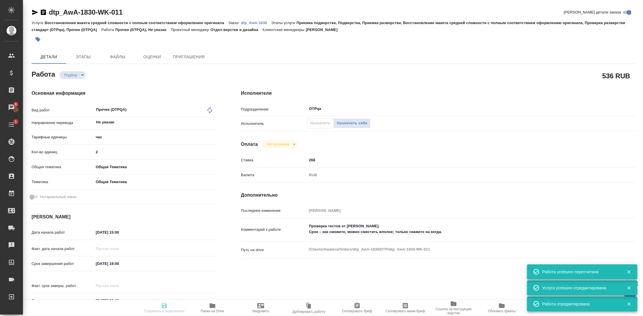
type input "dtp_AwA-1830"
type input "Восстановление макета средней сложности с полным соответствием оформлению ориги…"
type input "Приемка подверстки, Подверстка, Приемка разверстки, Восстановление макета средн…"
type input "[PERSON_NAME]"
type input "Отдел верстки и дизайна"
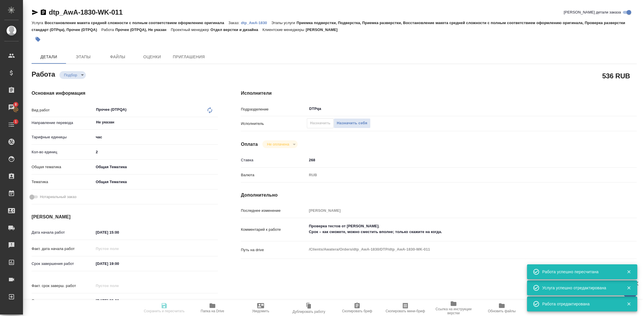
type input "/Clients/Awatera/Orders/dtp_AwA-1830"
type textarea "x"
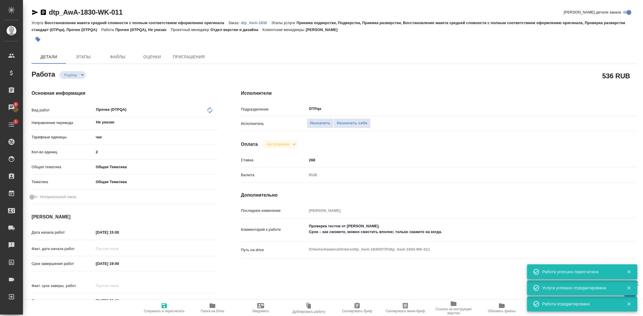
type textarea "x"
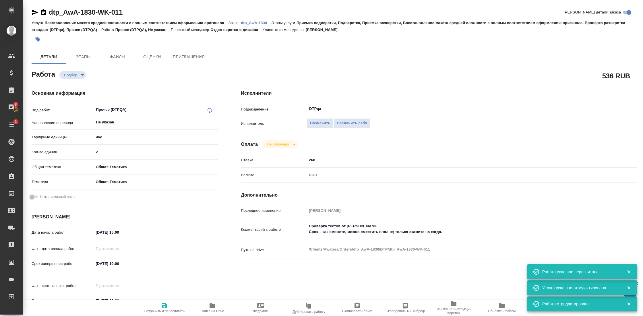
type textarea "x"
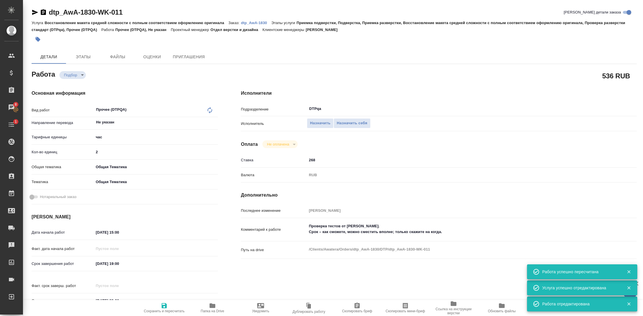
type textarea "x"
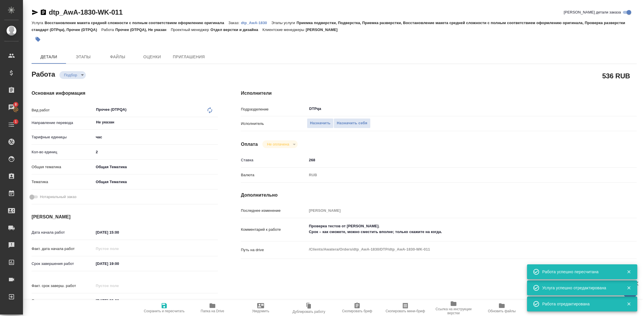
type textarea "x"
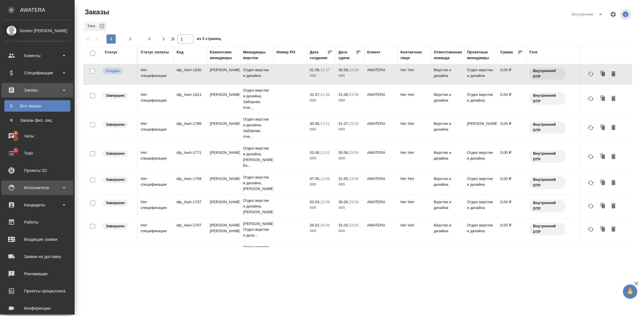
click at [45, 186] on div "Исполнители" at bounding box center [37, 188] width 66 height 9
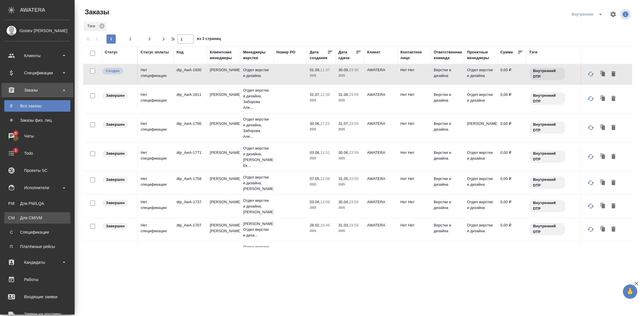
click at [31, 216] on div "Для CM/VM" at bounding box center [37, 218] width 60 height 6
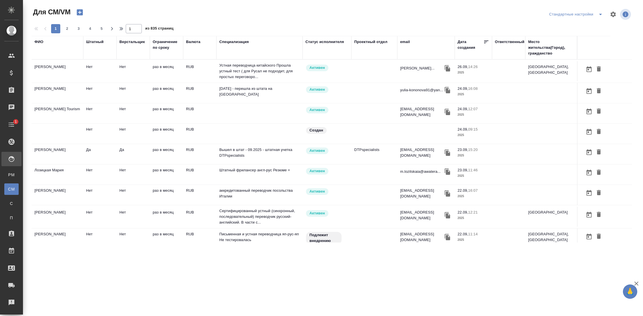
click at [39, 42] on div "ФИО" at bounding box center [38, 42] width 9 height 6
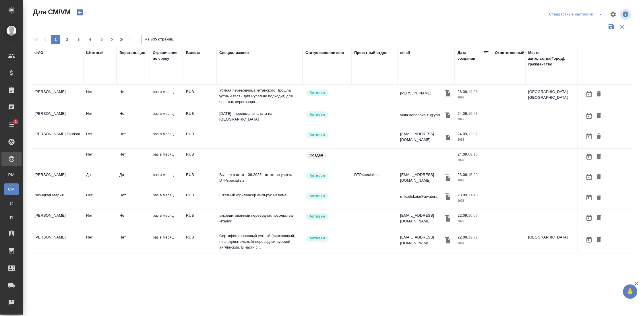
click at [51, 77] on input "text" at bounding box center [57, 73] width 46 height 7
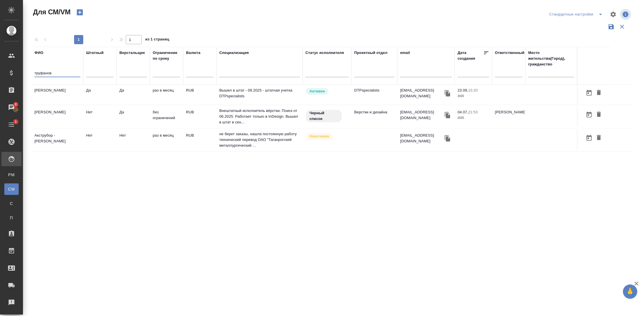
type input "труфанов"
click at [56, 90] on td "[PERSON_NAME]" at bounding box center [58, 95] width 52 height 20
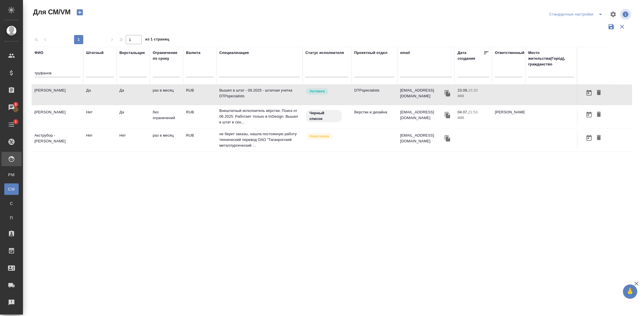
click at [56, 90] on td "[PERSON_NAME]" at bounding box center [58, 95] width 52 height 20
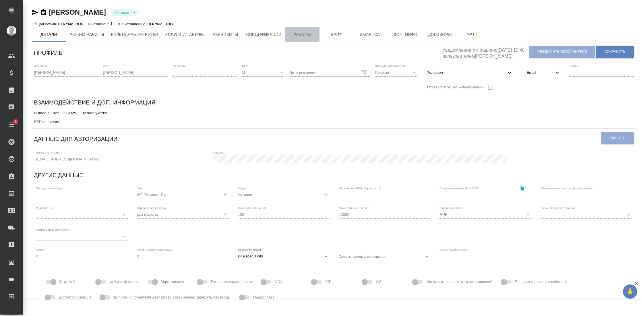
click at [312, 33] on span "Работы" at bounding box center [303, 34] width 28 height 7
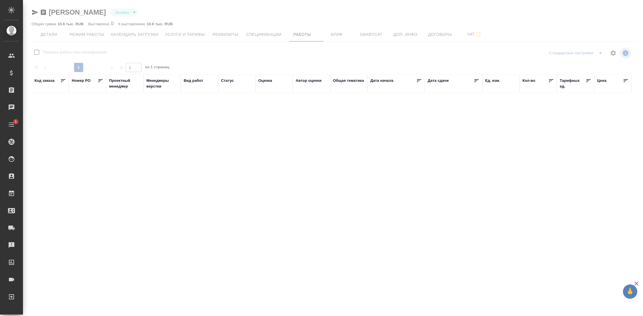
checkbox input "false"
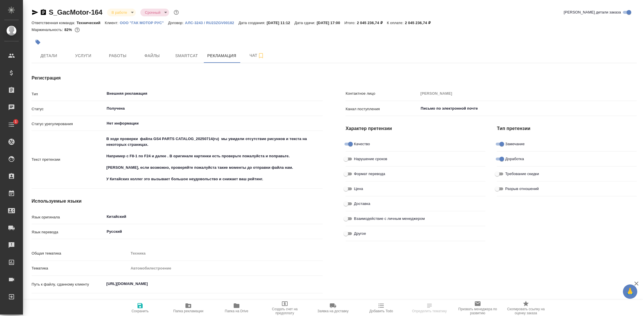
type textarea "x"
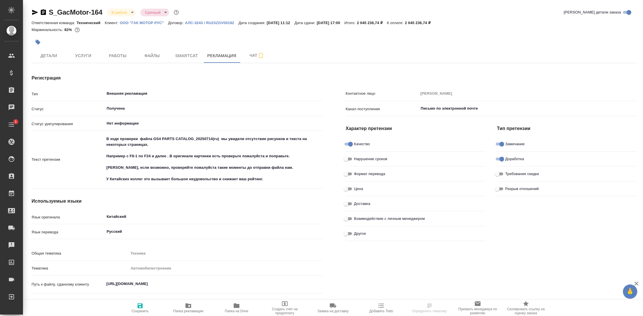
type textarea "x"
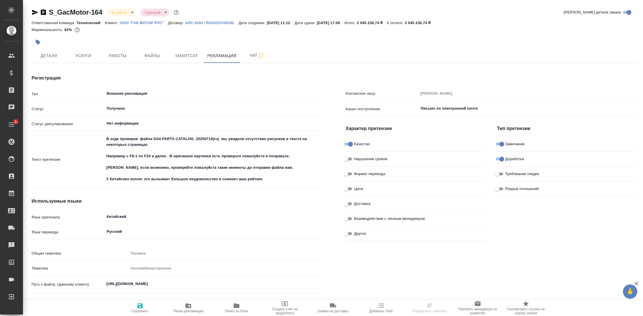
type textarea "x"
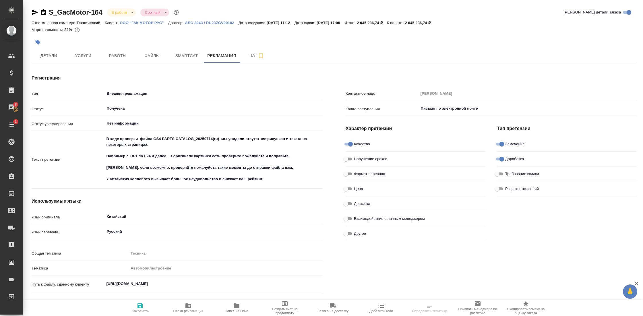
type textarea "x"
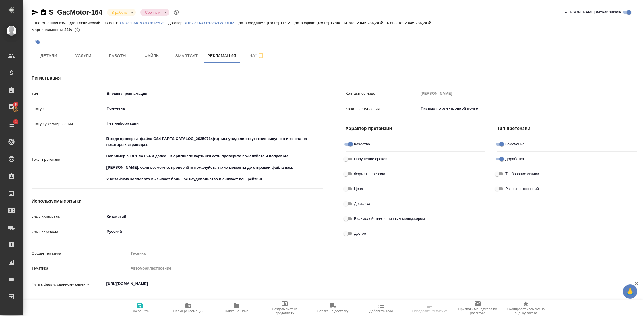
type textarea "x"
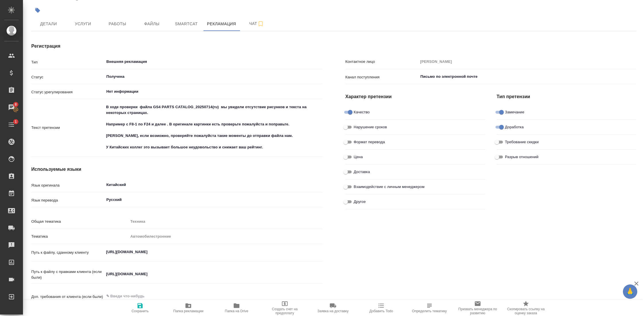
scroll to position [0, 0]
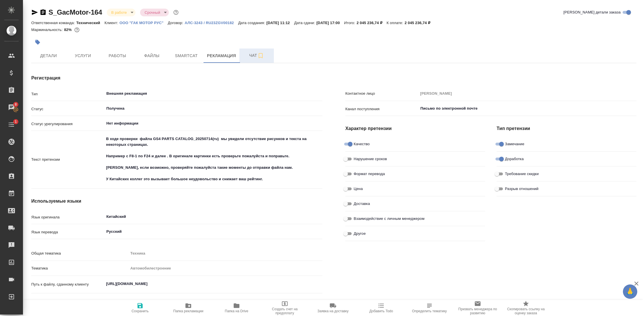
click at [255, 59] on span "Чат" at bounding box center [257, 55] width 28 height 7
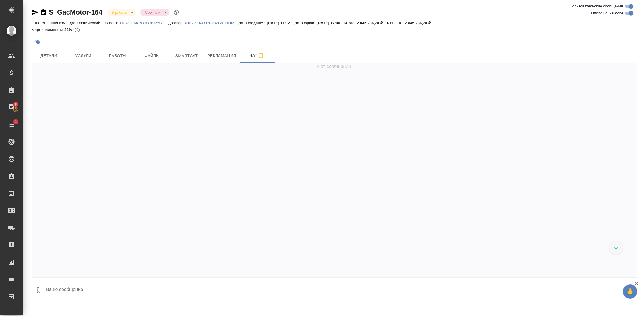
scroll to position [27639, 0]
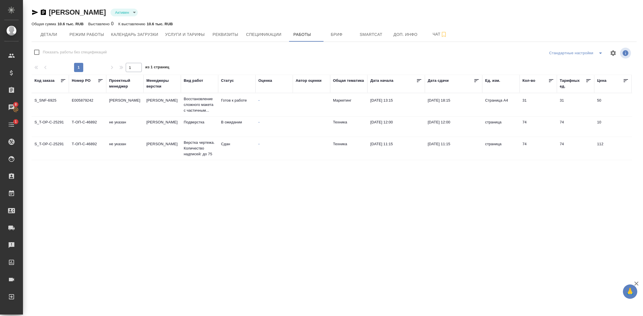
click at [117, 107] on td "[PERSON_NAME]" at bounding box center [124, 105] width 37 height 20
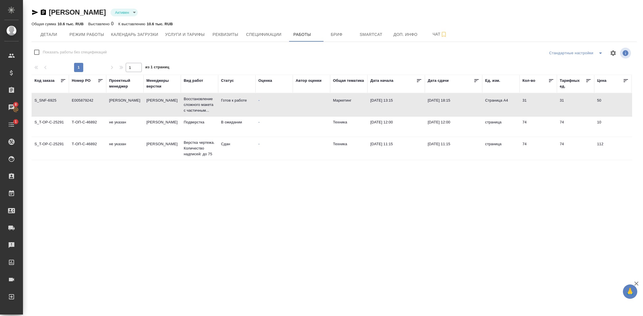
click at [117, 107] on td "[PERSON_NAME]" at bounding box center [124, 105] width 37 height 20
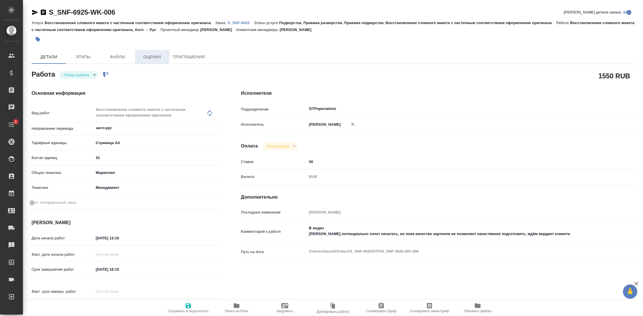
type textarea "x"
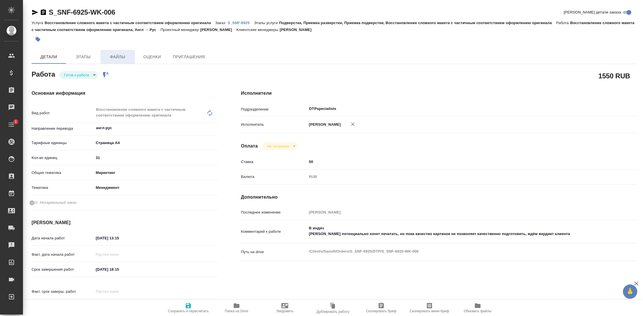
type textarea "x"
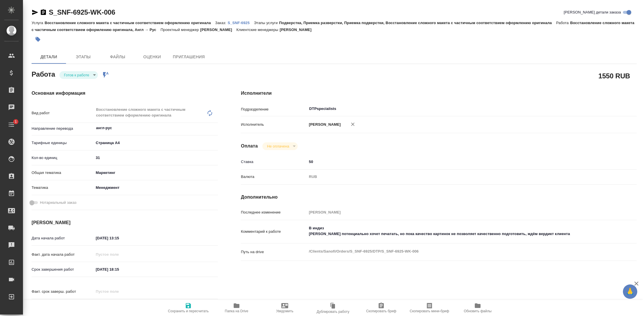
type textarea "x"
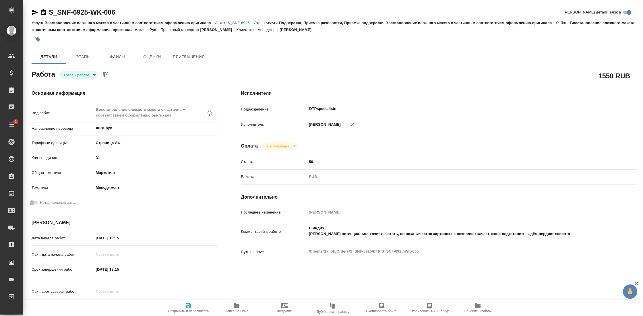
type textarea "x"
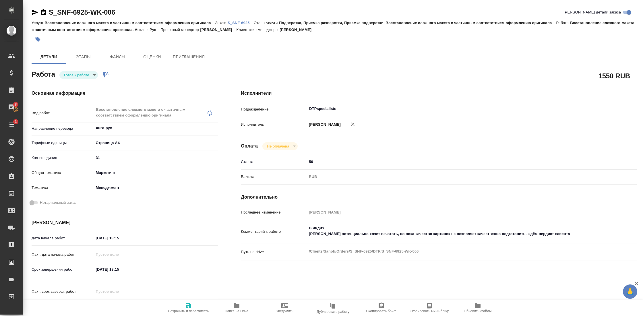
click at [247, 24] on p "S_SNF-6925" at bounding box center [241, 23] width 26 height 4
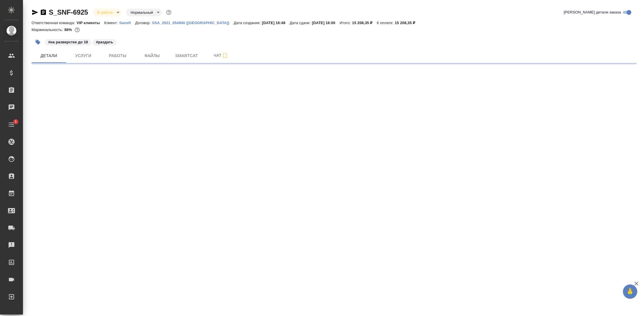
select select "RU"
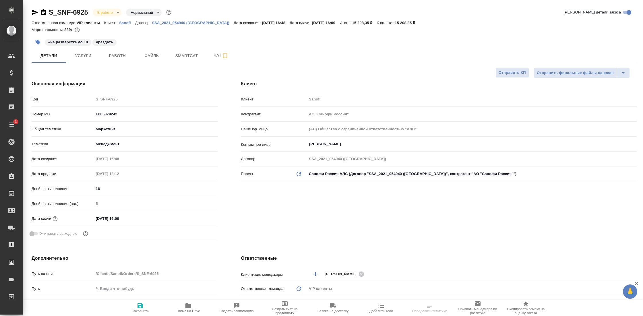
type textarea "x"
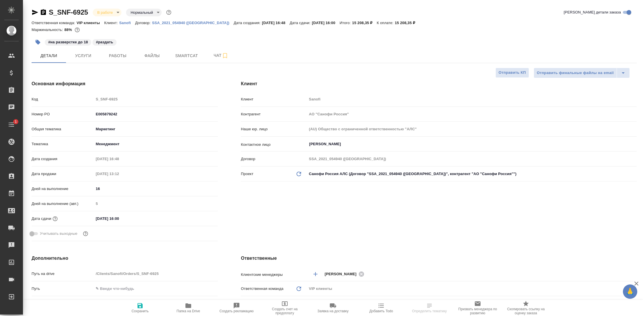
type textarea "x"
click at [213, 52] on button "Чат" at bounding box center [221, 56] width 34 height 14
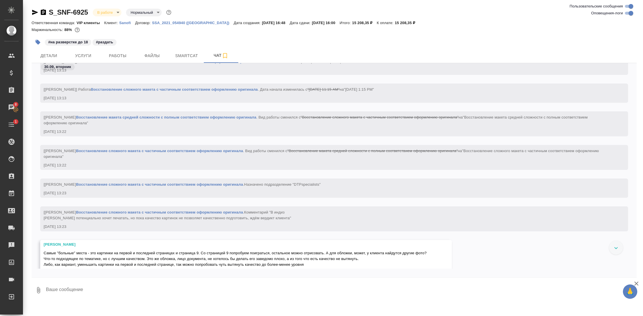
scroll to position [3705, 0]
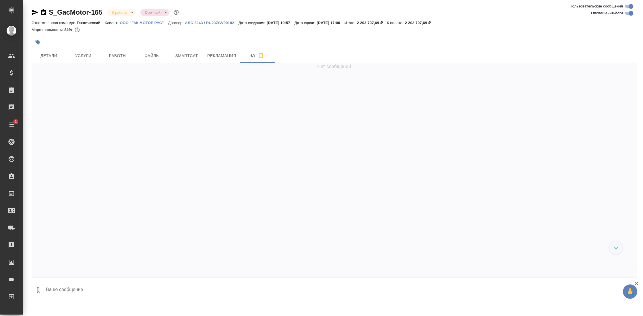
scroll to position [18219, 0]
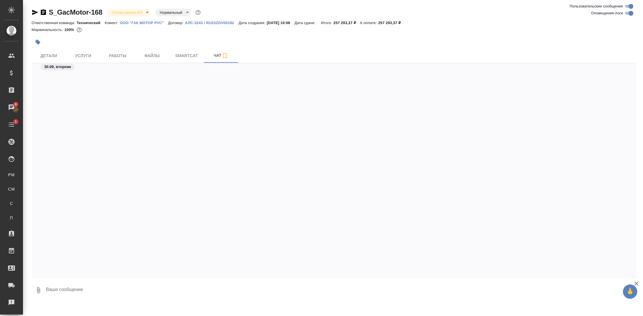
scroll to position [580, 0]
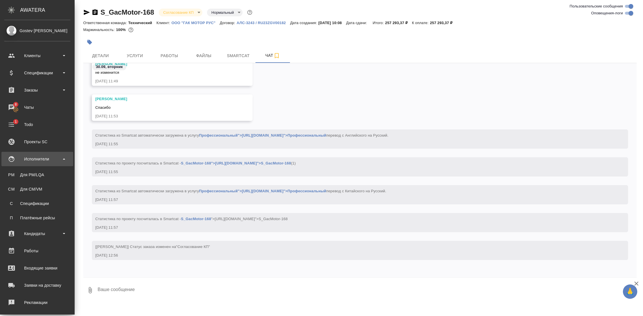
click at [55, 161] on div "Исполнители" at bounding box center [37, 159] width 66 height 9
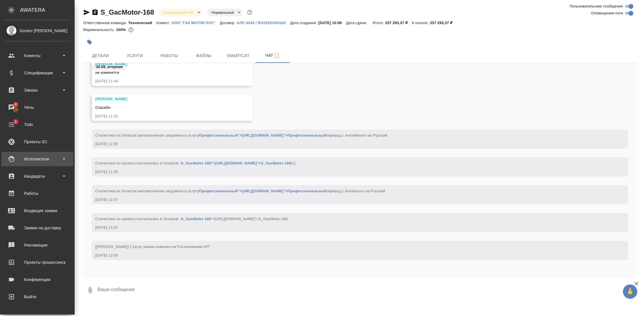
click at [51, 160] on div "Исполнители" at bounding box center [37, 159] width 66 height 9
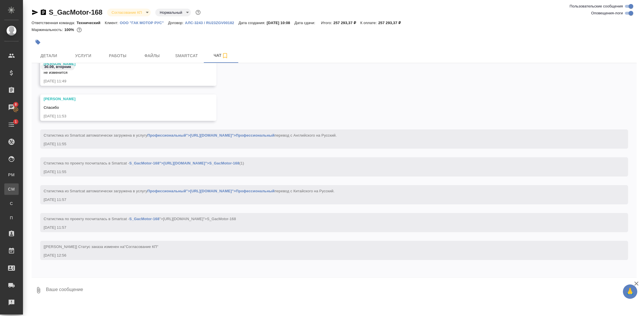
click at [19, 184] on link "CM Для CM/VM" at bounding box center [11, 189] width 14 height 11
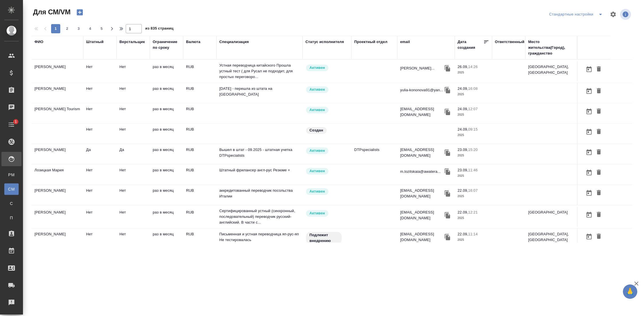
click at [32, 41] on th "ФИО" at bounding box center [58, 48] width 52 height 24
click at [35, 41] on div "ФИО" at bounding box center [38, 42] width 9 height 6
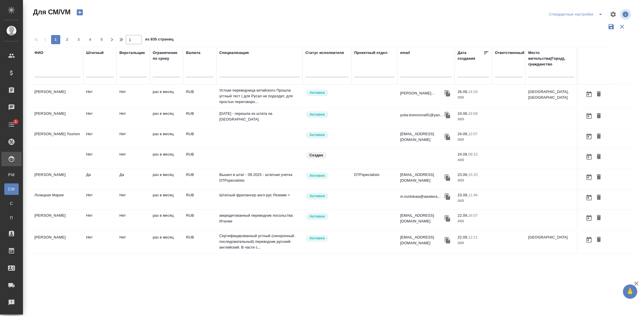
click at [48, 74] on input "text" at bounding box center [57, 73] width 46 height 7
type input "труфанов"
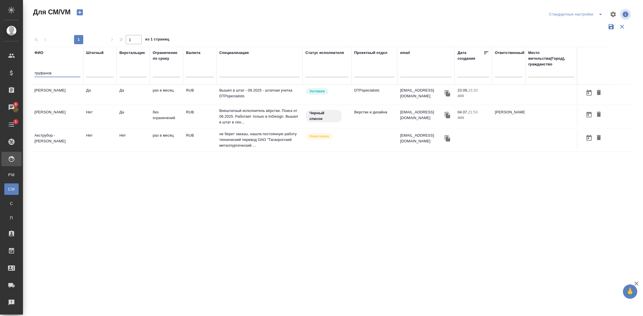
click at [65, 91] on td "[PERSON_NAME]" at bounding box center [58, 95] width 52 height 20
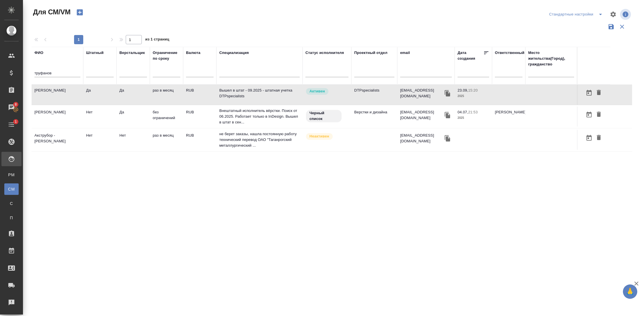
click at [65, 91] on td "[PERSON_NAME]" at bounding box center [58, 95] width 52 height 20
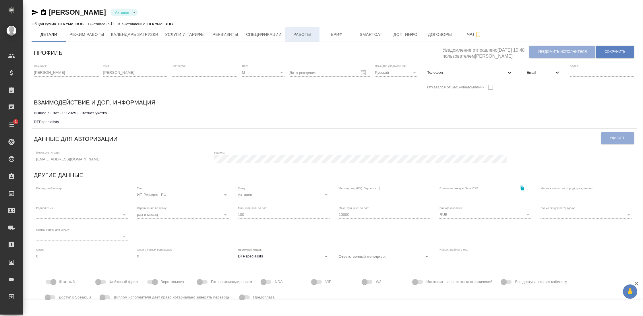
click at [298, 33] on span "Работы" at bounding box center [303, 34] width 28 height 7
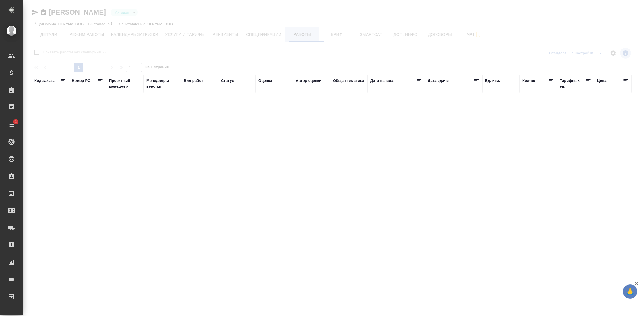
checkbox input "false"
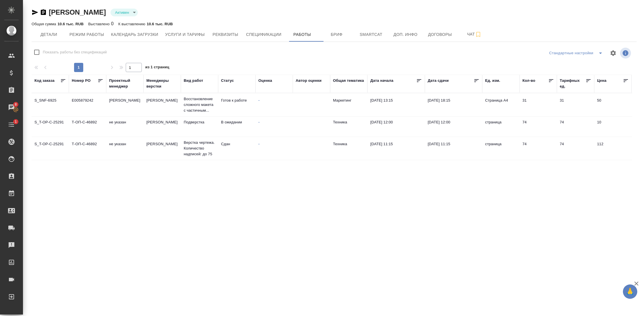
click at [158, 106] on td "[PERSON_NAME]" at bounding box center [162, 105] width 37 height 20
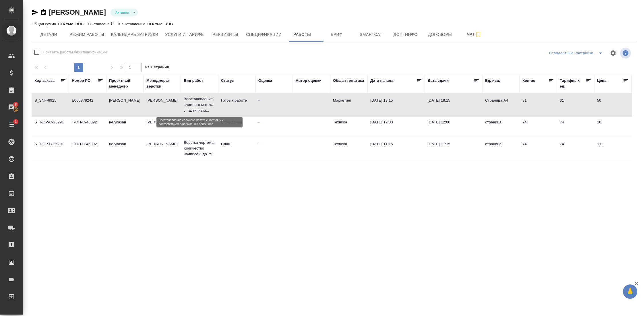
click at [213, 102] on p "Восстановление сложного макета с частичным..." at bounding box center [200, 104] width 32 height 17
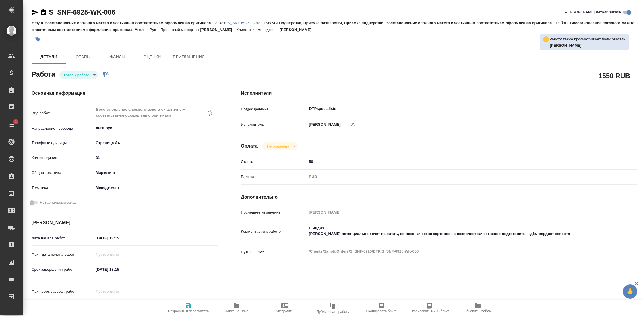
type textarea "x"
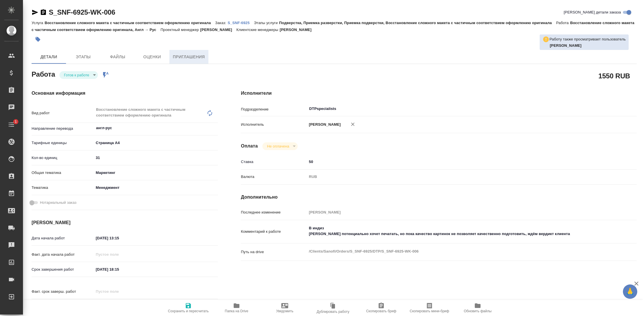
type textarea "x"
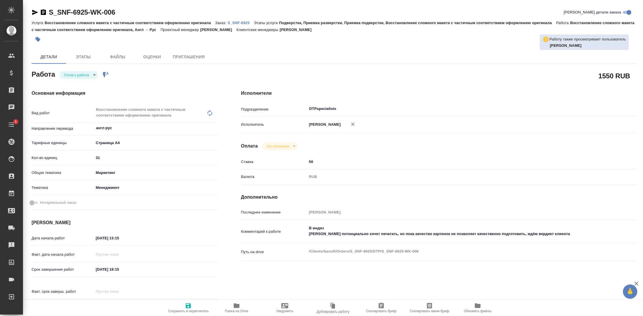
type textarea "x"
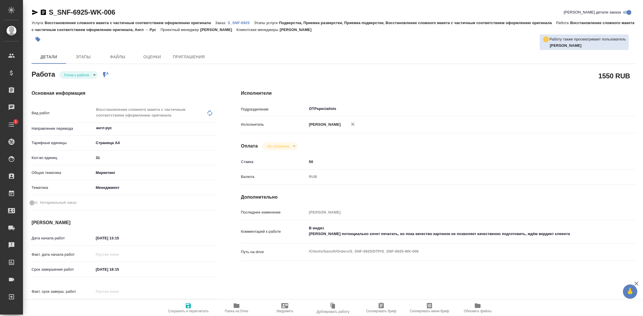
click at [250, 22] on p "S_SNF-6925" at bounding box center [241, 23] width 26 height 4
type textarea "x"
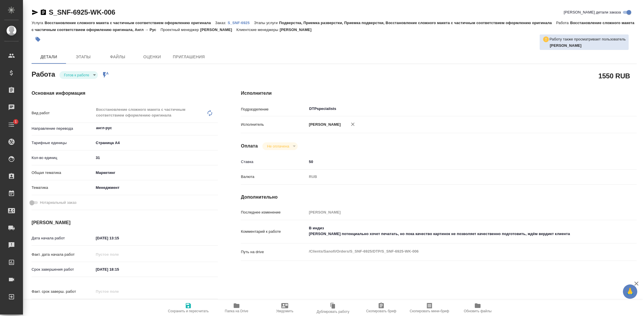
type textarea "x"
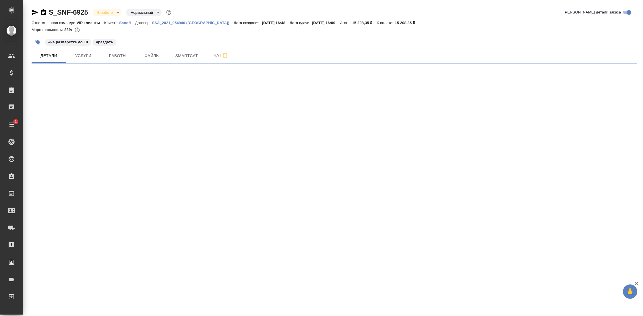
select select "RU"
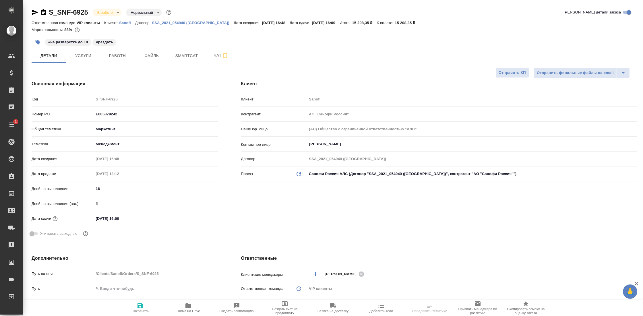
type textarea "x"
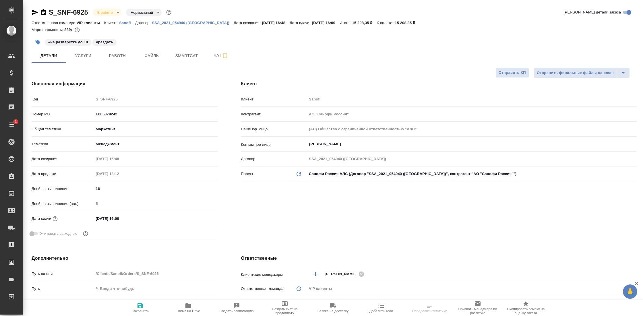
type textarea "x"
click at [215, 54] on span "Чат" at bounding box center [221, 55] width 28 height 7
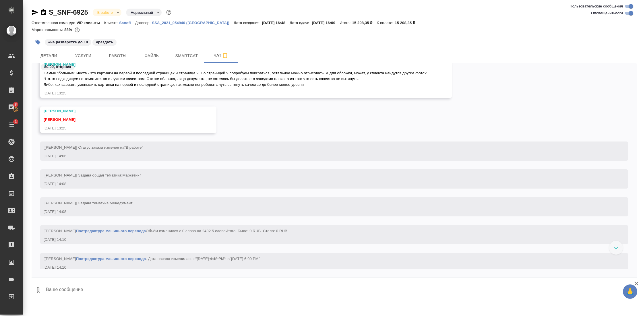
scroll to position [8256, 0]
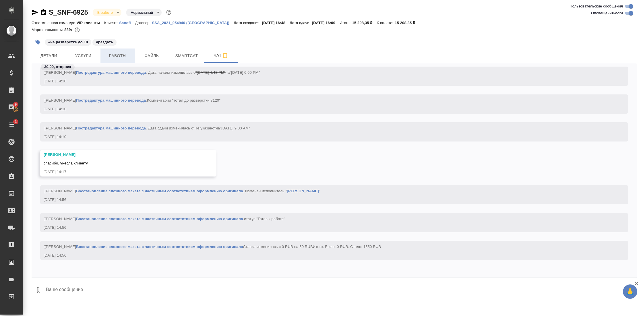
click at [111, 56] on span "Работы" at bounding box center [118, 55] width 28 height 7
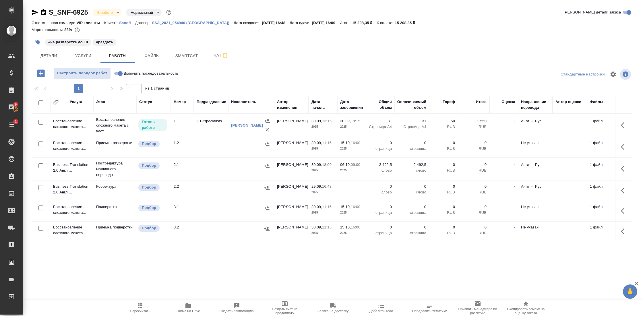
click at [36, 14] on icon "button" at bounding box center [35, 12] width 7 height 7
click at [219, 56] on span "Чат" at bounding box center [221, 55] width 28 height 7
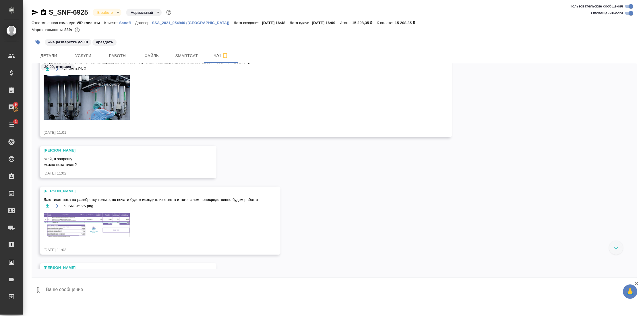
scroll to position [670, 0]
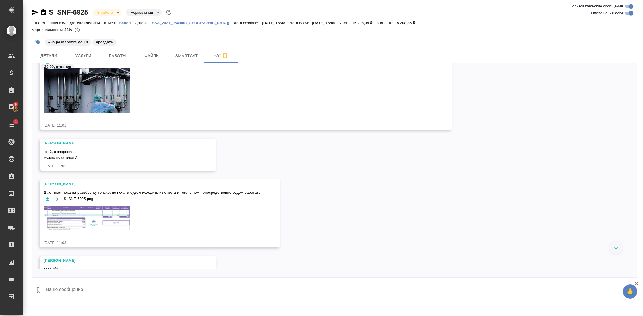
click at [70, 218] on img at bounding box center [87, 218] width 86 height 24
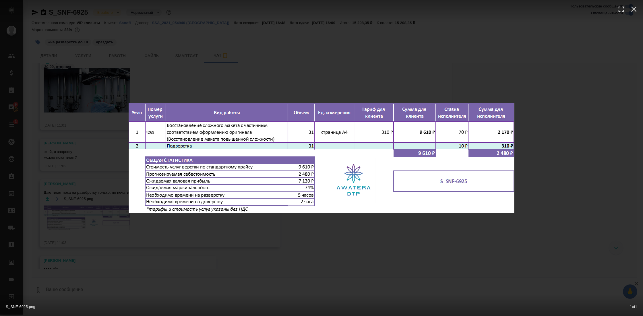
click at [346, 257] on div "S_SNF-6925.png 1 of 1" at bounding box center [321, 158] width 643 height 316
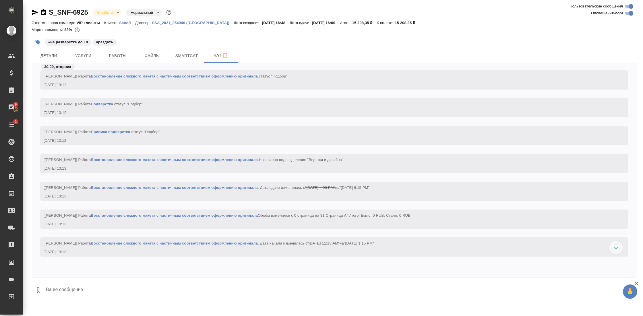
scroll to position [1122, 0]
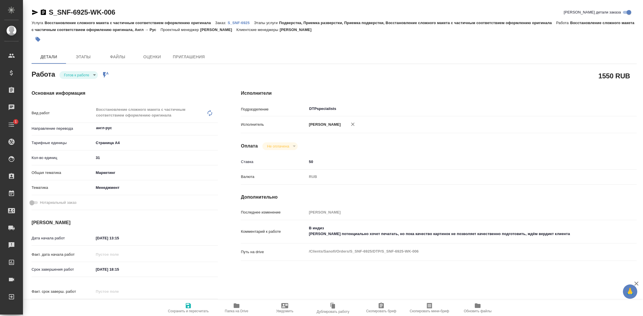
type textarea "x"
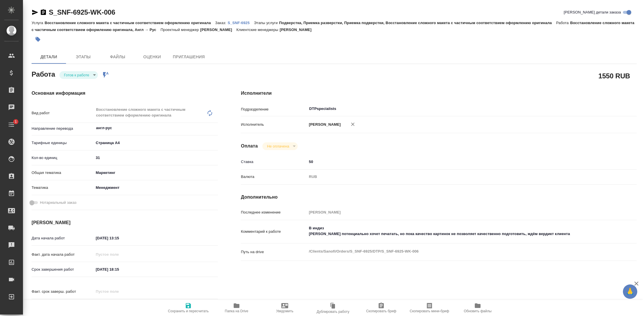
type textarea "x"
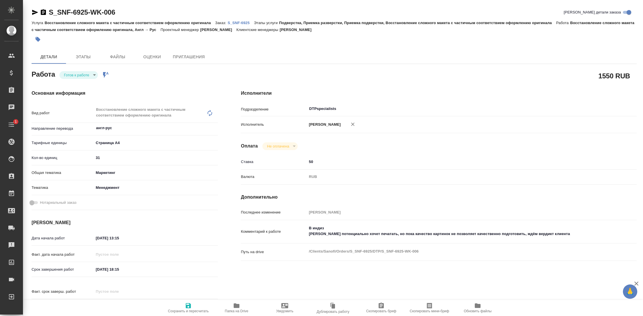
type textarea "x"
